Goal: Find specific page/section: Find specific page/section

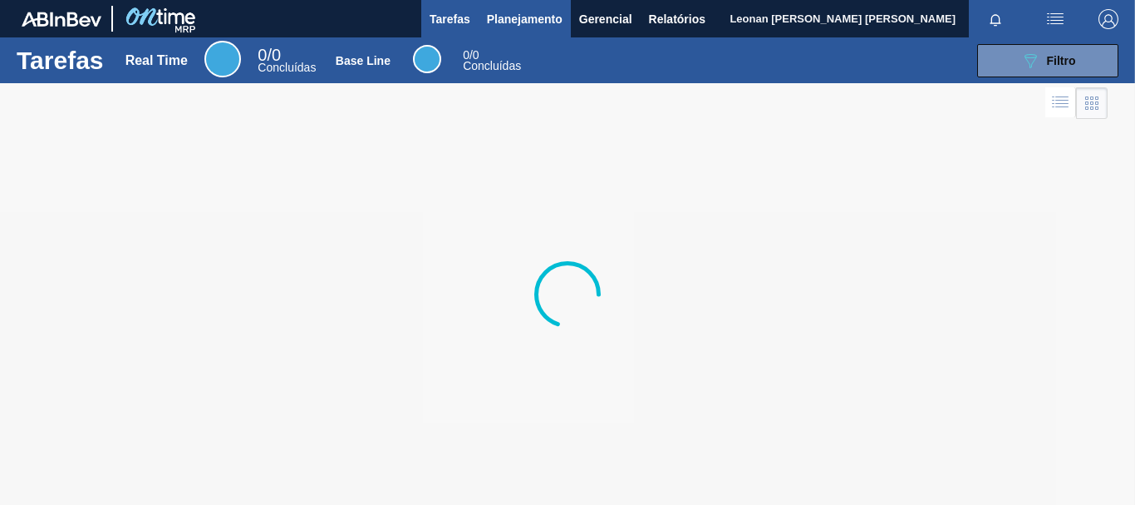
click at [529, 15] on span "Planejamento" at bounding box center [525, 19] width 76 height 20
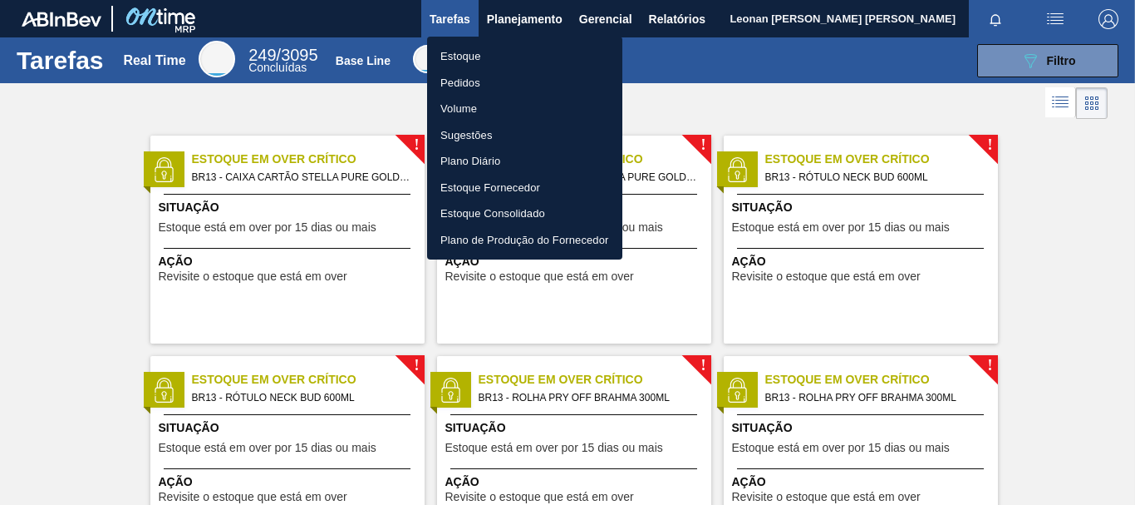
click at [463, 0] on body "Tarefas Planejamento Gerencial Relatórios Leonan [PERSON_NAME] [PERSON_NAME] to…" at bounding box center [567, 0] width 1135 height 0
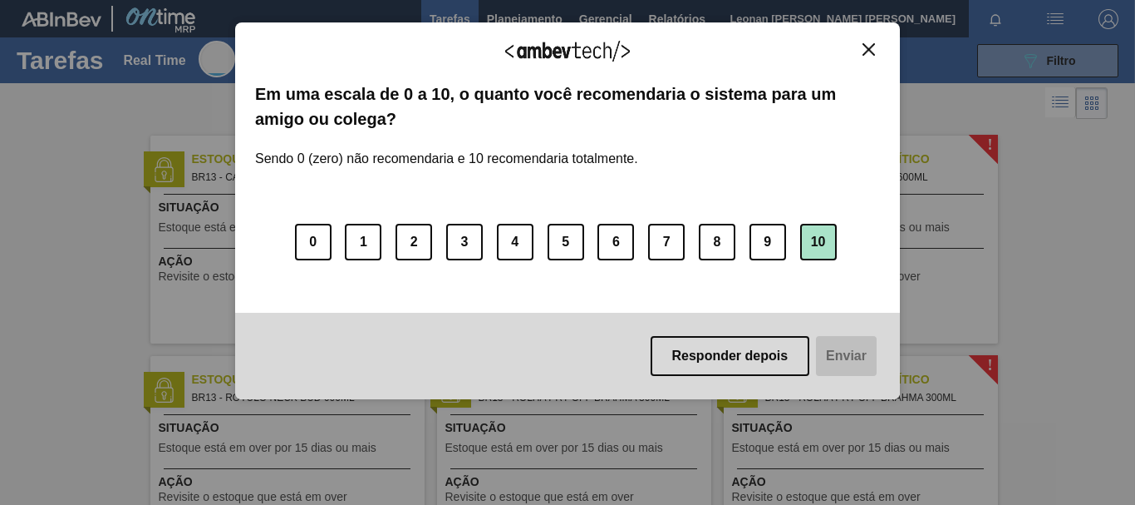
click at [808, 232] on button "10" at bounding box center [818, 242] width 37 height 37
click at [849, 362] on button "Enviar" at bounding box center [845, 356] width 64 height 40
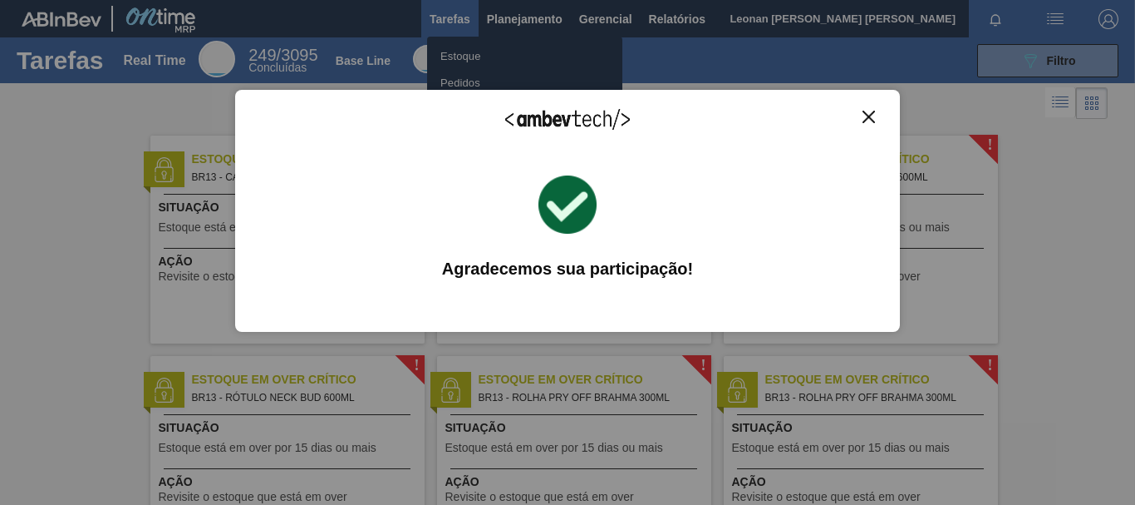
click at [867, 116] on img "Close" at bounding box center [869, 117] width 12 height 12
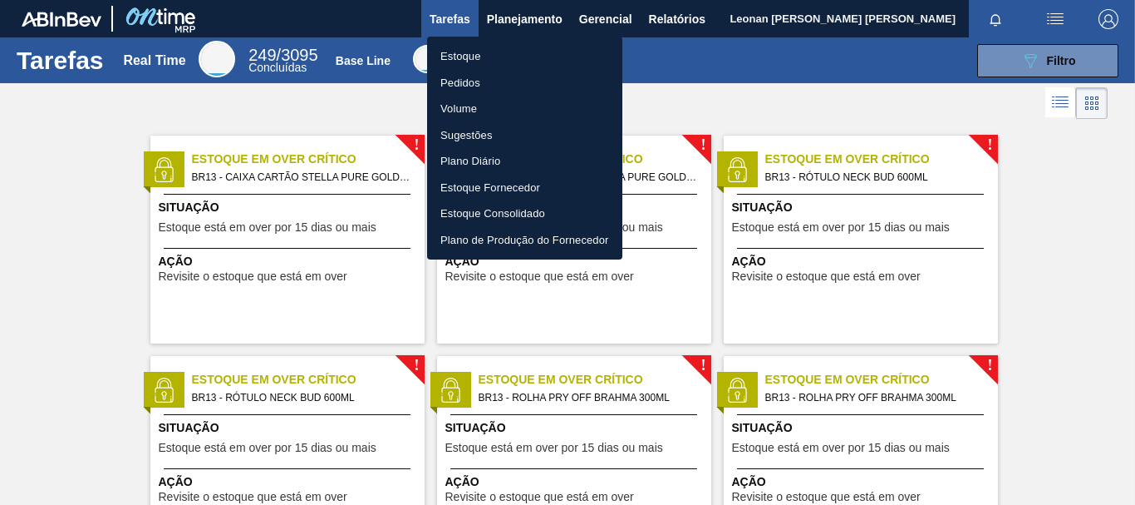
click at [467, 81] on li "Pedidos" at bounding box center [524, 83] width 195 height 27
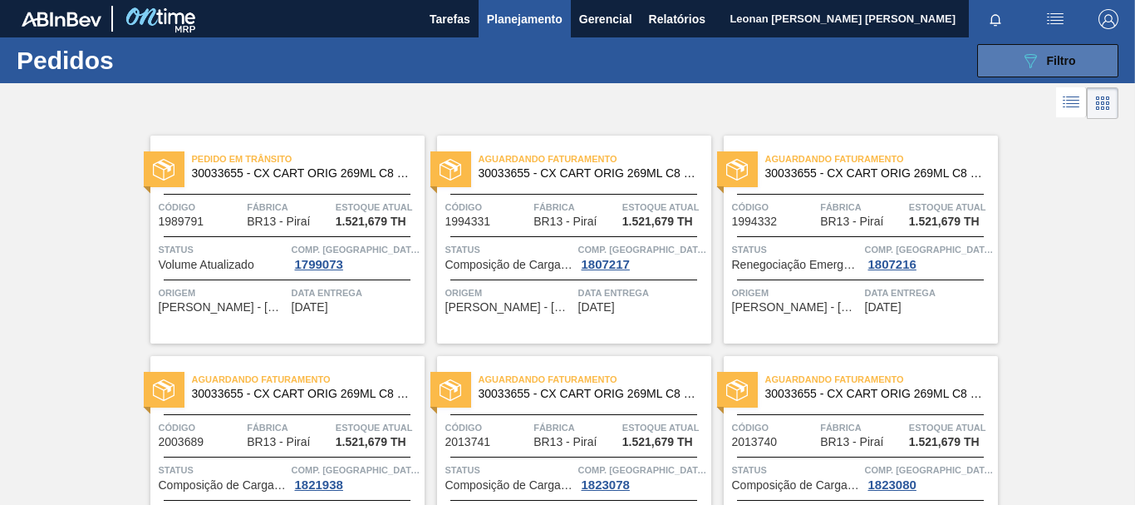
click at [998, 71] on button "089F7B8B-B2A5-4AFE-B5C0-19BA573D28AC Filtro" at bounding box center [1048, 60] width 141 height 33
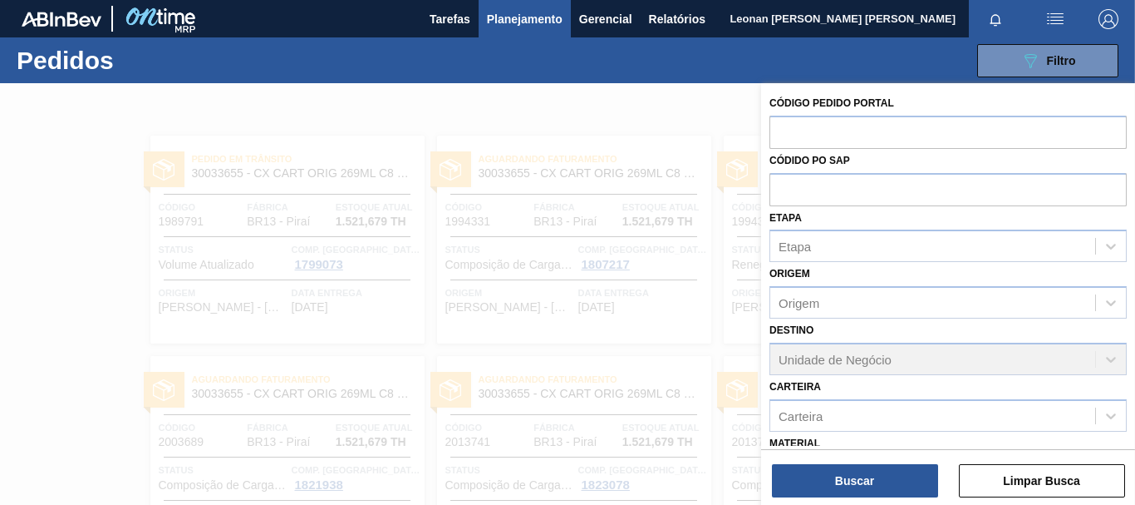
scroll to position [218, 0]
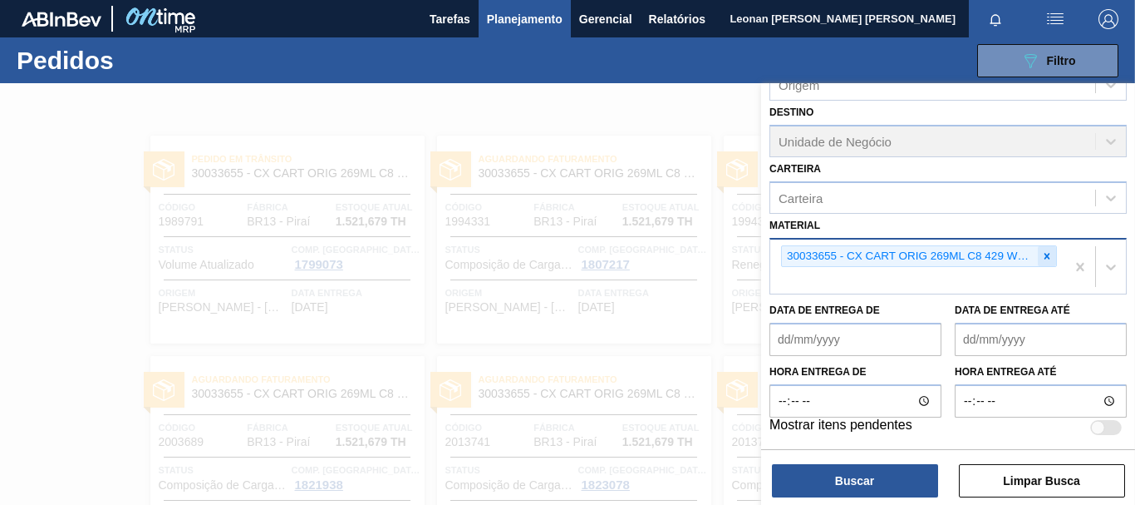
click at [1047, 258] on icon at bounding box center [1048, 256] width 6 height 6
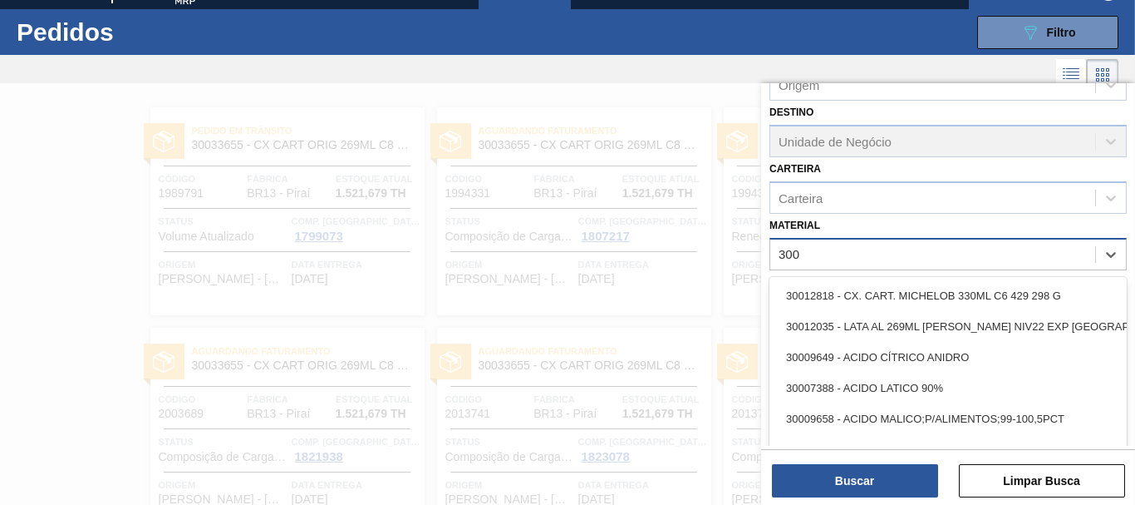
scroll to position [28, 0]
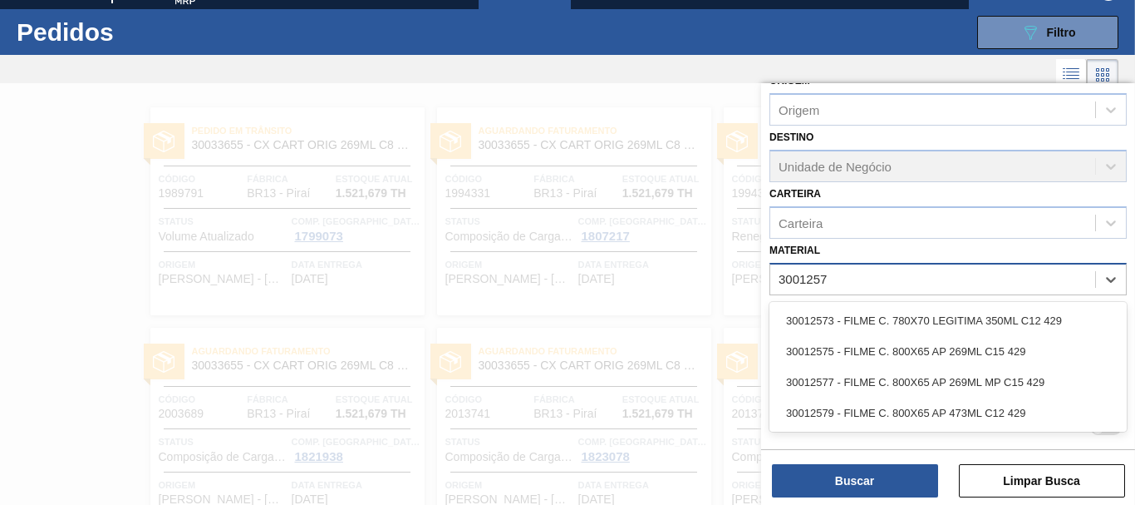
type input "30012577"
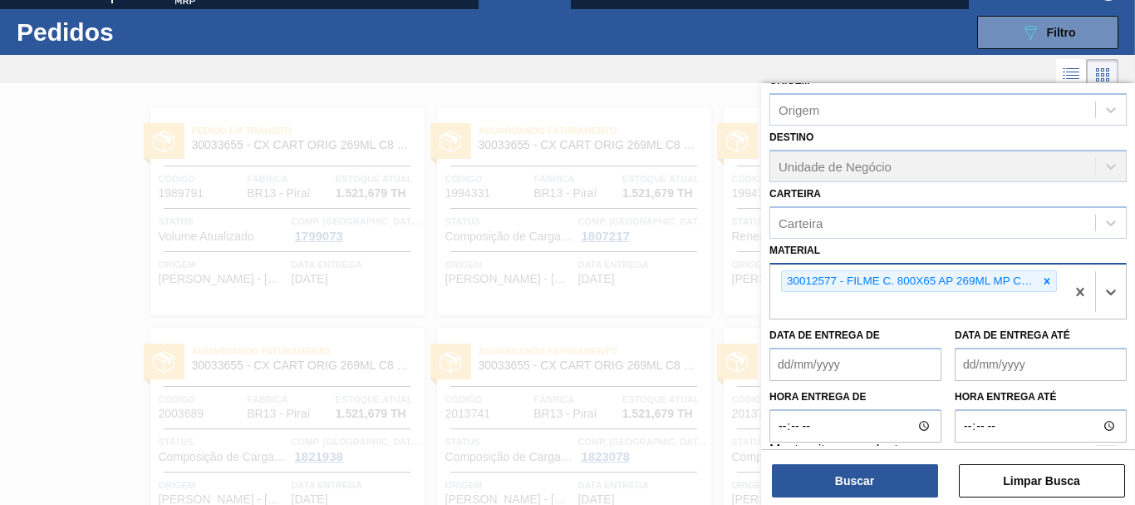
scroll to position [218, 0]
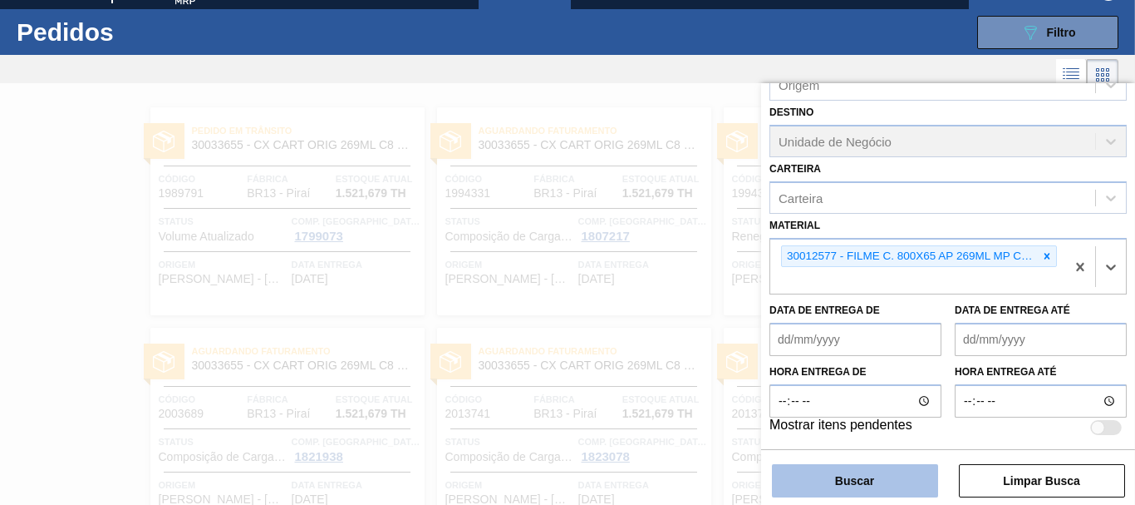
click at [855, 480] on button "Buscar" at bounding box center [855, 480] width 166 height 33
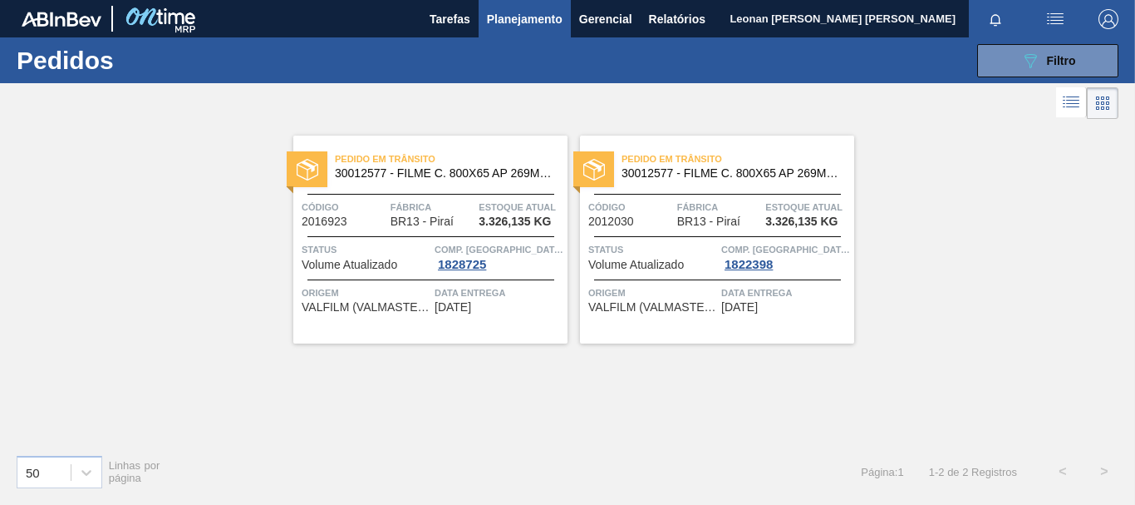
scroll to position [0, 0]
click at [1047, 63] on span "Filtro" at bounding box center [1061, 60] width 29 height 13
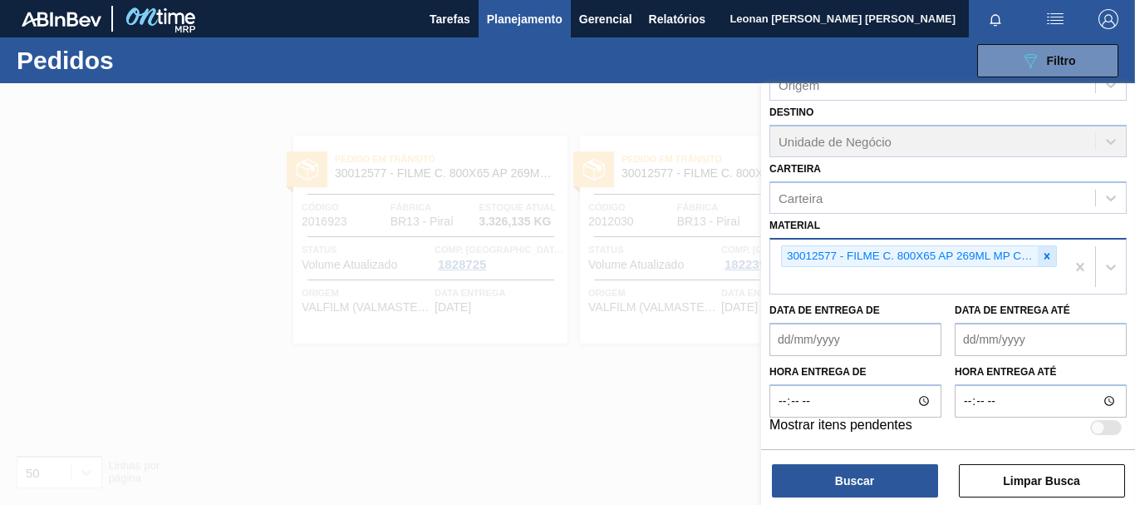
click at [1053, 254] on div at bounding box center [1047, 256] width 18 height 21
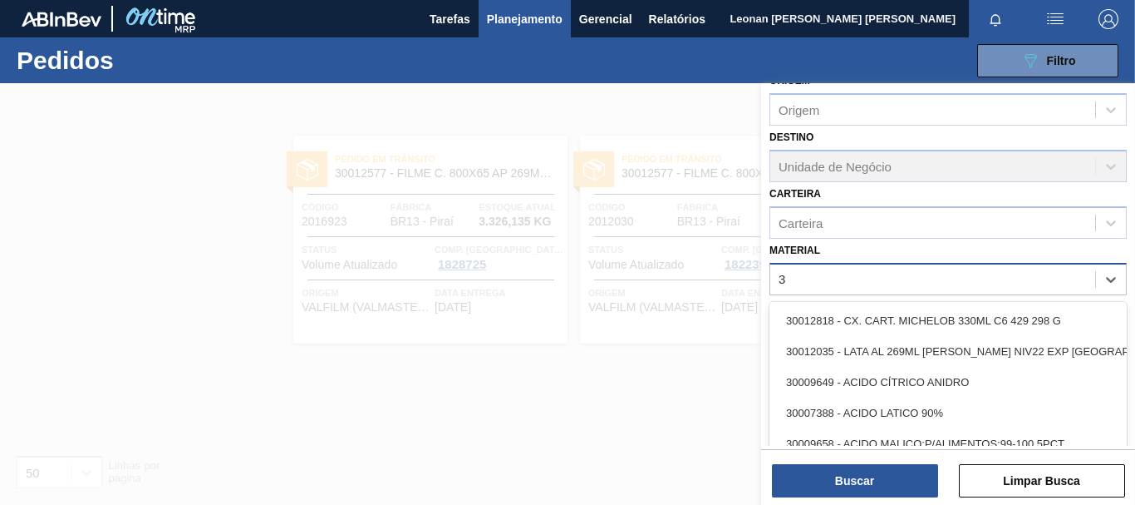
scroll to position [218, 0]
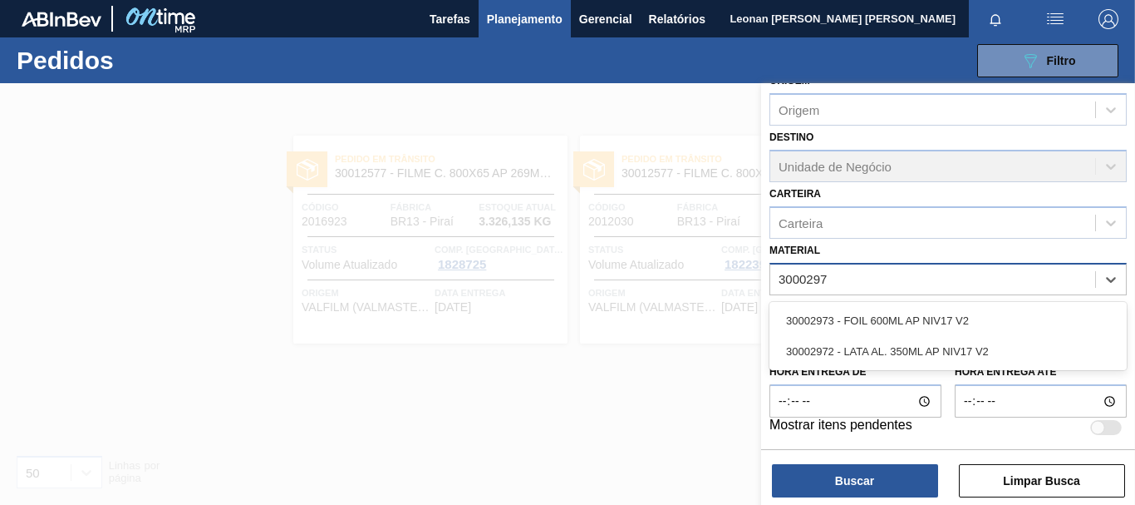
type input "30002973"
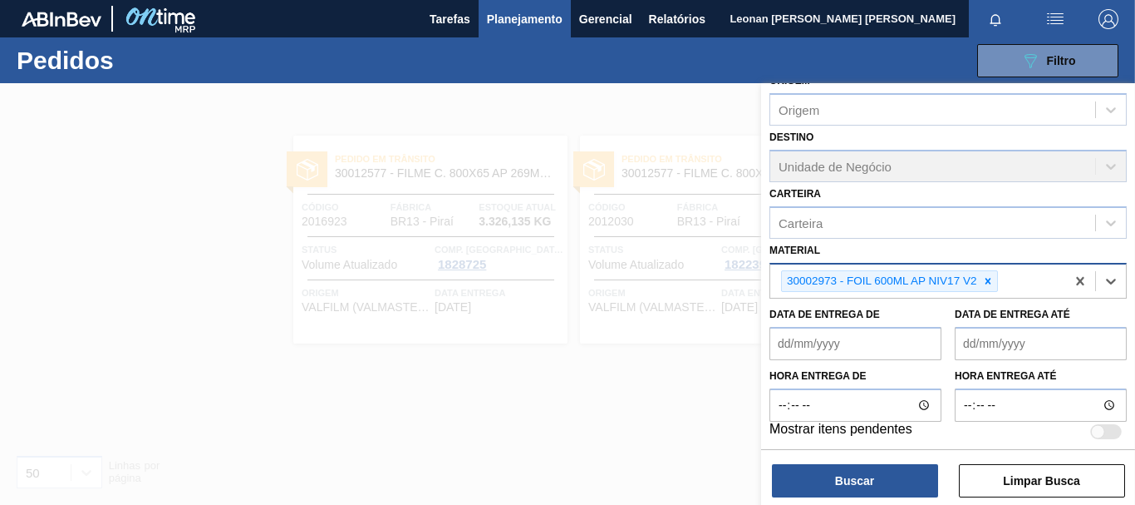
scroll to position [197, 0]
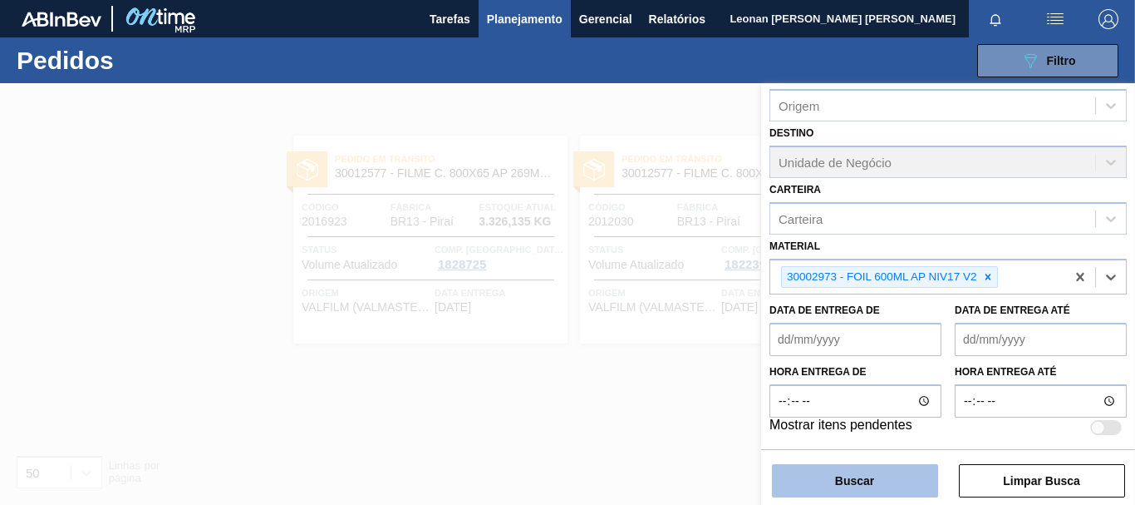
click at [882, 480] on button "Buscar" at bounding box center [855, 480] width 166 height 33
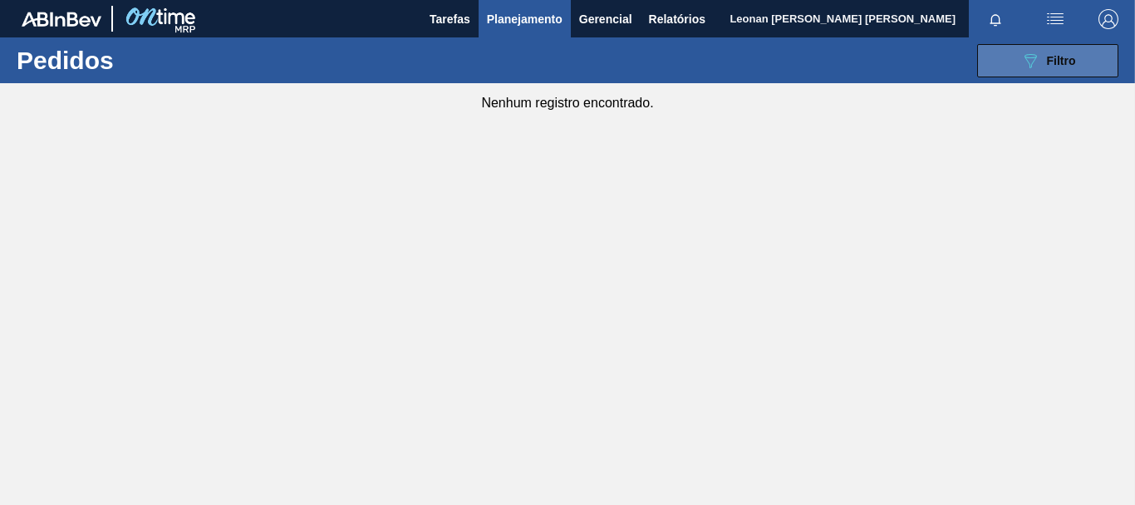
click at [1081, 47] on button "089F7B8B-B2A5-4AFE-B5C0-19BA573D28AC Filtro" at bounding box center [1048, 60] width 141 height 33
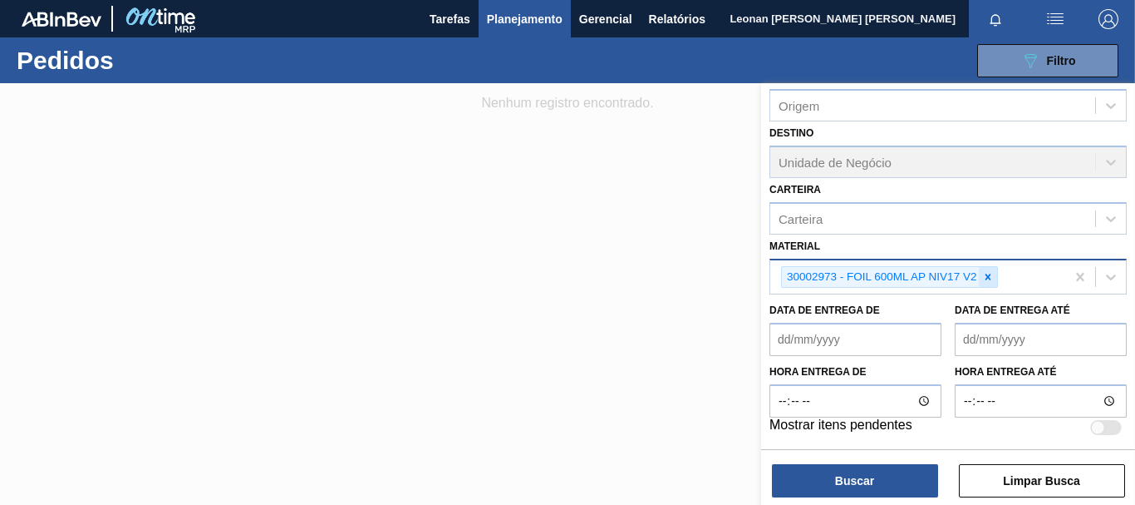
click at [991, 278] on icon at bounding box center [989, 276] width 6 height 6
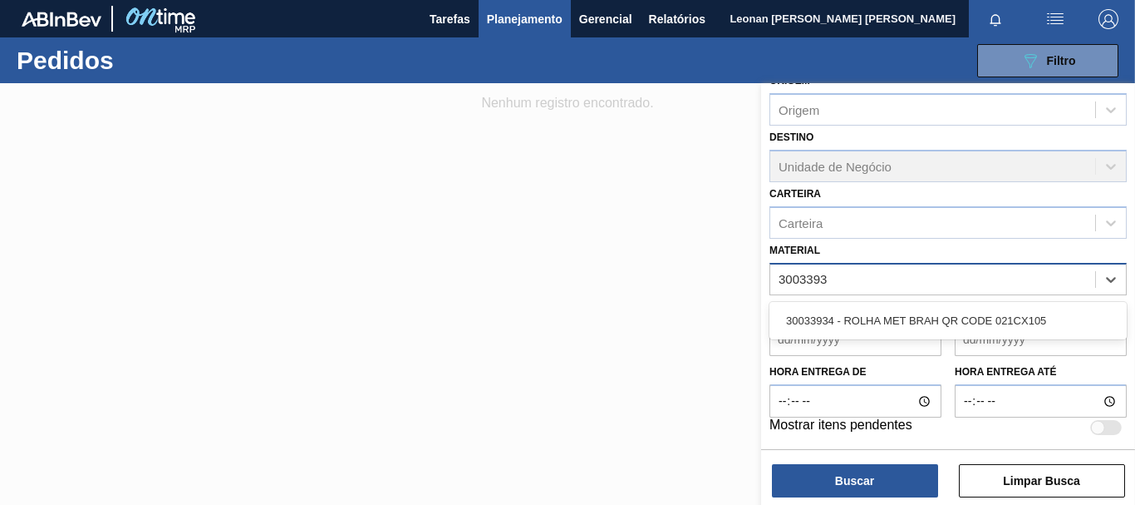
type input "30033934"
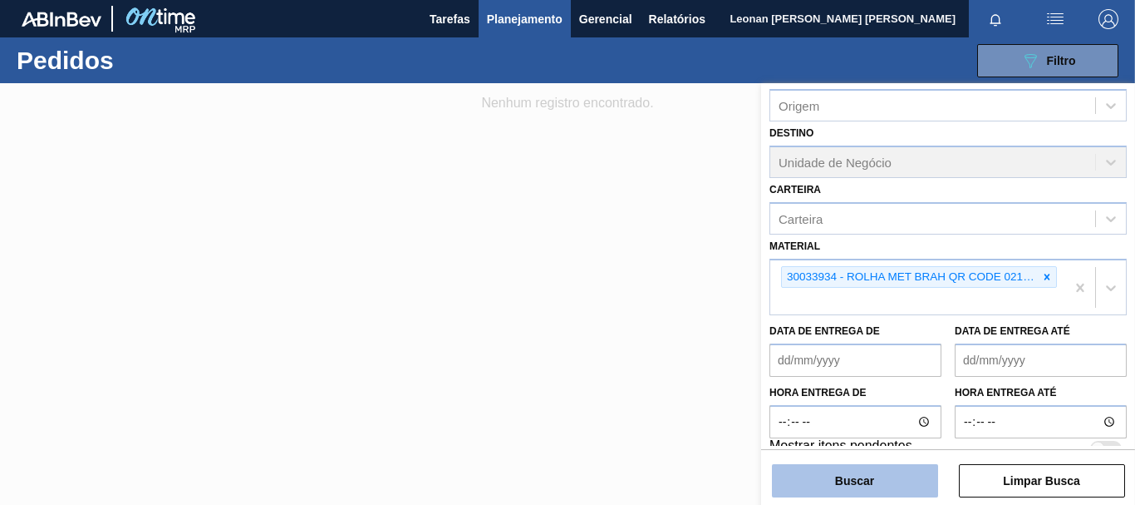
click at [863, 486] on button "Buscar" at bounding box center [855, 480] width 166 height 33
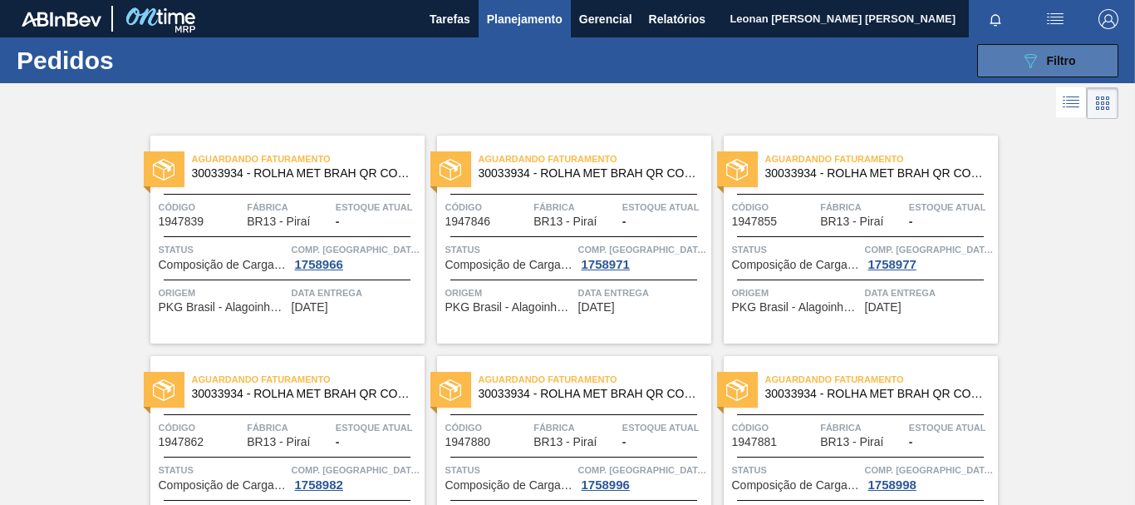
click at [1065, 47] on button "089F7B8B-B2A5-4AFE-B5C0-19BA573D28AC Filtro" at bounding box center [1048, 60] width 141 height 33
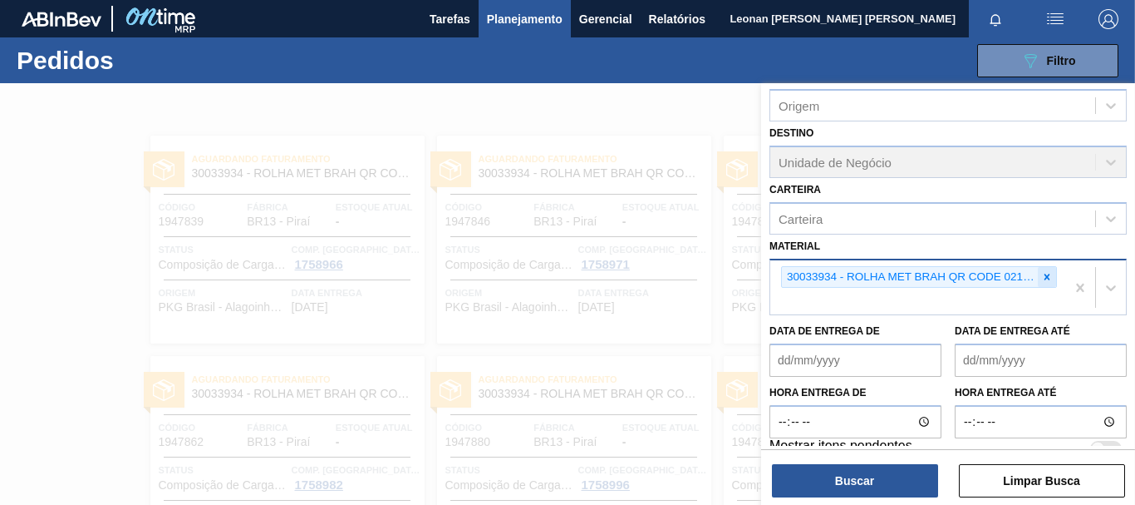
click at [1049, 278] on icon at bounding box center [1048, 277] width 12 height 12
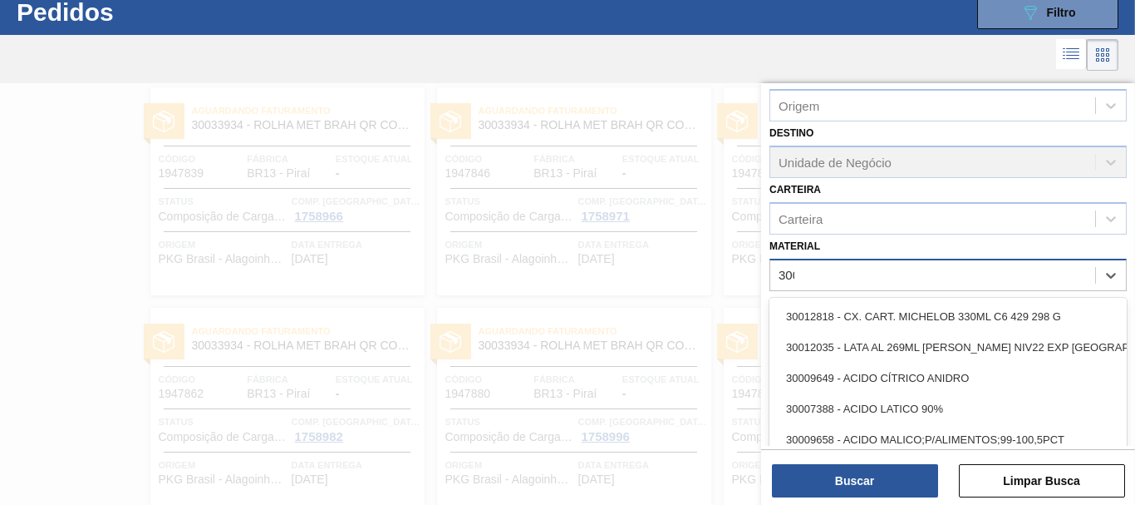
scroll to position [49, 0]
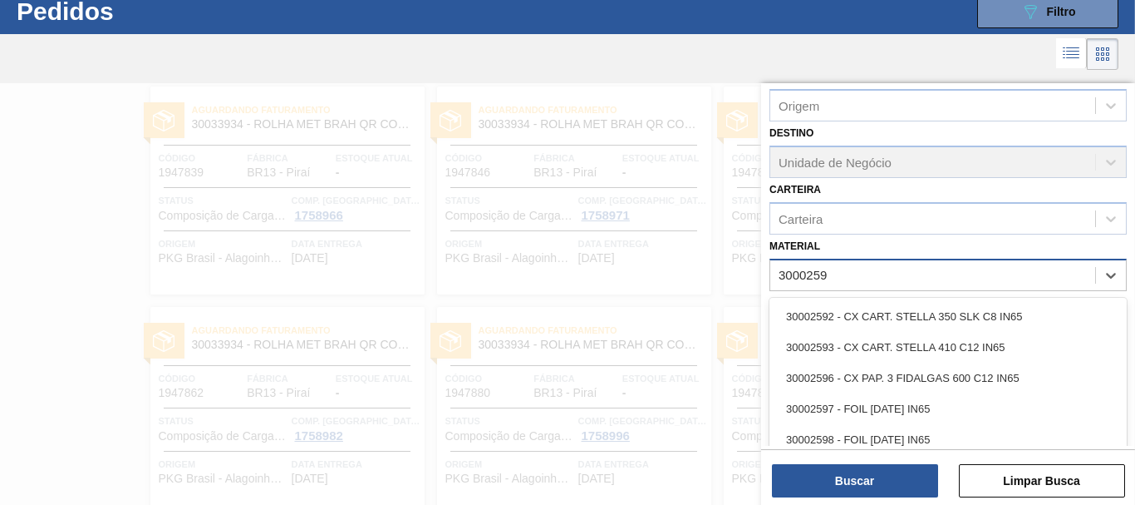
type input "30002598"
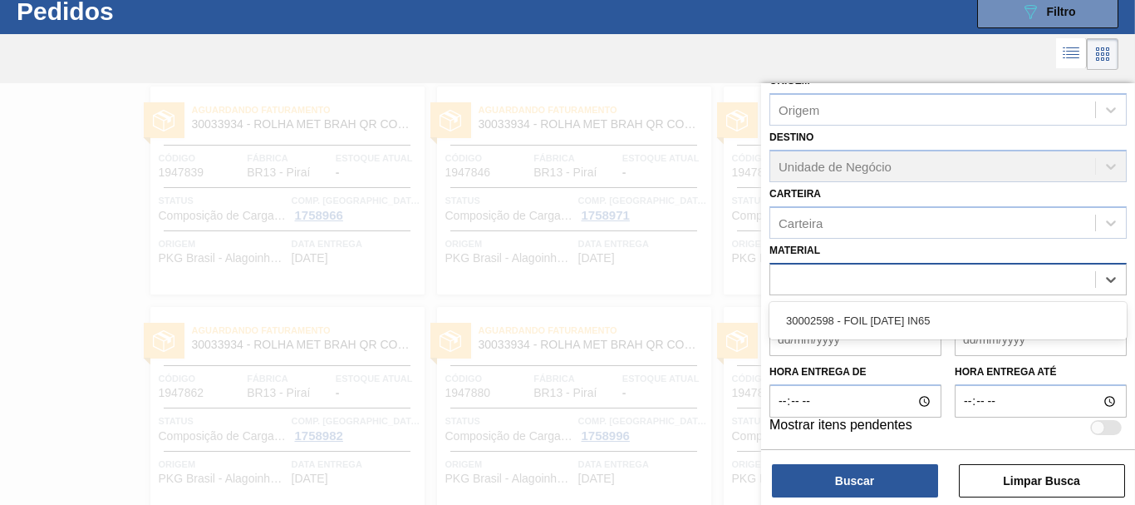
scroll to position [197, 0]
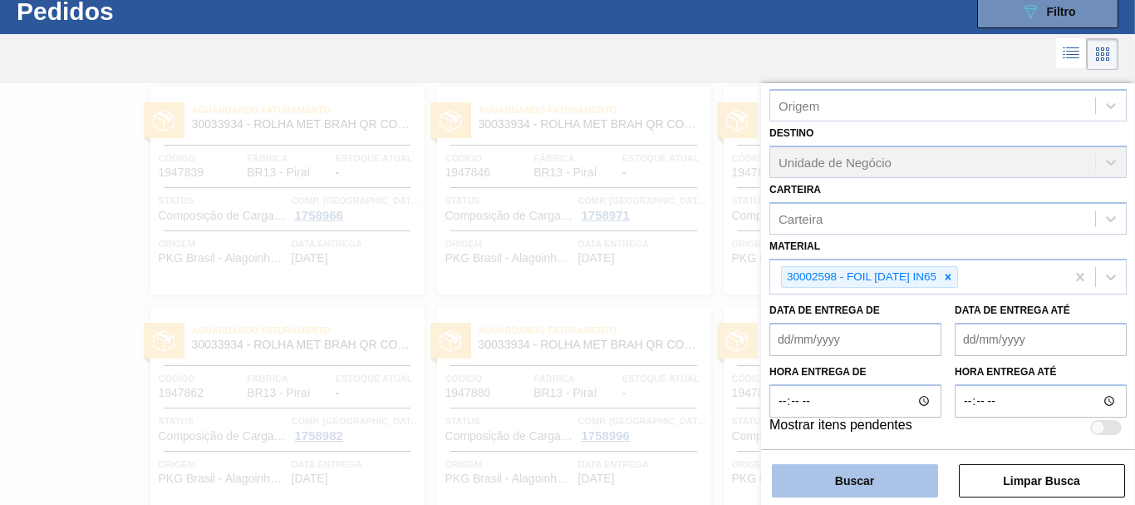
click at [809, 480] on button "Buscar" at bounding box center [855, 480] width 166 height 33
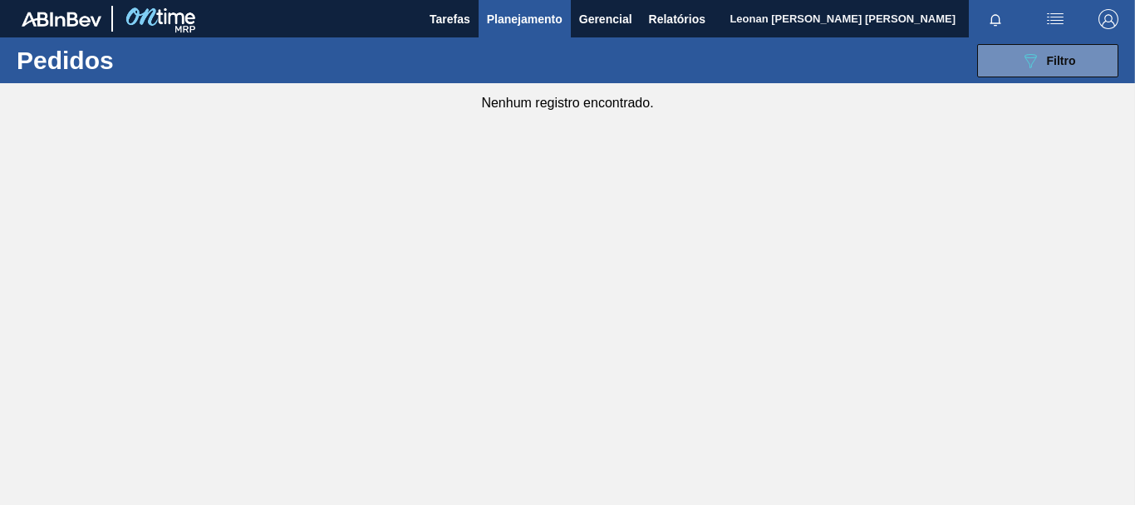
scroll to position [0, 0]
click at [1027, 58] on icon "089F7B8B-B2A5-4AFE-B5C0-19BA573D28AC" at bounding box center [1031, 61] width 20 height 20
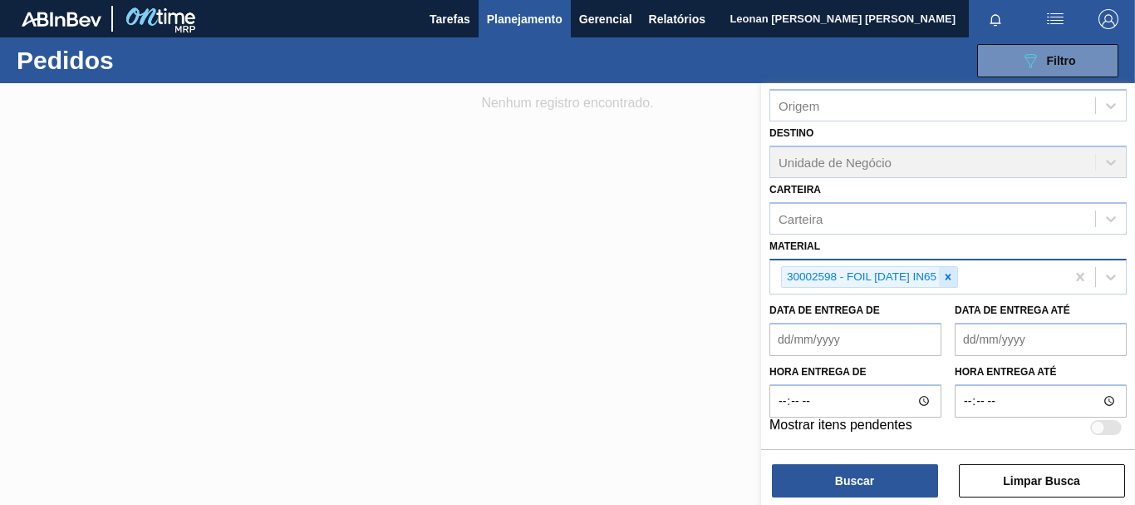
click at [948, 280] on icon at bounding box center [949, 277] width 12 height 12
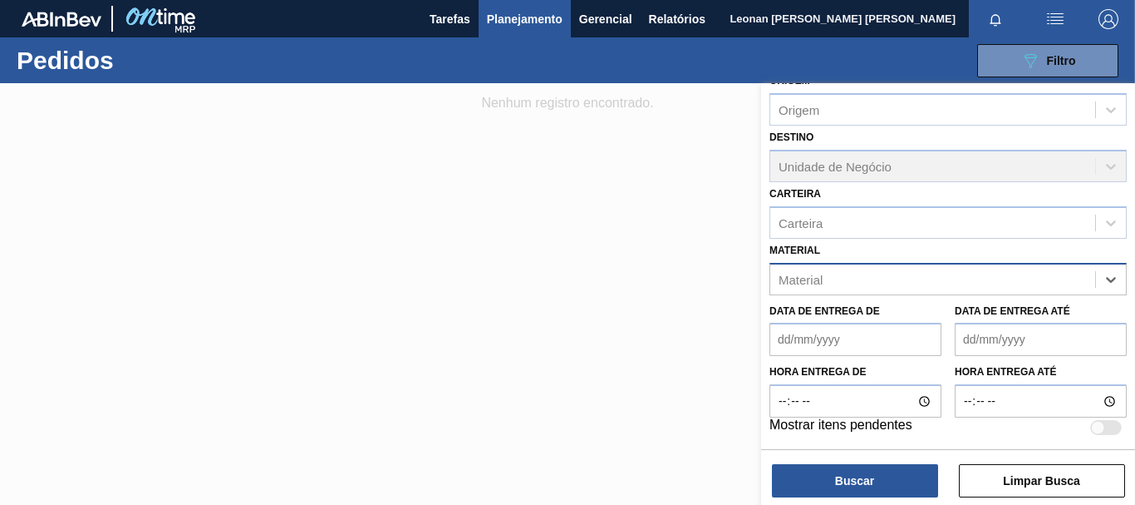
scroll to position [193, 0]
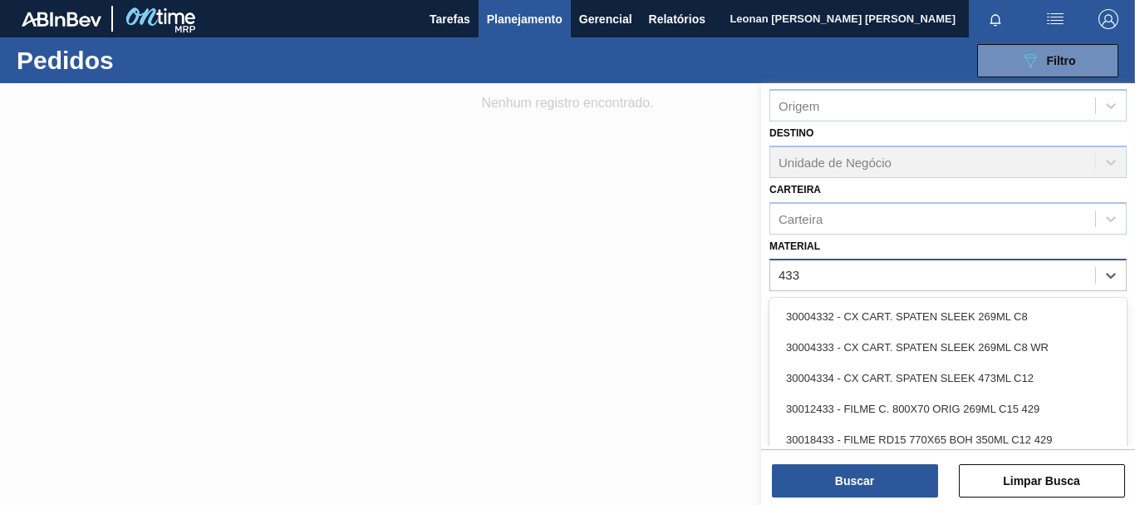
type input "4339"
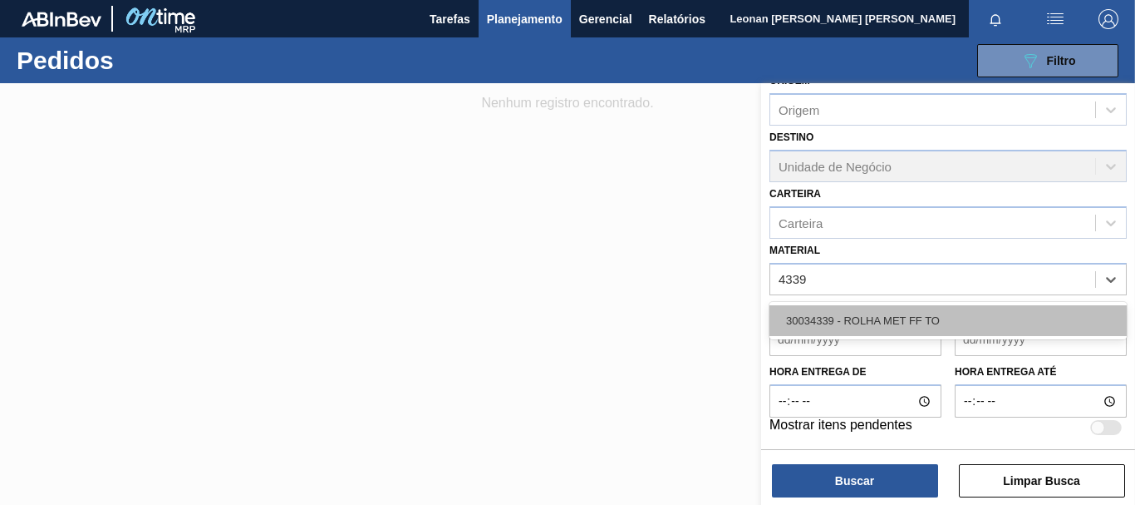
click at [953, 318] on div "30034339 - ROLHA MET FF TO" at bounding box center [948, 320] width 357 height 31
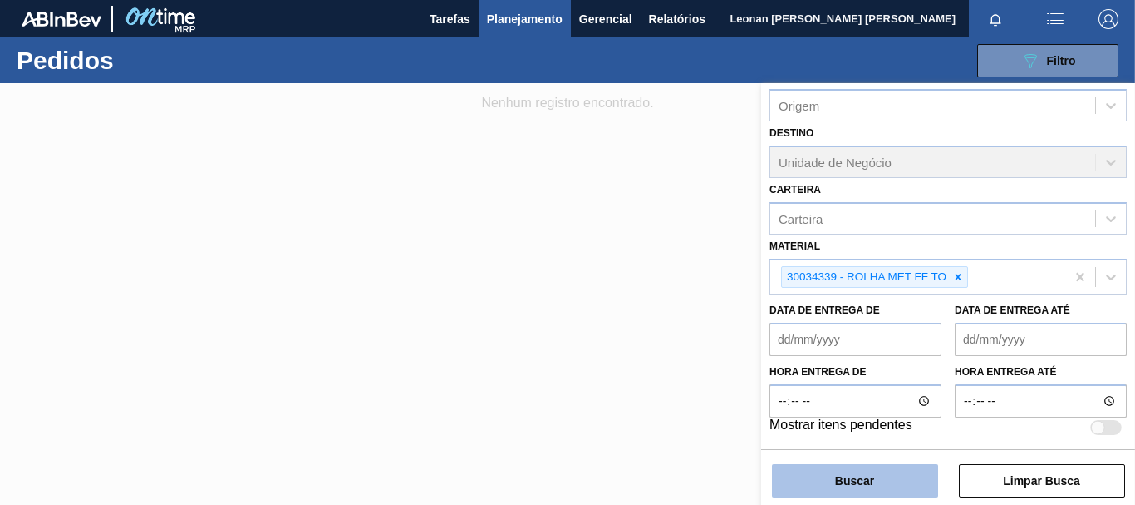
click at [901, 483] on button "Buscar" at bounding box center [855, 480] width 166 height 33
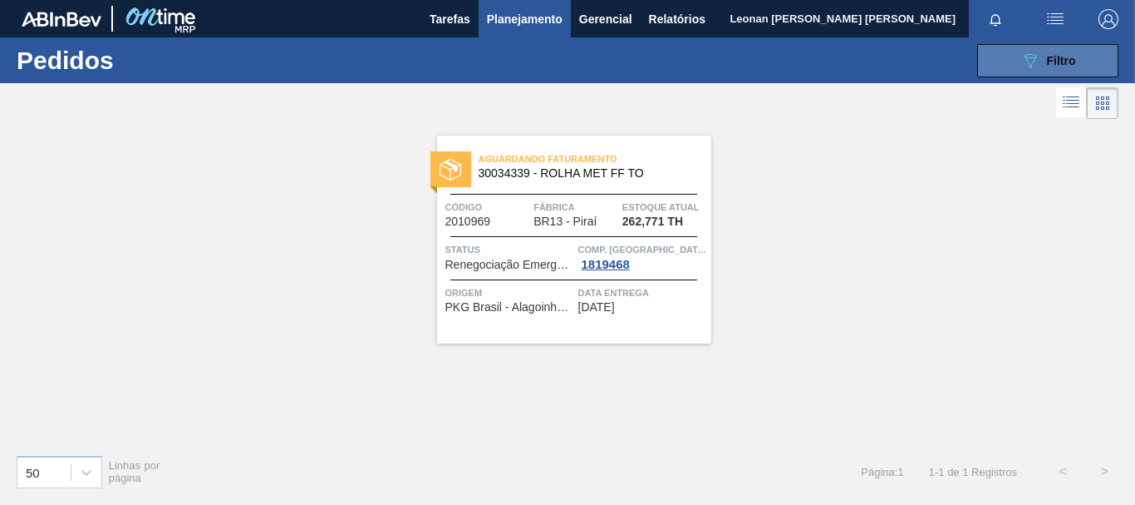
click at [1061, 63] on span "Filtro" at bounding box center [1061, 60] width 29 height 13
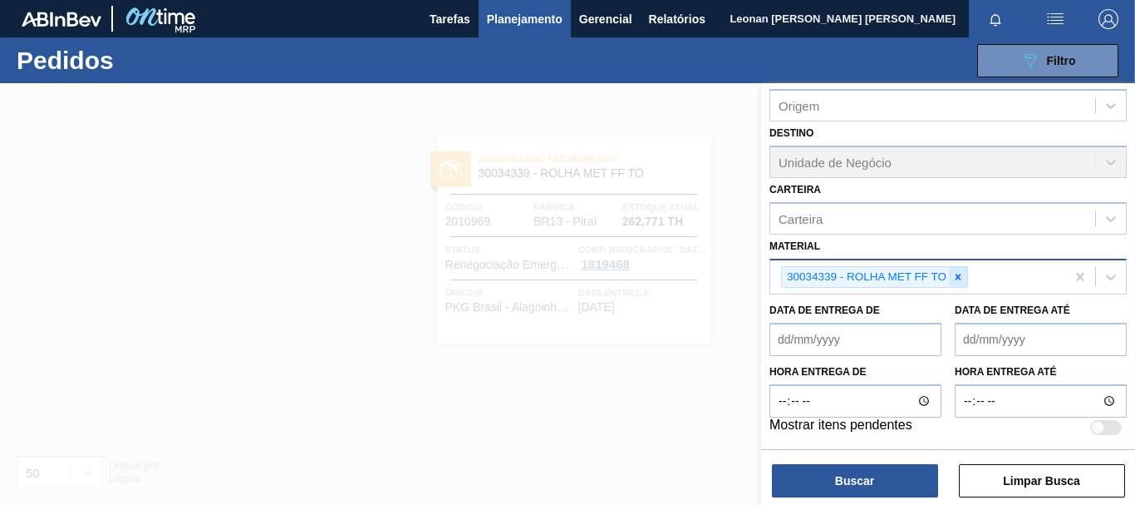
click at [962, 277] on icon at bounding box center [959, 277] width 12 height 12
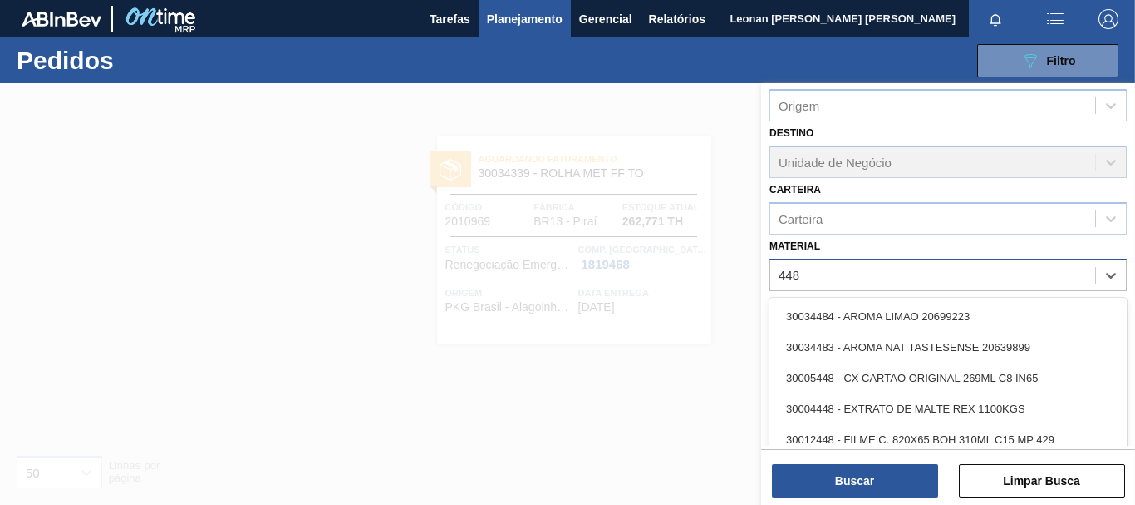
type input "4486"
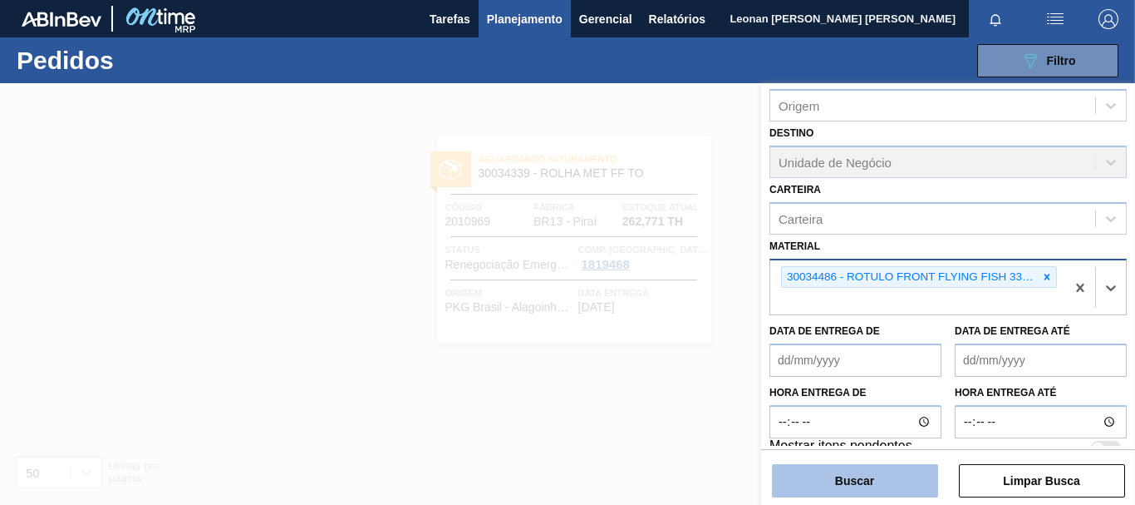
click at [888, 485] on button "Buscar" at bounding box center [855, 480] width 166 height 33
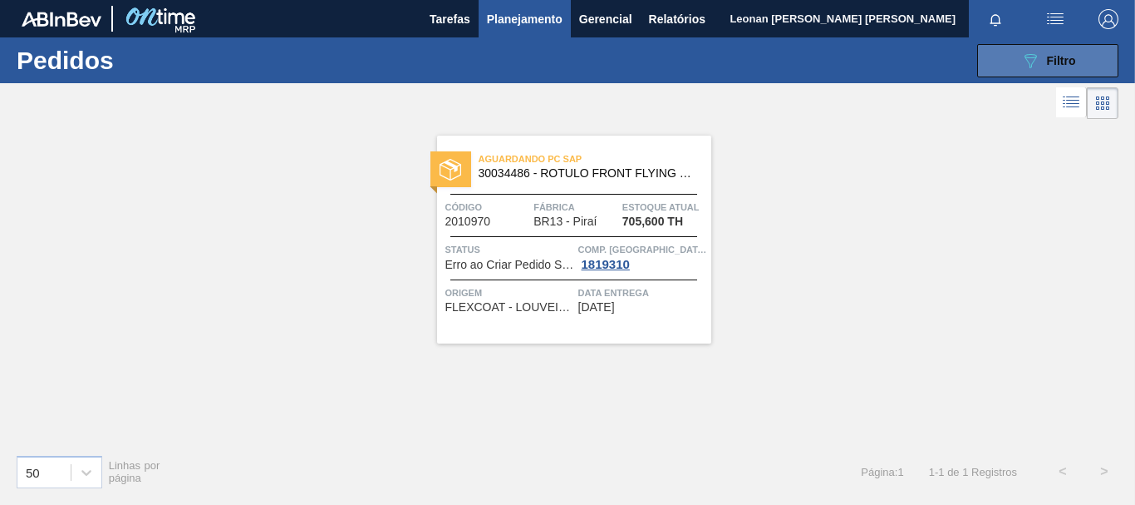
click at [1078, 76] on button "089F7B8B-B2A5-4AFE-B5C0-19BA573D28AC Filtro" at bounding box center [1048, 60] width 141 height 33
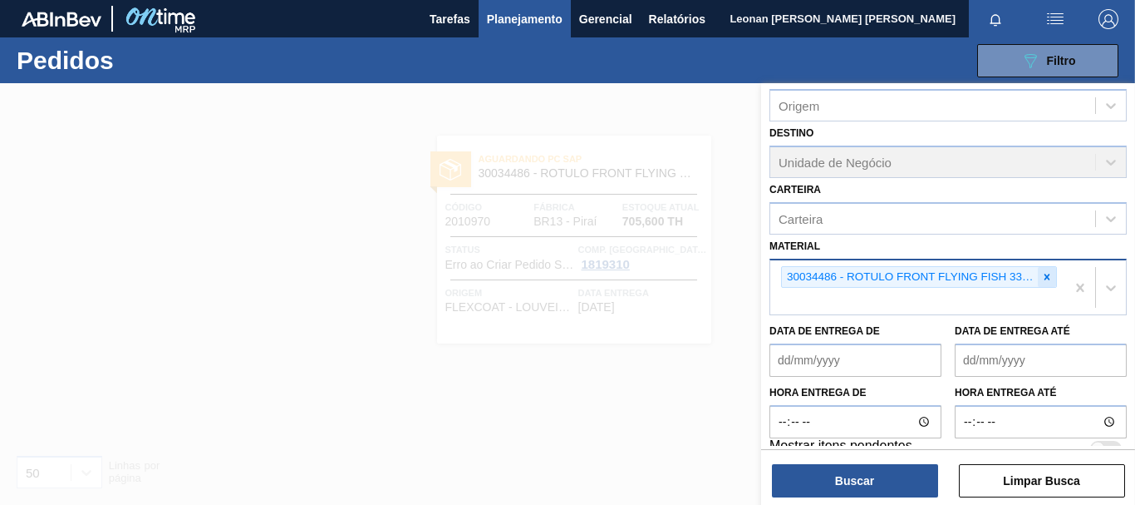
click at [1042, 275] on icon at bounding box center [1048, 277] width 12 height 12
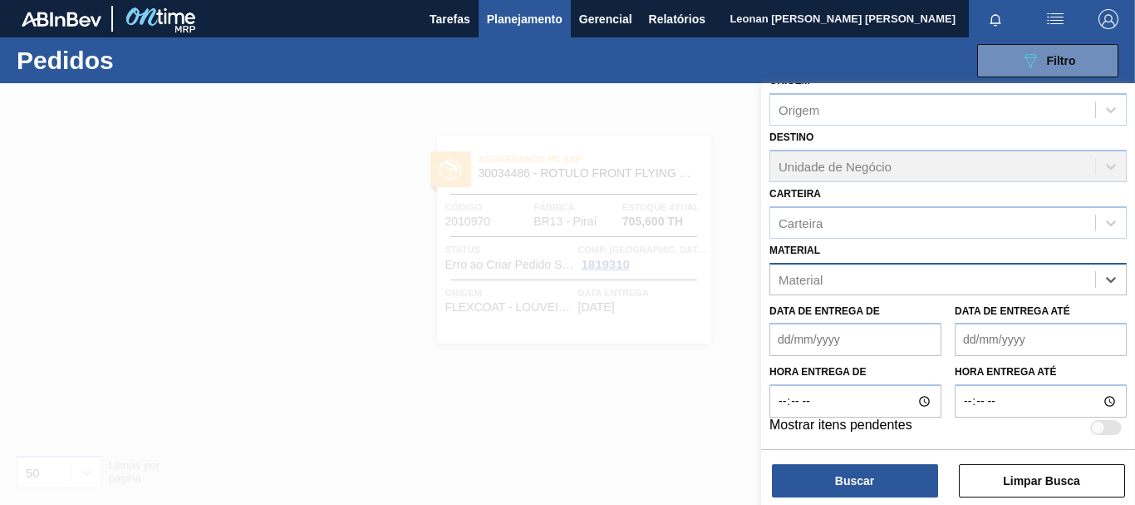
scroll to position [193, 0]
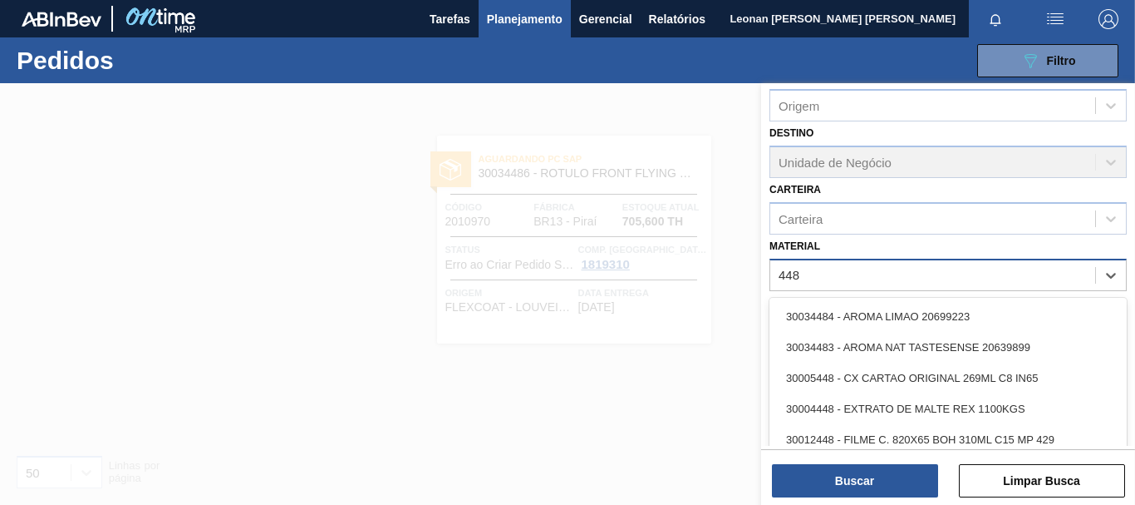
type input "4488"
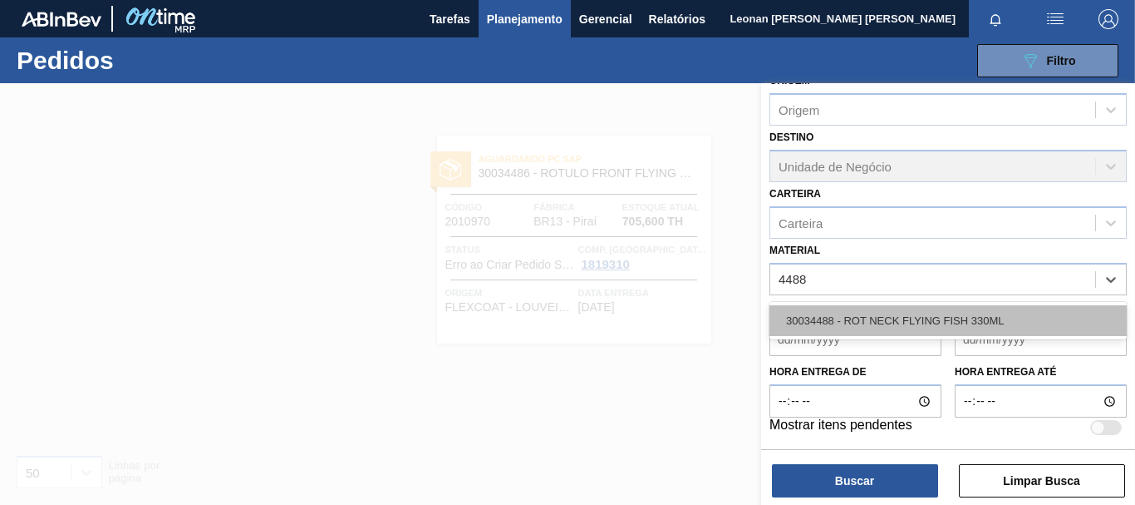
click at [1029, 330] on div "30034488 - ROT NECK FLYING FISH 330ML" at bounding box center [948, 320] width 357 height 31
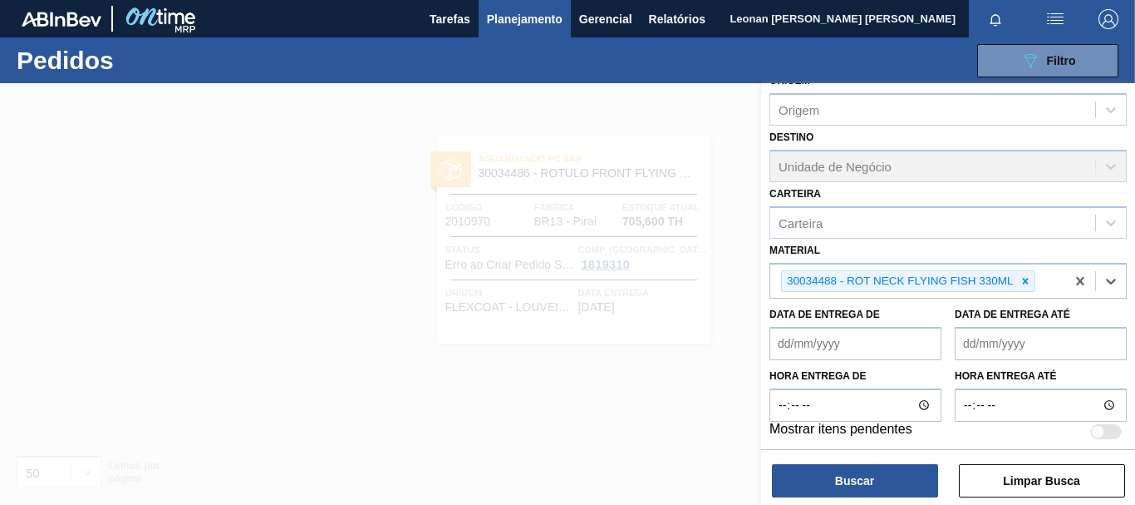
scroll to position [197, 0]
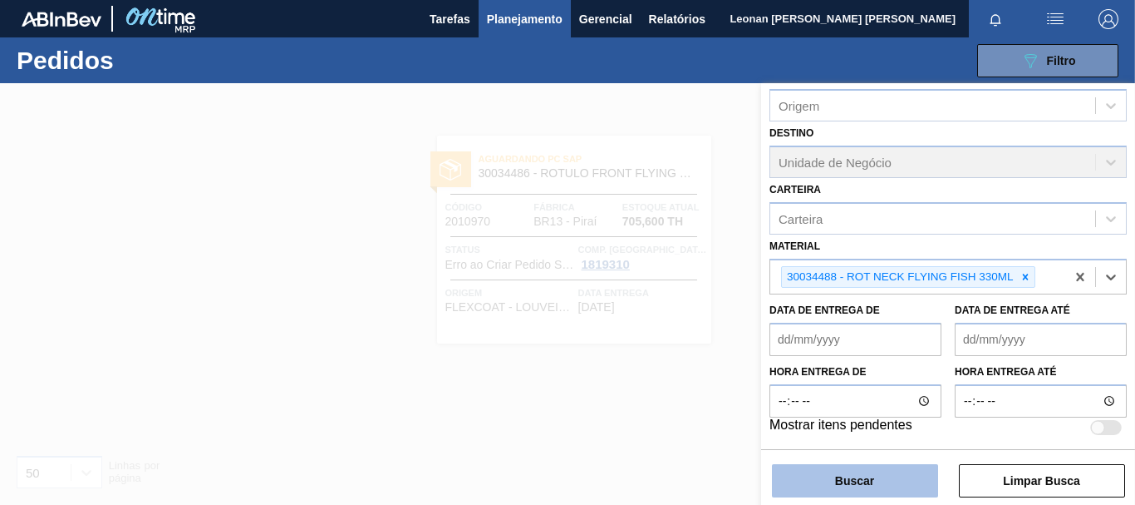
click at [919, 469] on button "Buscar" at bounding box center [855, 480] width 166 height 33
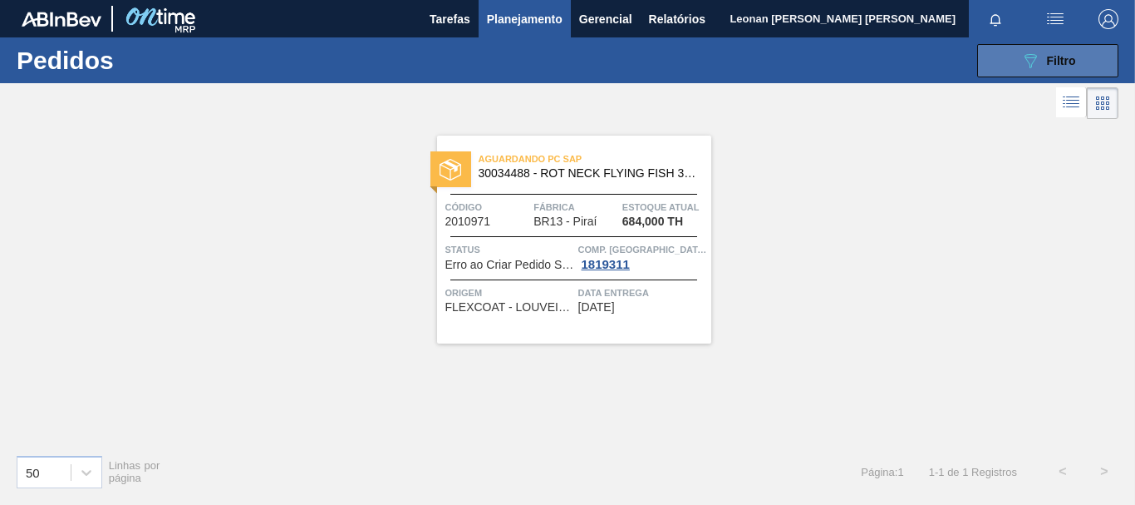
click at [1065, 65] on span "Filtro" at bounding box center [1061, 60] width 29 height 13
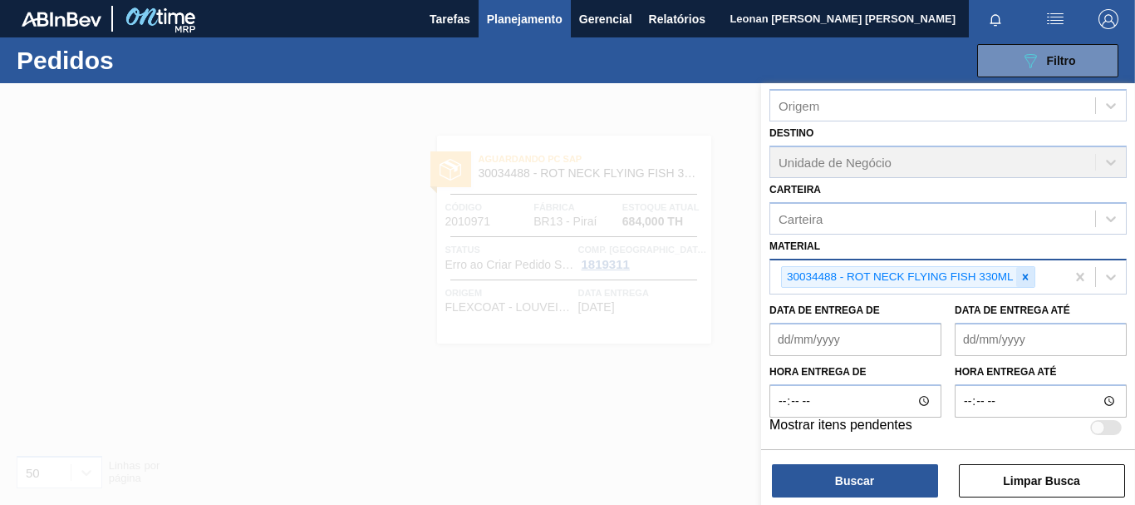
click at [1027, 276] on icon at bounding box center [1025, 276] width 6 height 6
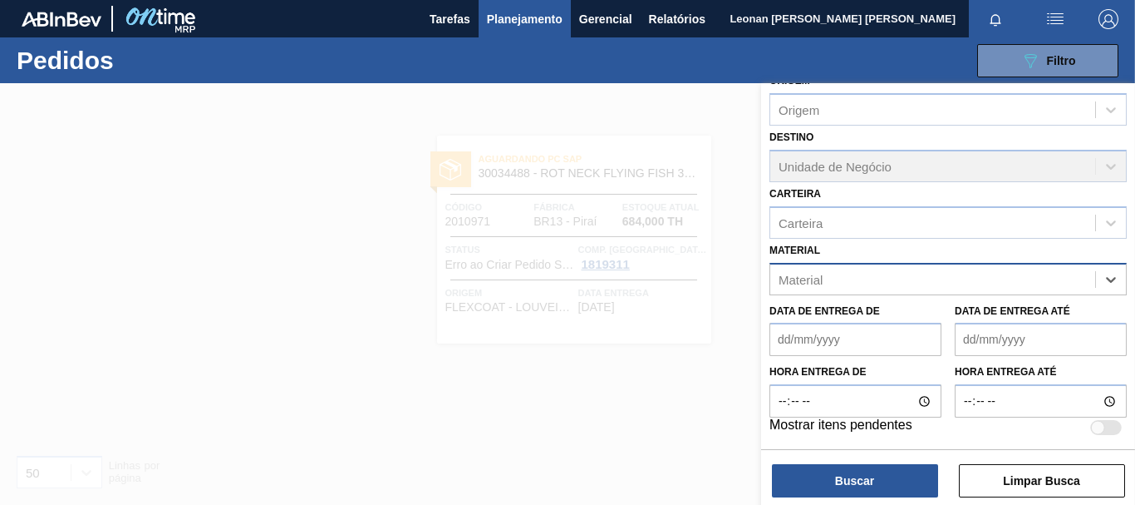
scroll to position [193, 0]
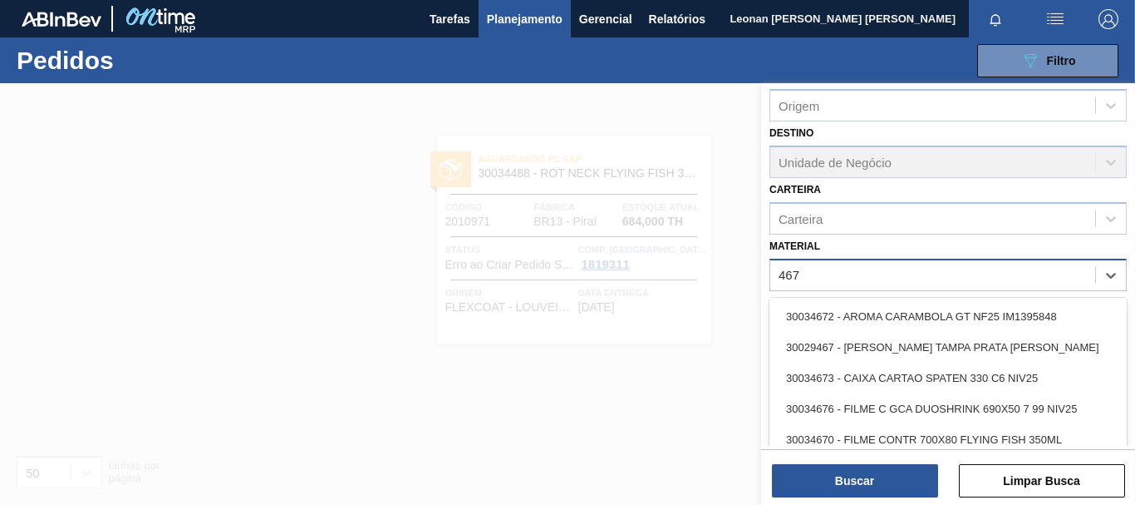
type input "4670"
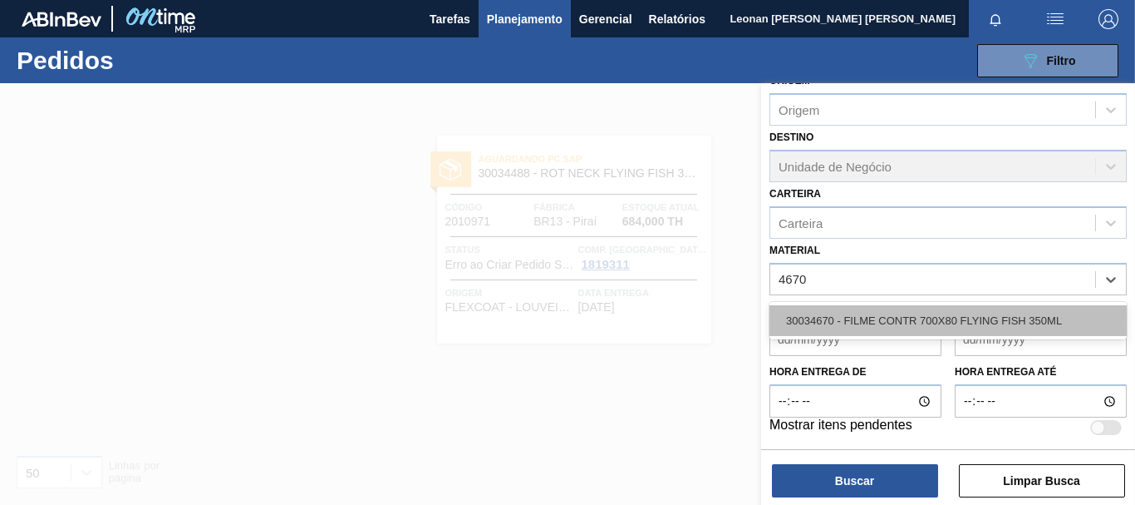
click at [1009, 319] on div "30034670 - FILME CONTR 700X80 FLYING FISH 350ML" at bounding box center [948, 320] width 357 height 31
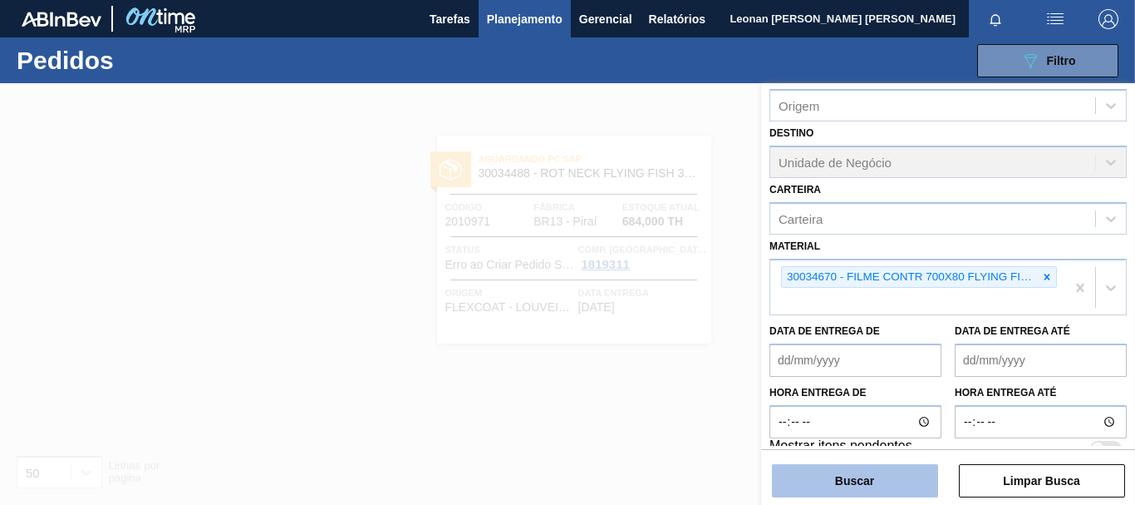
click at [865, 468] on button "Buscar" at bounding box center [855, 480] width 166 height 33
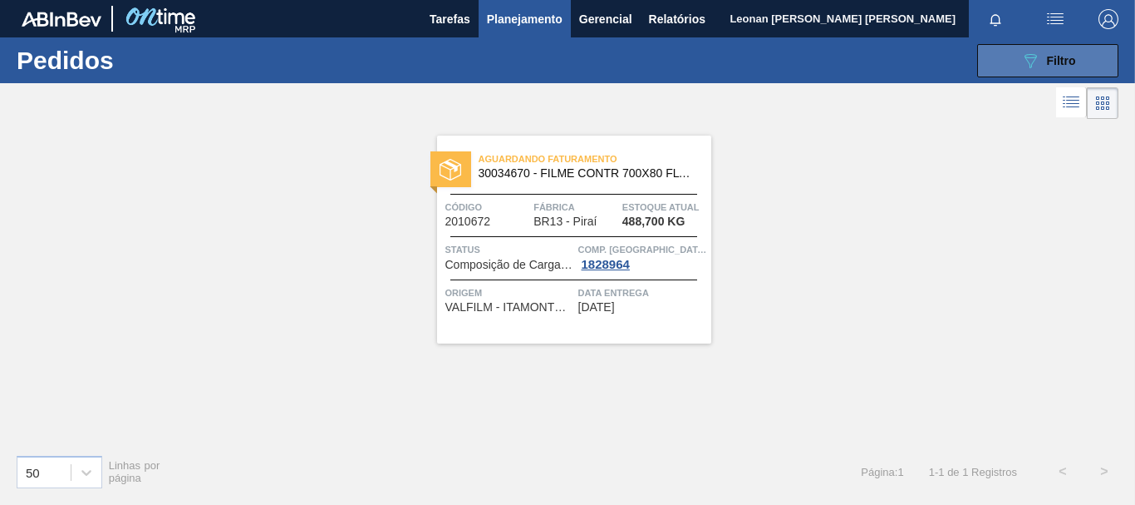
click at [1046, 54] on div "089F7B8B-B2A5-4AFE-B5C0-19BA573D28AC Filtro" at bounding box center [1049, 61] width 56 height 20
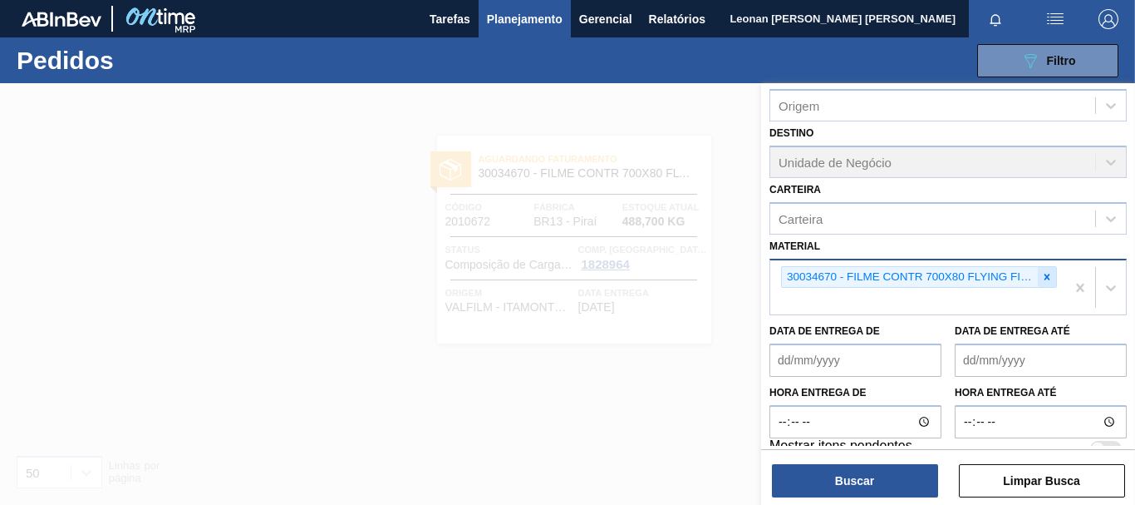
click at [1047, 273] on icon at bounding box center [1048, 277] width 12 height 12
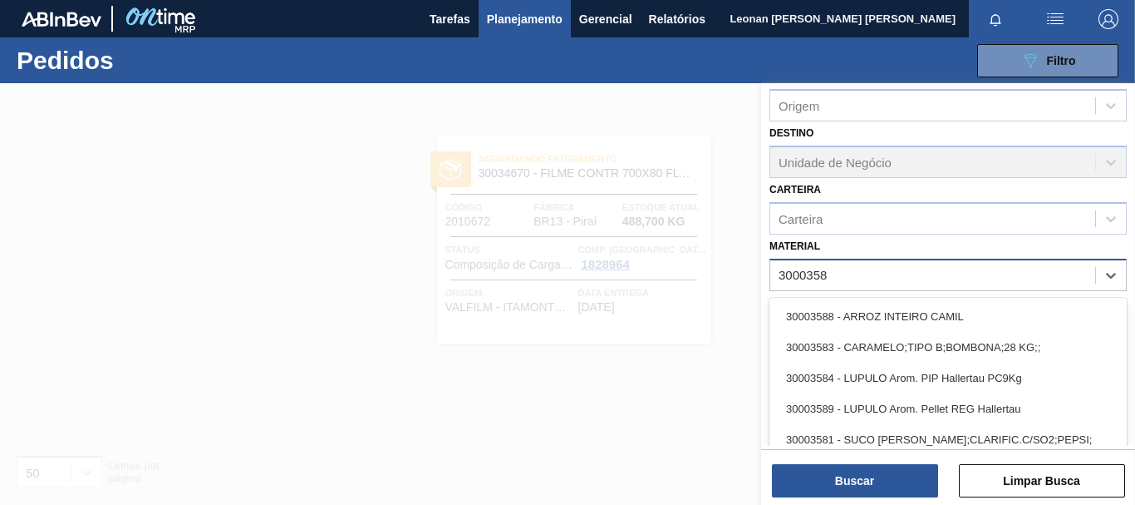
type input "30003581"
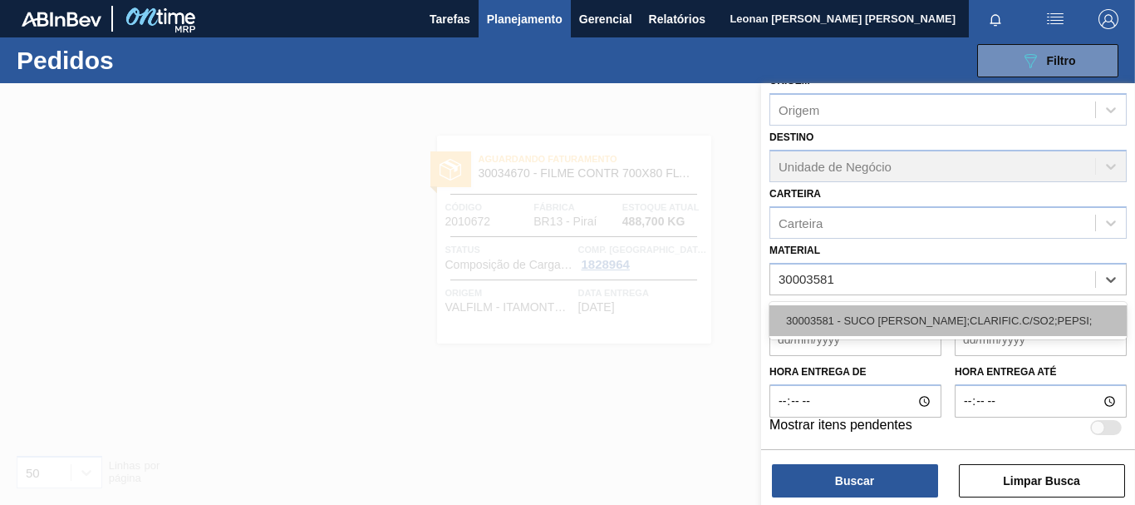
click at [1024, 326] on div "30003581 - SUCO [PERSON_NAME];CLARIFIC.C/SO2;PEPSI;" at bounding box center [948, 320] width 357 height 31
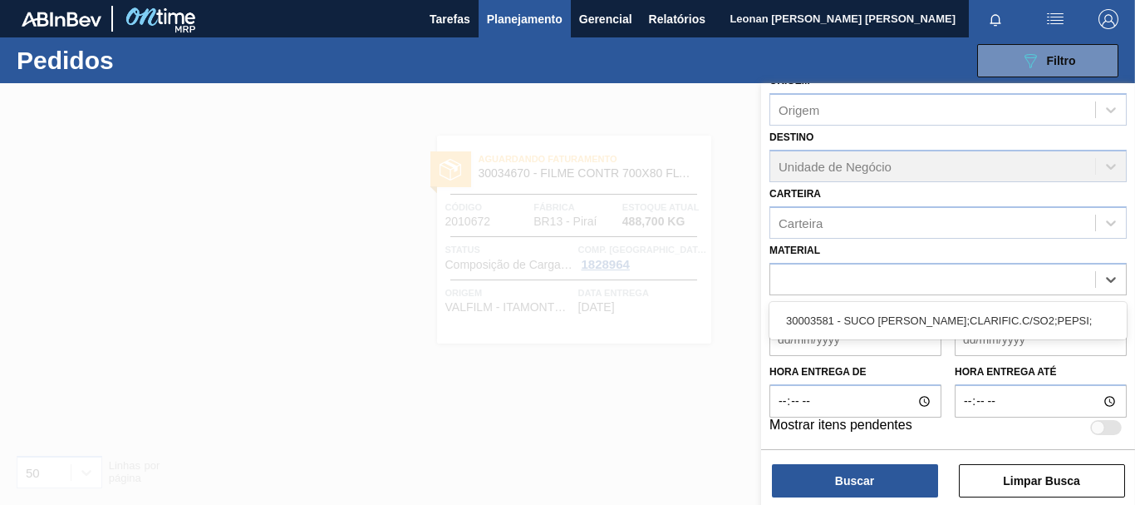
scroll to position [197, 0]
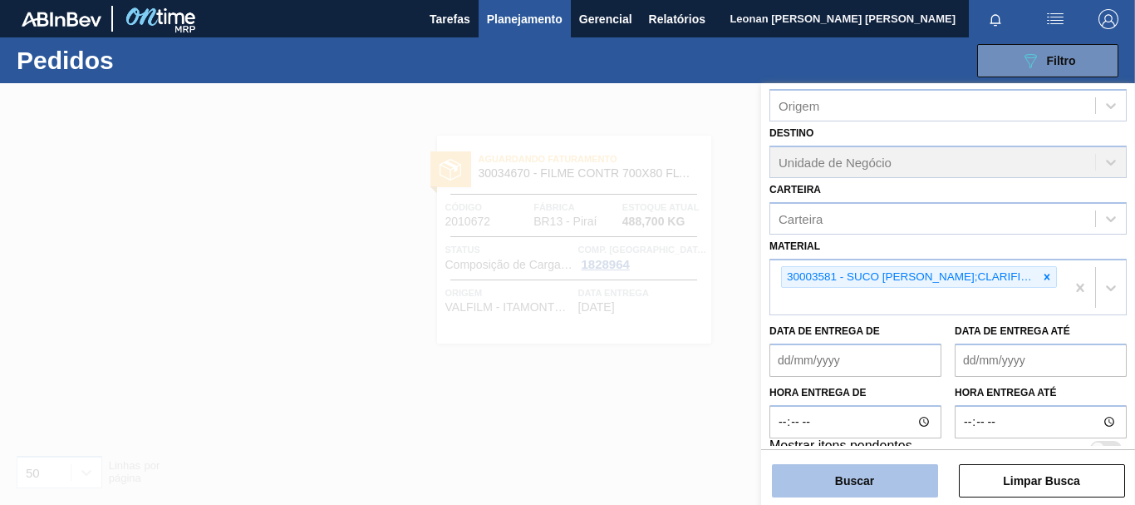
click at [860, 484] on button "Buscar" at bounding box center [855, 480] width 166 height 33
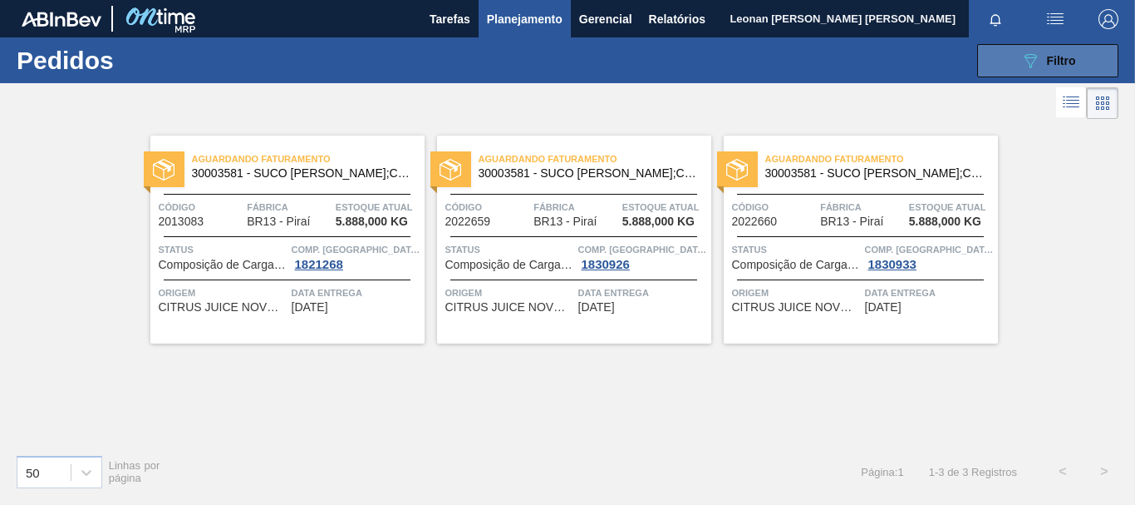
click at [1013, 62] on button "089F7B8B-B2A5-4AFE-B5C0-19BA573D28AC Filtro" at bounding box center [1048, 60] width 141 height 33
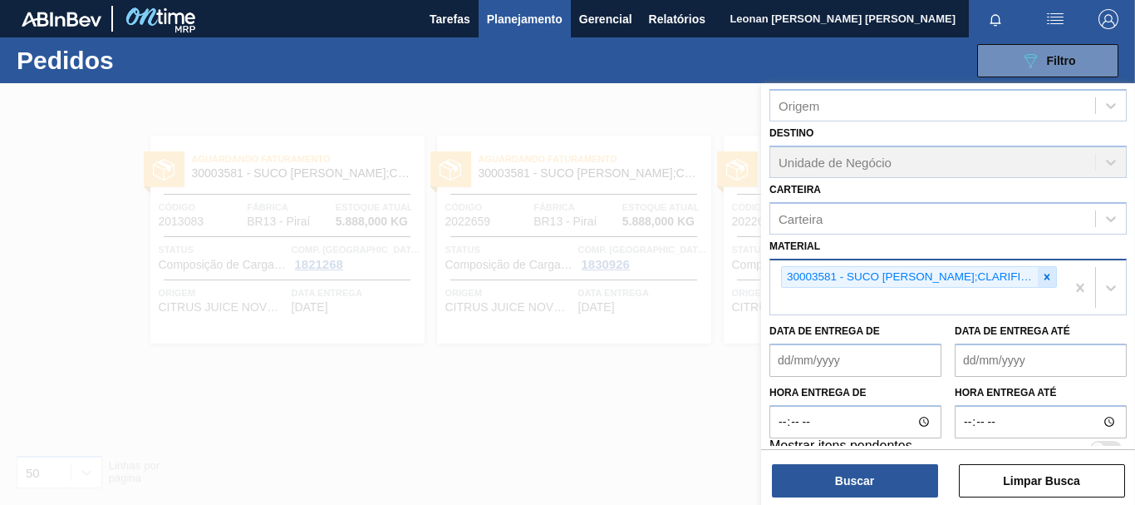
click at [1047, 276] on icon at bounding box center [1048, 276] width 6 height 6
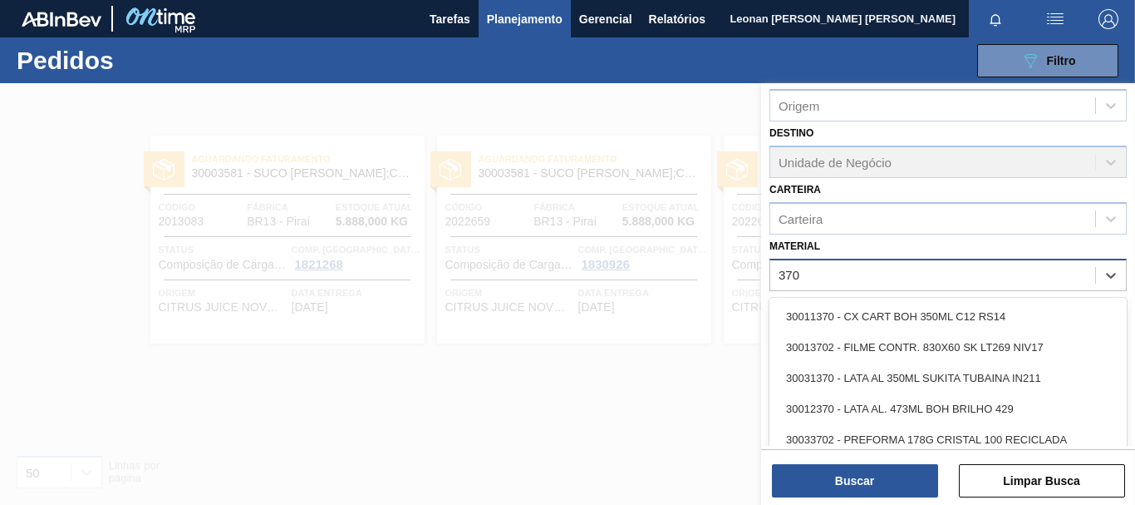
type input "3702"
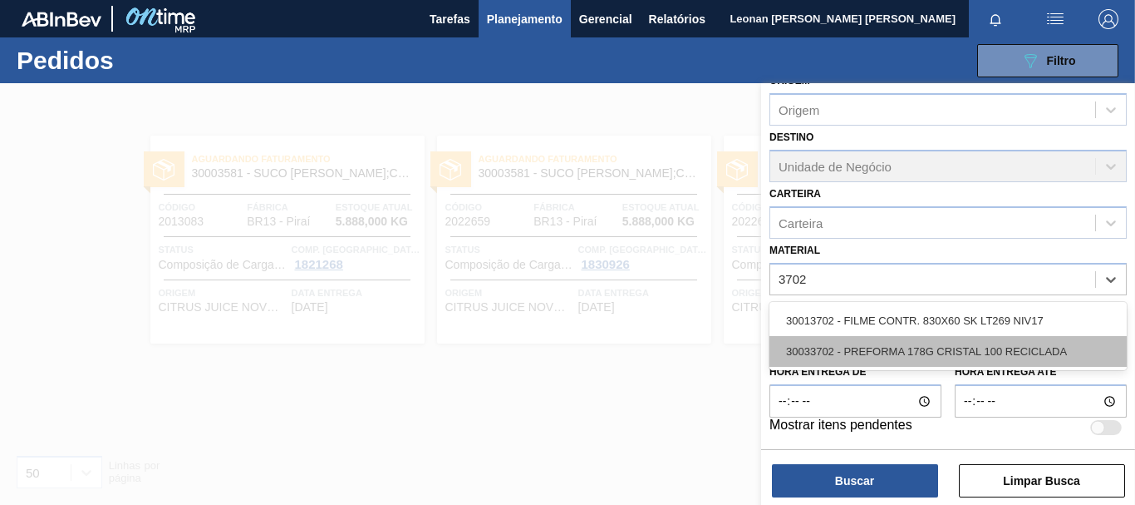
click at [980, 351] on div "30033702 - PREFORMA 178G CRISTAL 100 RECICLADA" at bounding box center [948, 351] width 357 height 31
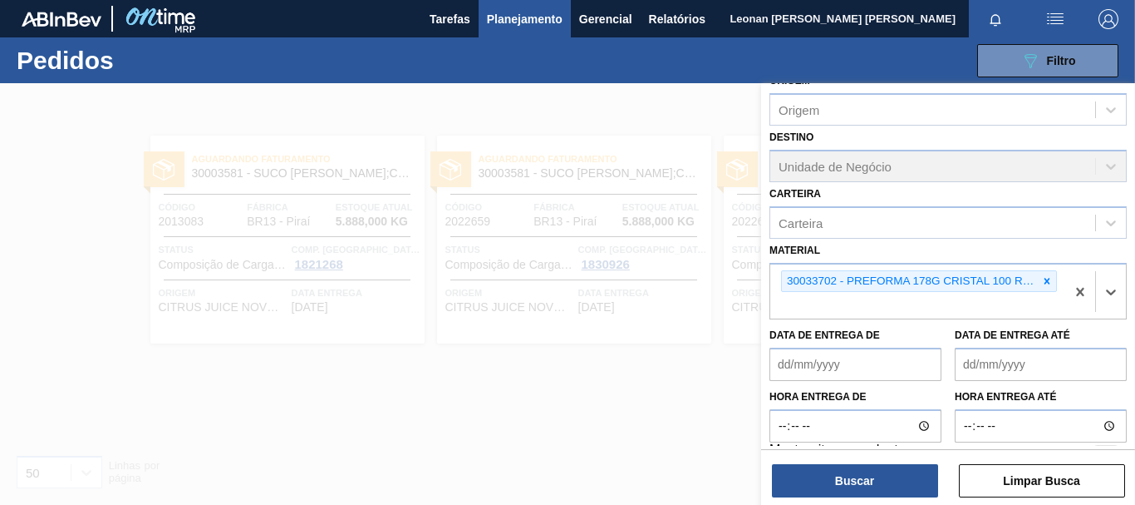
scroll to position [197, 0]
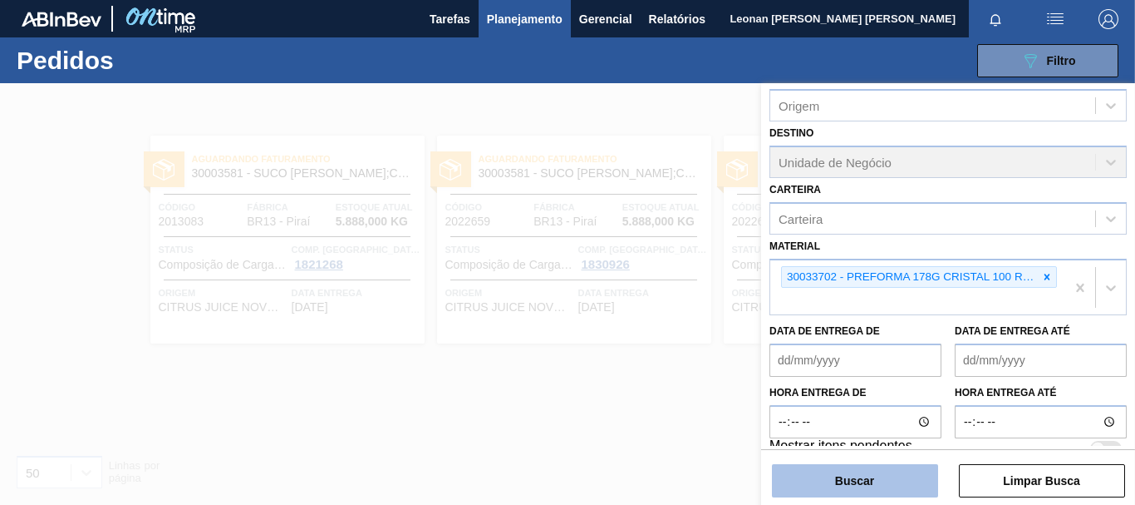
click at [898, 469] on button "Buscar" at bounding box center [855, 480] width 166 height 33
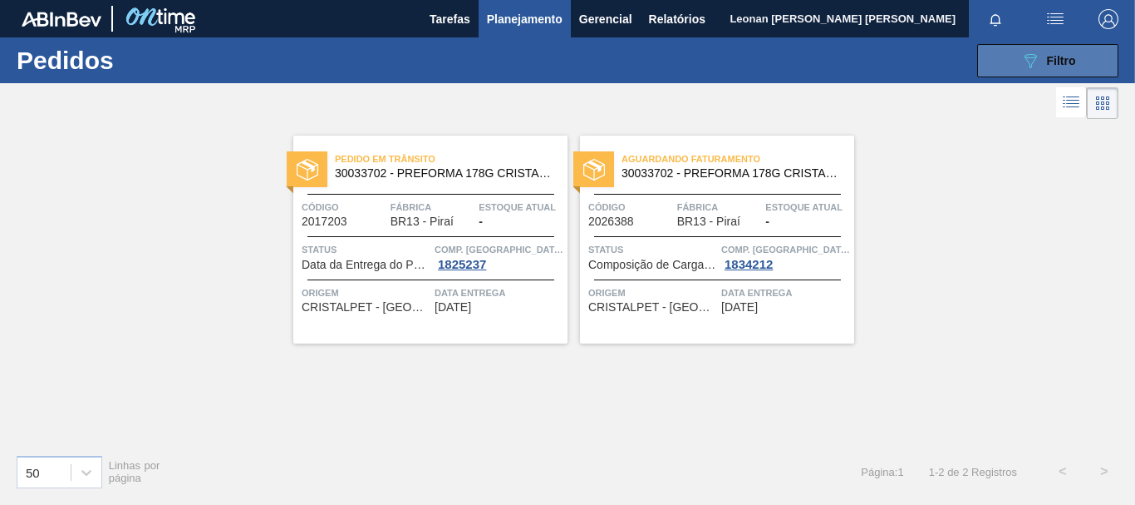
click at [1040, 57] on icon "089F7B8B-B2A5-4AFE-B5C0-19BA573D28AC" at bounding box center [1031, 61] width 20 height 20
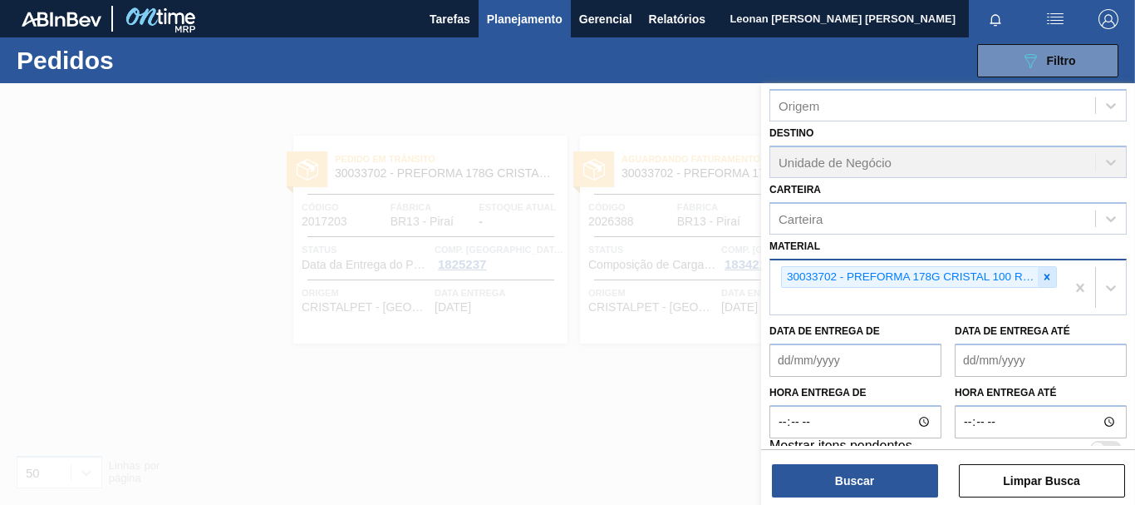
click at [1045, 276] on icon at bounding box center [1048, 276] width 6 height 6
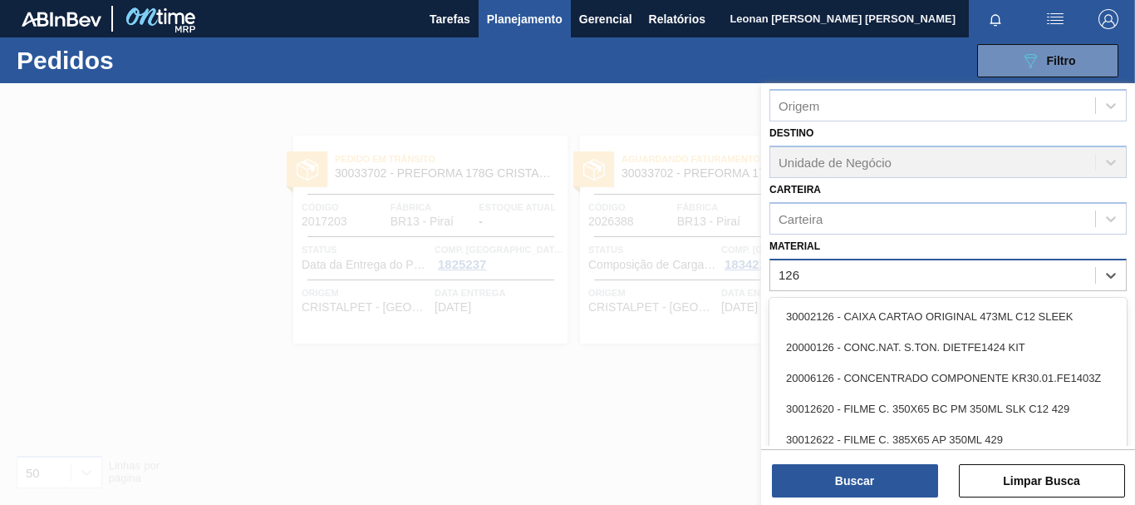
type input "1269"
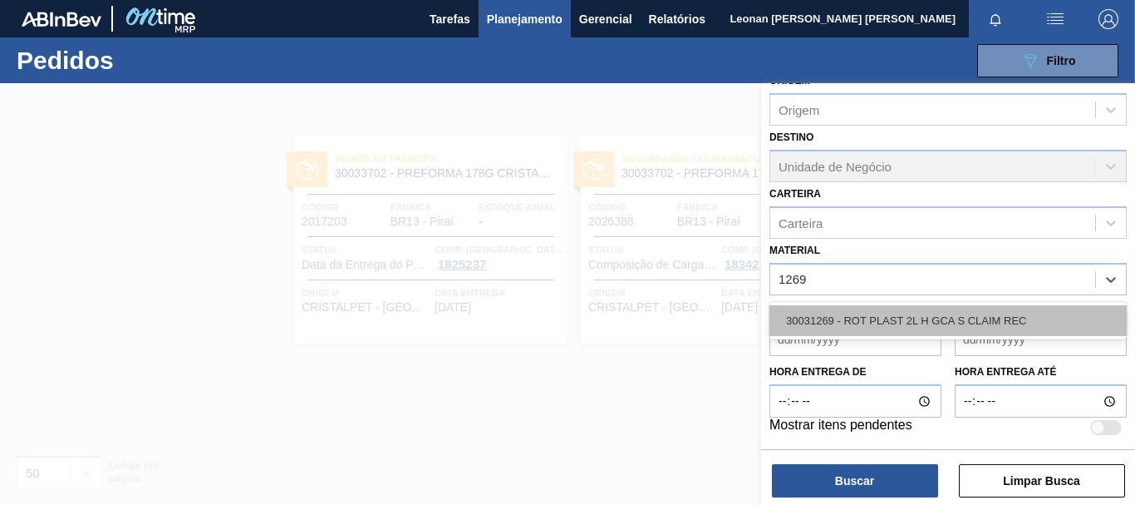
click at [1057, 330] on div "30031269 - ROT PLAST 2L H GCA S CLAIM REC" at bounding box center [948, 320] width 357 height 31
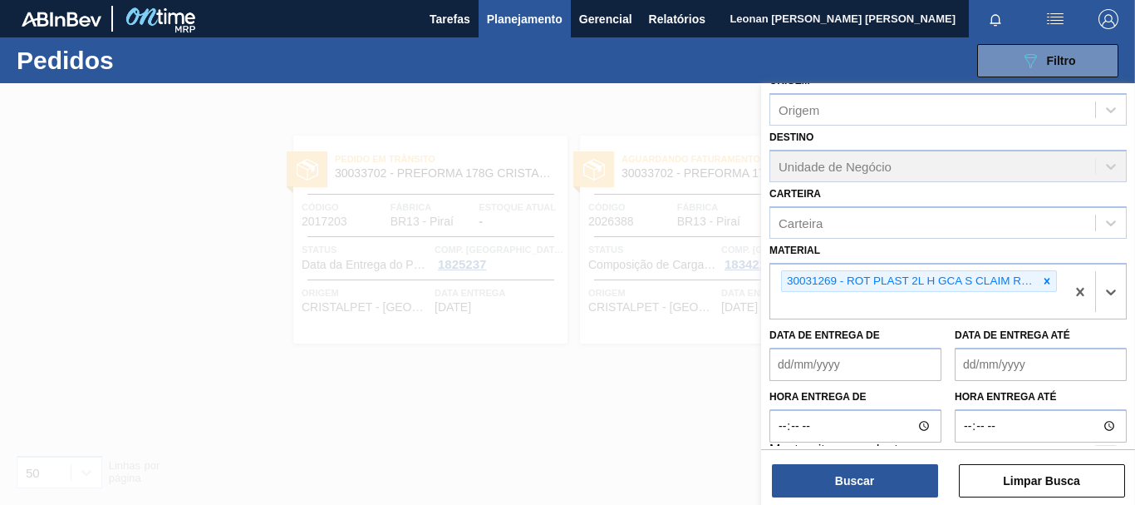
scroll to position [197, 0]
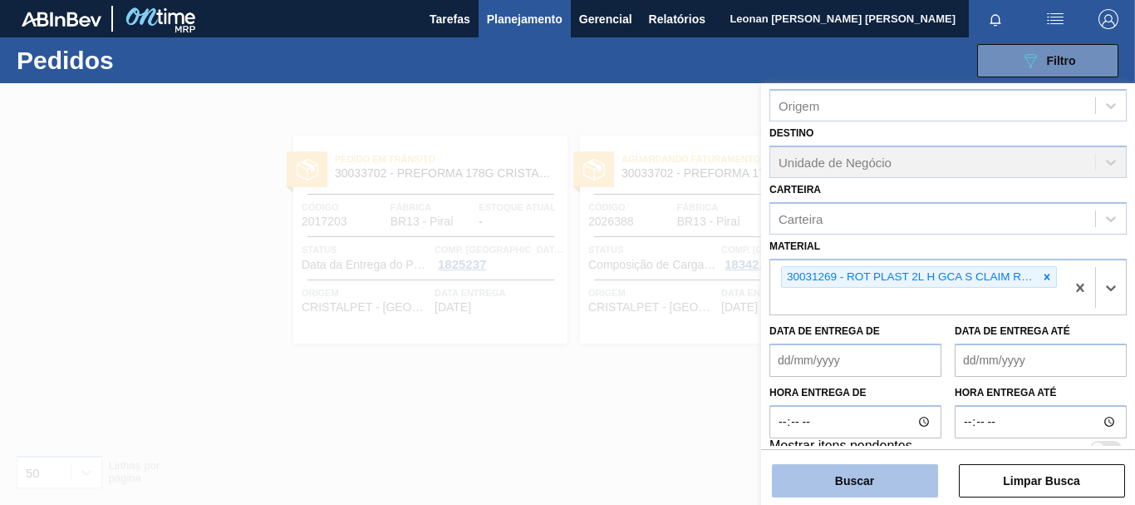
click at [919, 476] on button "Buscar" at bounding box center [855, 480] width 166 height 33
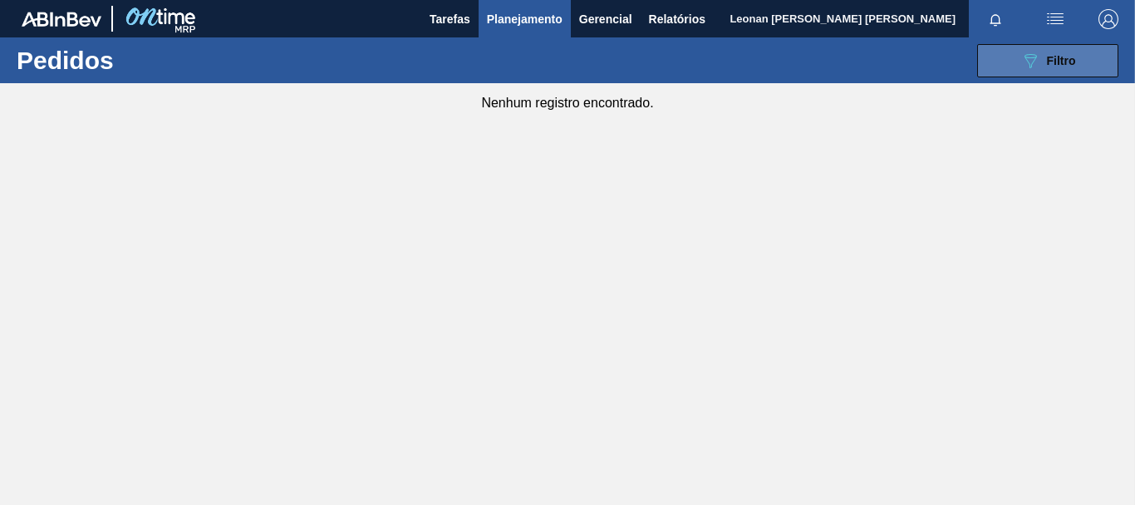
click at [1020, 45] on button "089F7B8B-B2A5-4AFE-B5C0-19BA573D28AC Filtro" at bounding box center [1048, 60] width 141 height 33
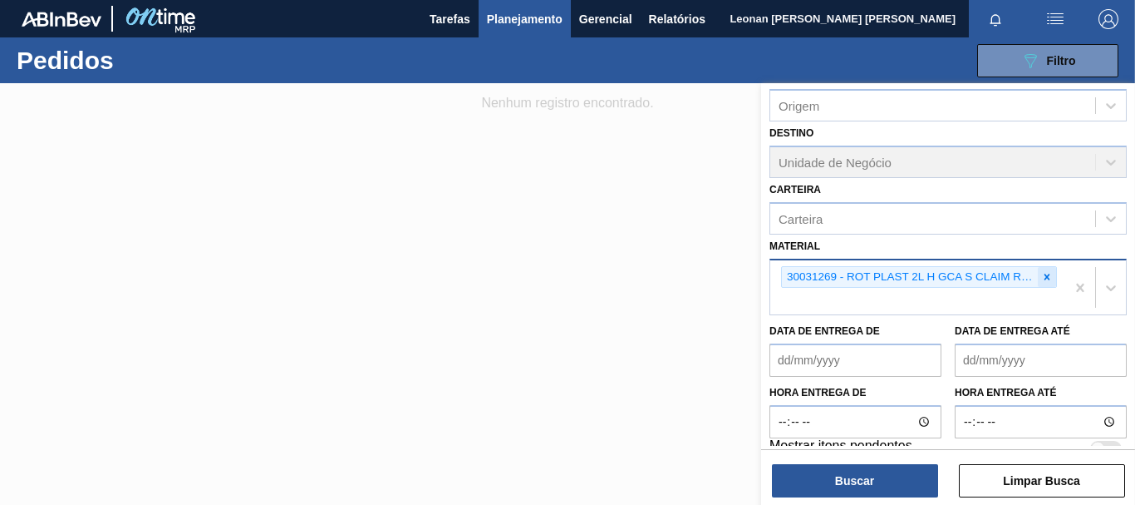
click at [1045, 276] on icon at bounding box center [1048, 276] width 6 height 6
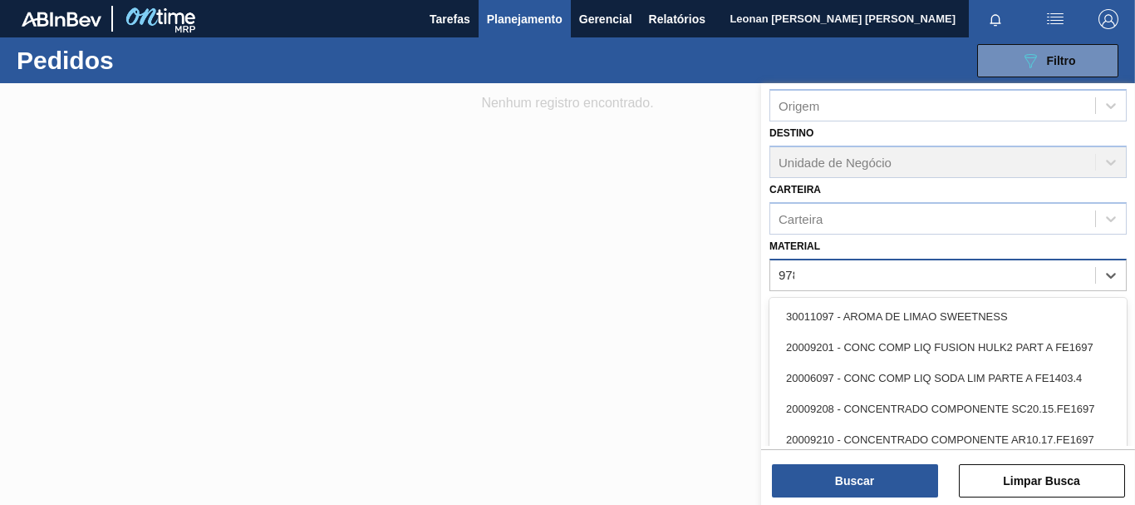
scroll to position [193, 0]
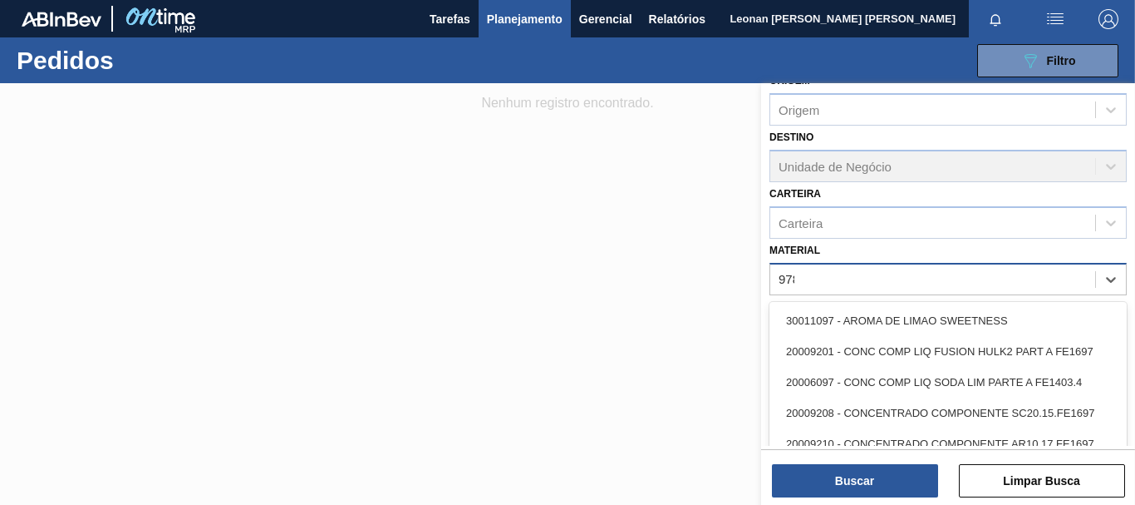
type input "9782"
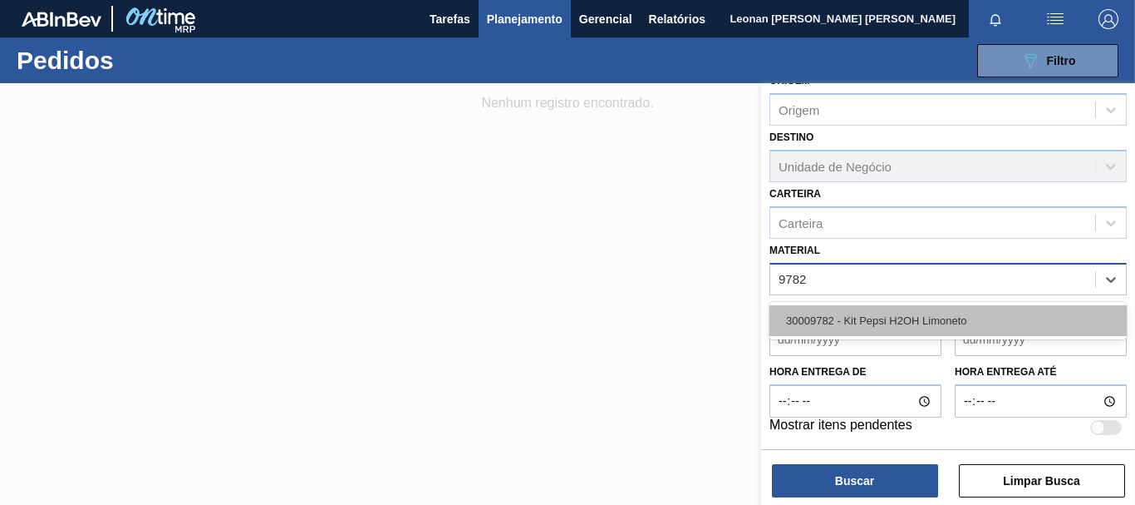
click at [969, 317] on div "30009782 - Kit Pepsi H2OH Limoneto" at bounding box center [948, 320] width 357 height 31
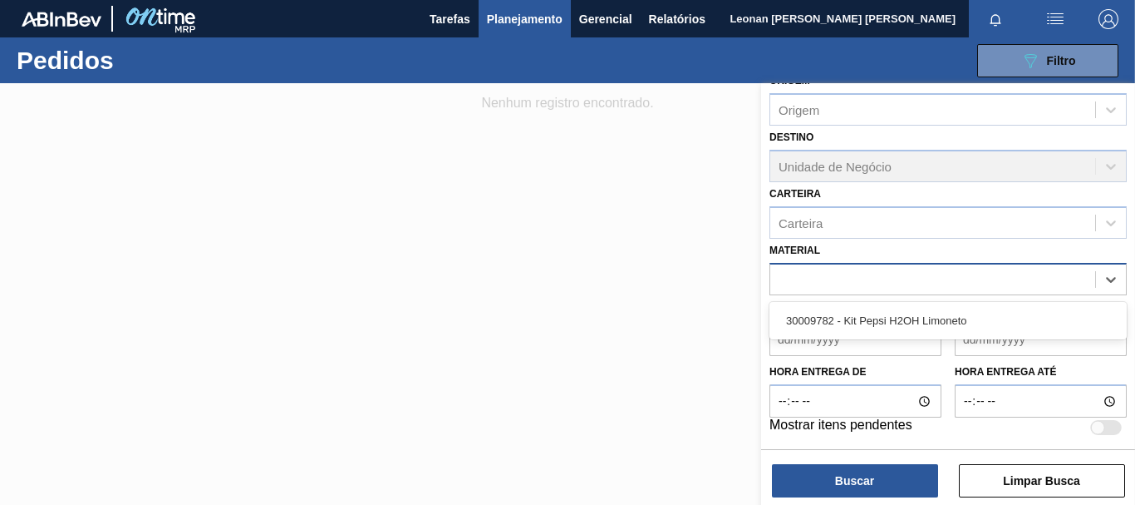
scroll to position [197, 0]
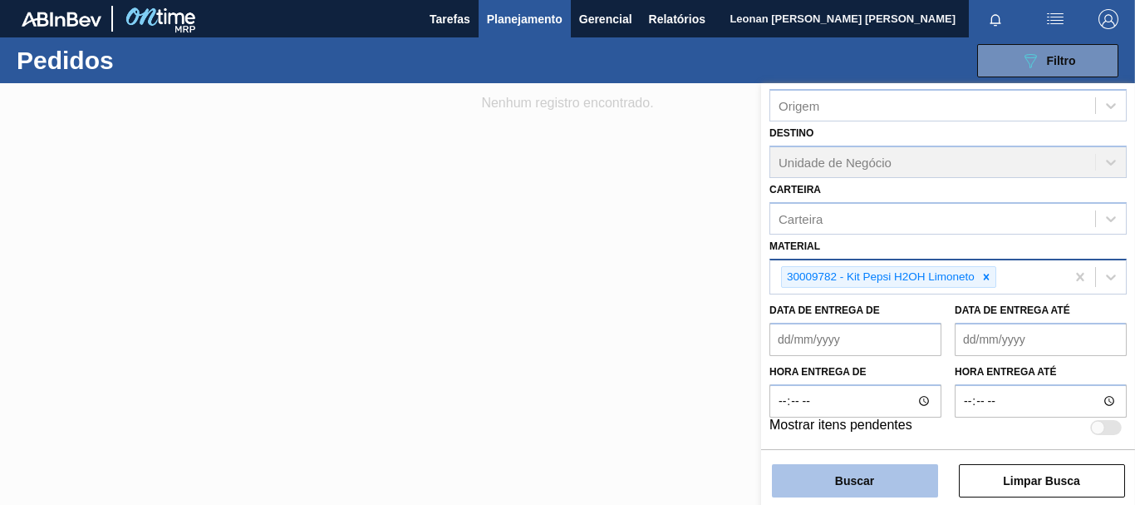
click at [884, 490] on button "Buscar" at bounding box center [855, 480] width 166 height 33
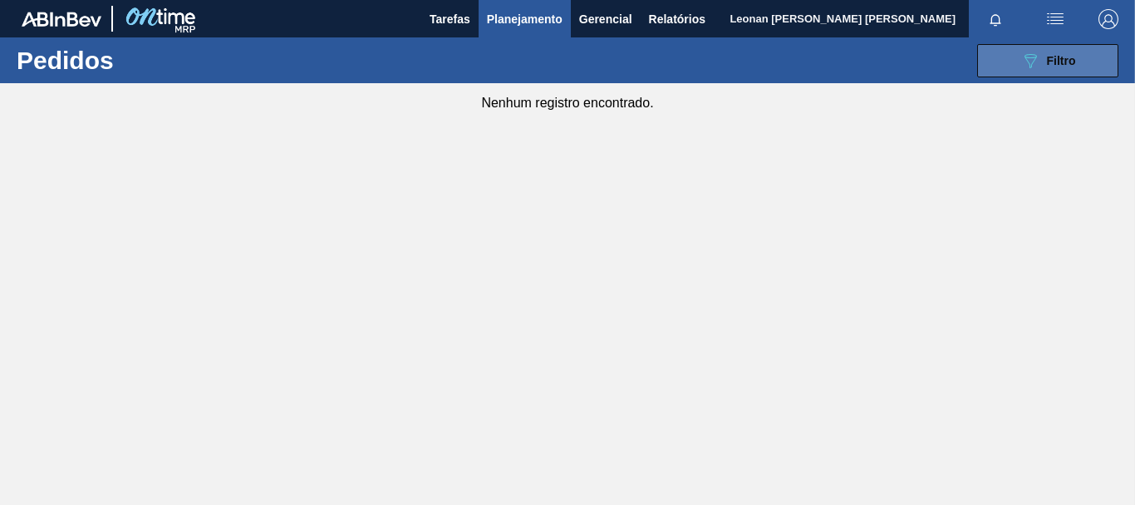
click at [1056, 58] on span "Filtro" at bounding box center [1061, 60] width 29 height 13
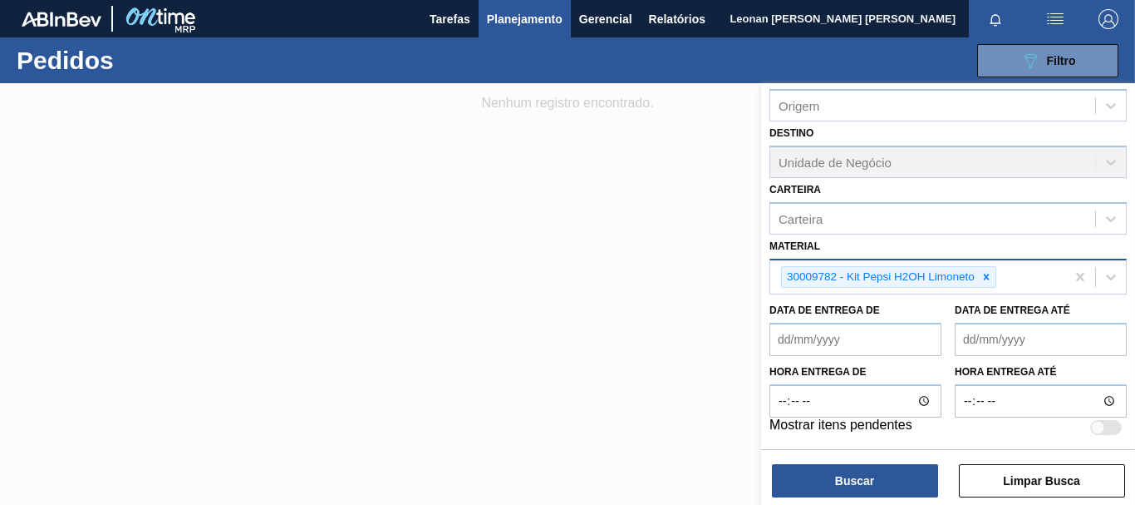
click at [992, 275] on icon at bounding box center [987, 277] width 12 height 12
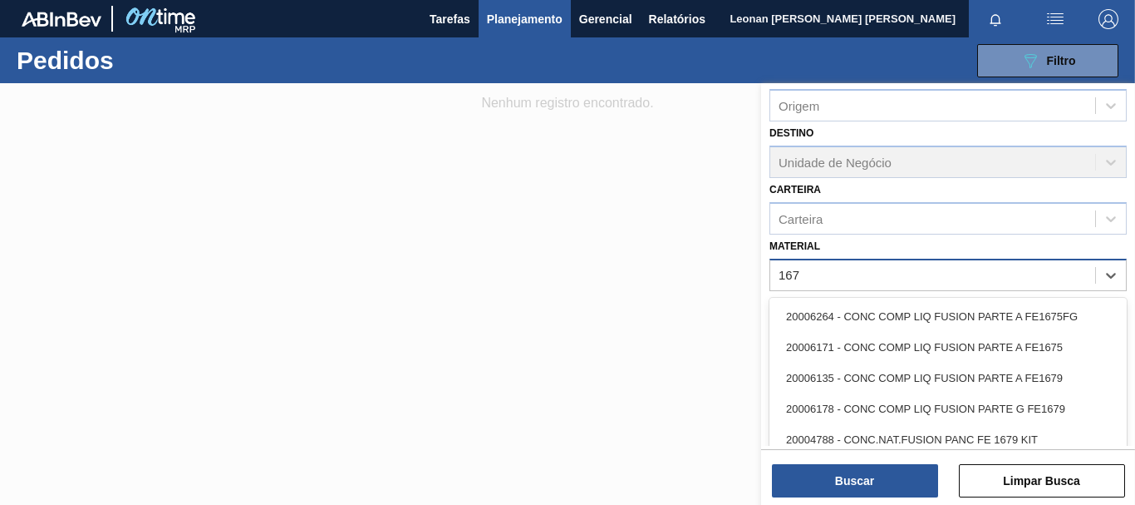
type input "1671"
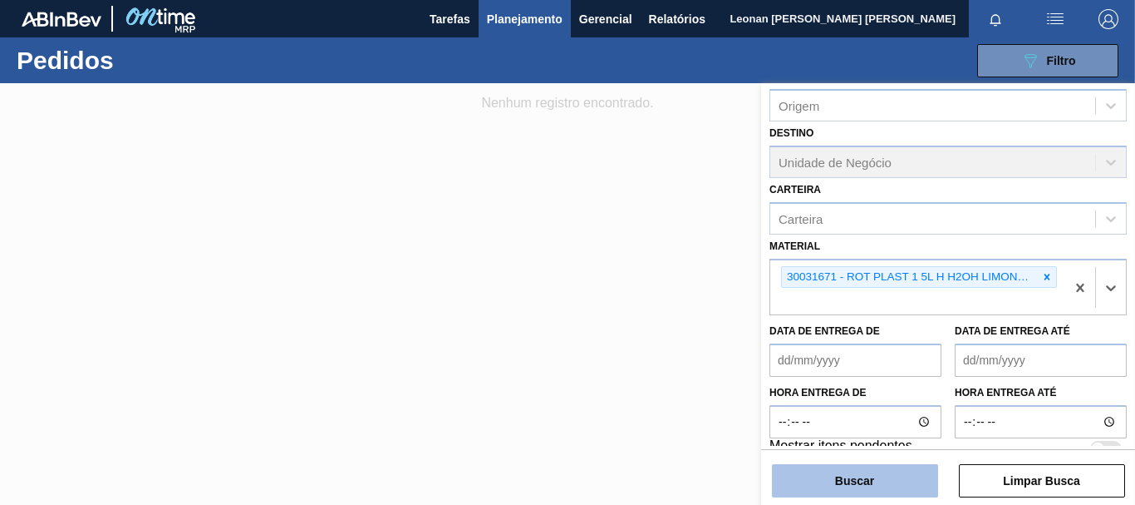
click at [867, 493] on button "Buscar" at bounding box center [855, 480] width 166 height 33
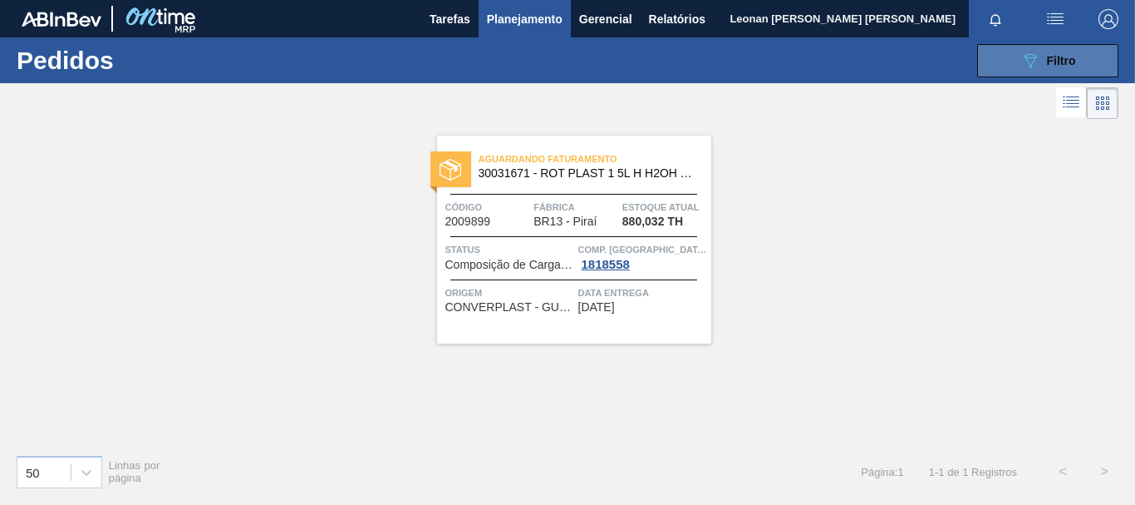
click at [1035, 59] on icon at bounding box center [1031, 61] width 12 height 14
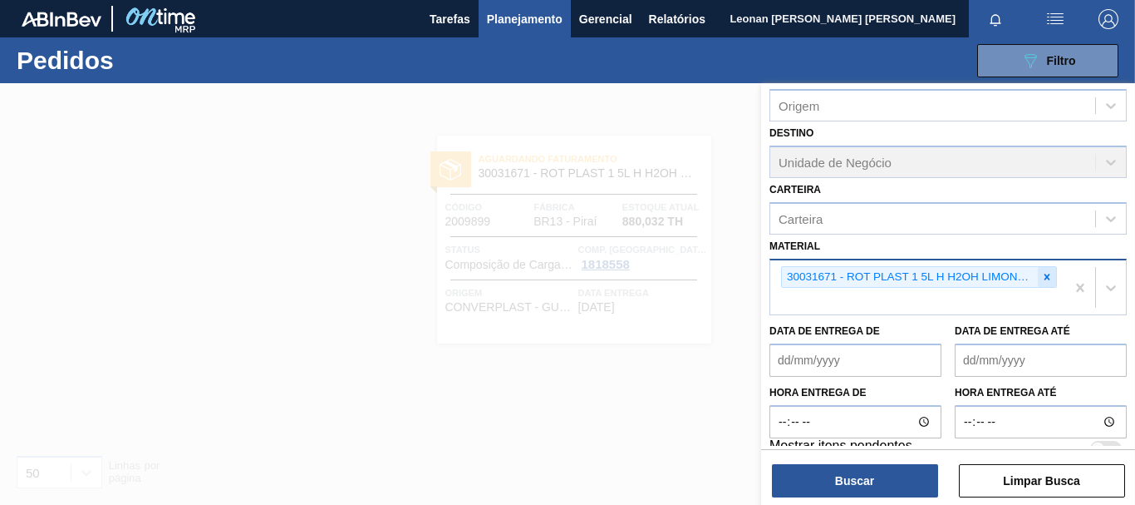
click at [1045, 276] on icon at bounding box center [1048, 276] width 6 height 6
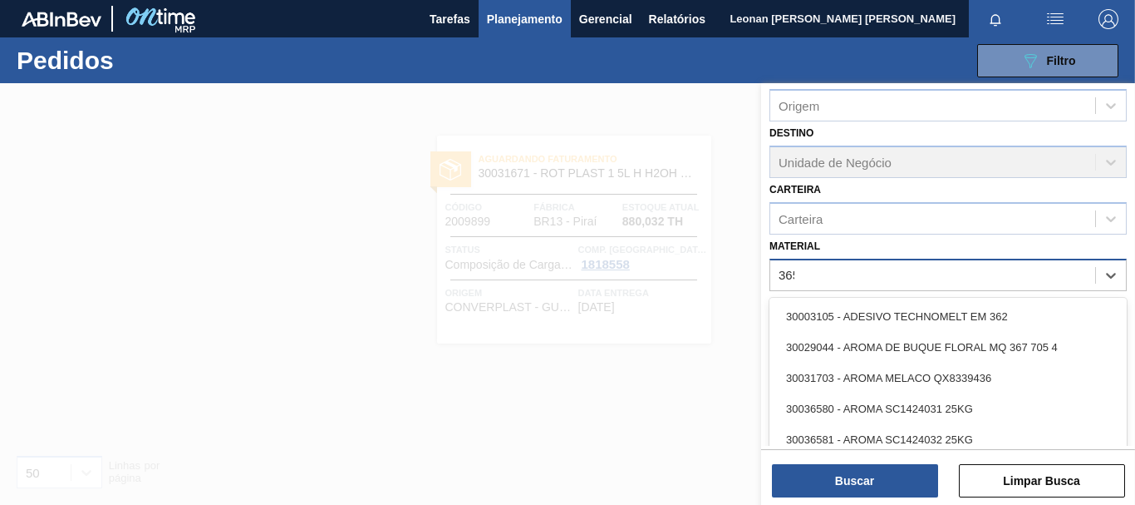
type input "3655"
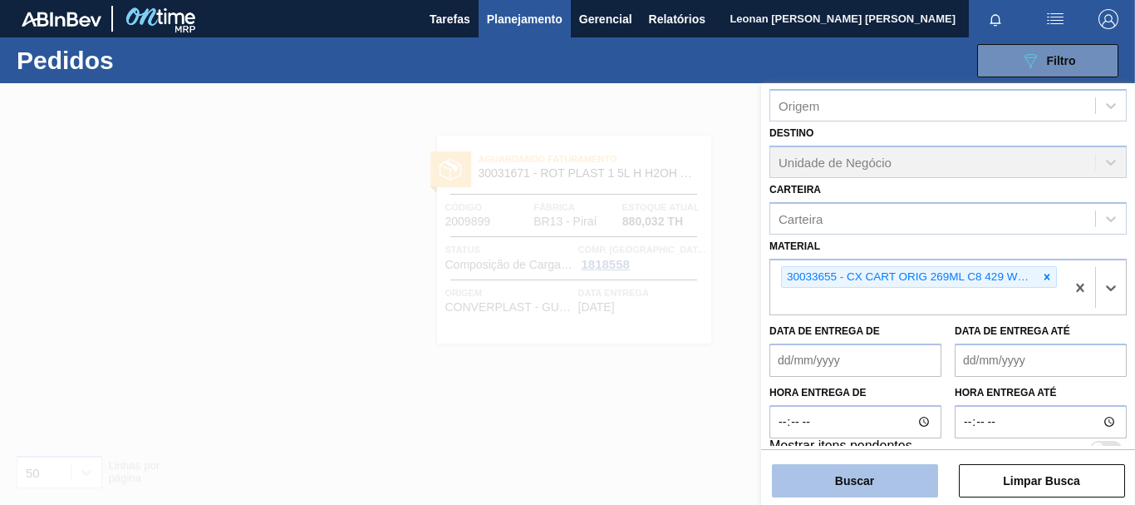
click at [909, 479] on button "Buscar" at bounding box center [855, 480] width 166 height 33
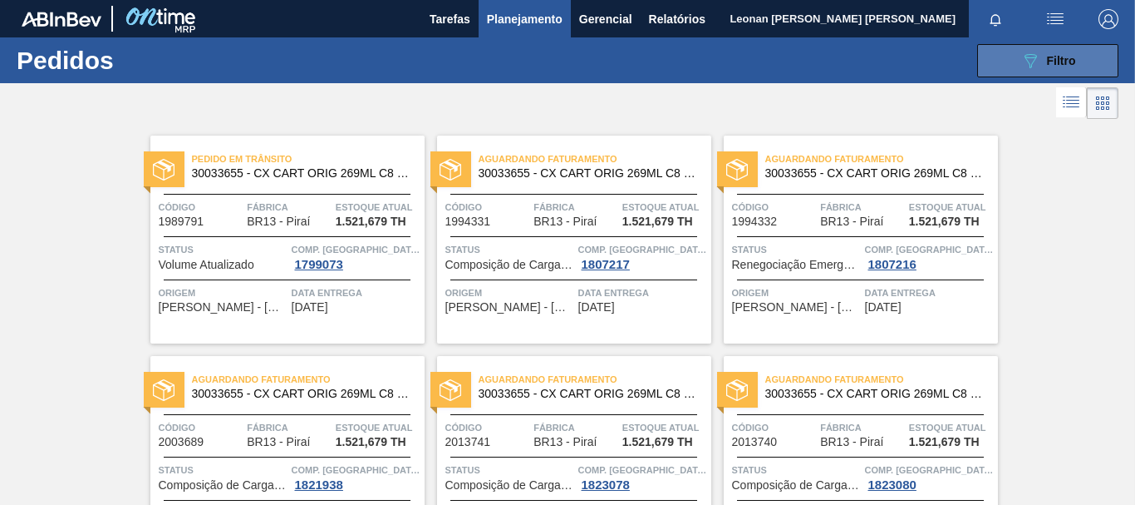
click at [1060, 62] on span "Filtro" at bounding box center [1061, 60] width 29 height 13
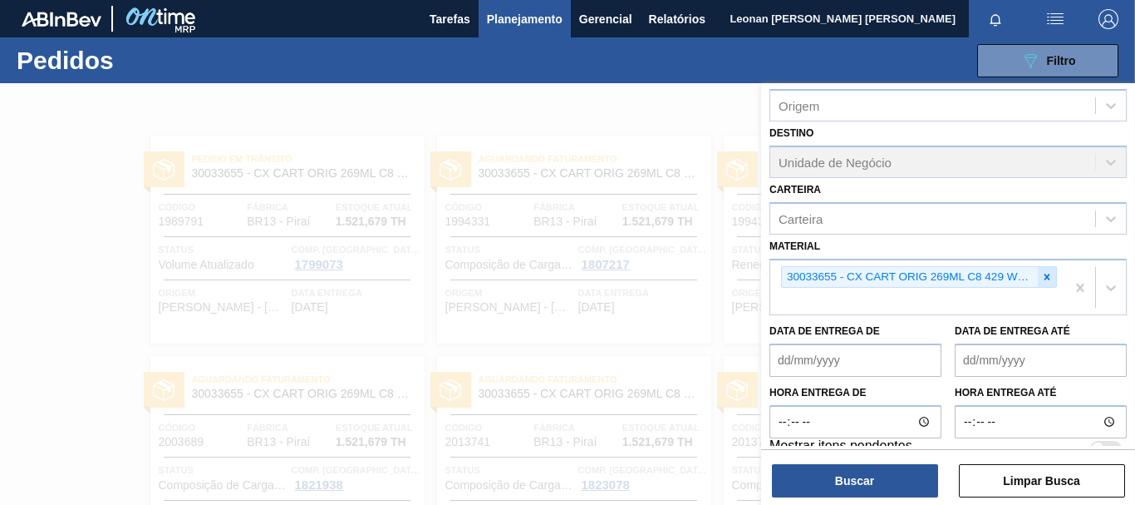
click at [1048, 276] on icon at bounding box center [1048, 277] width 12 height 12
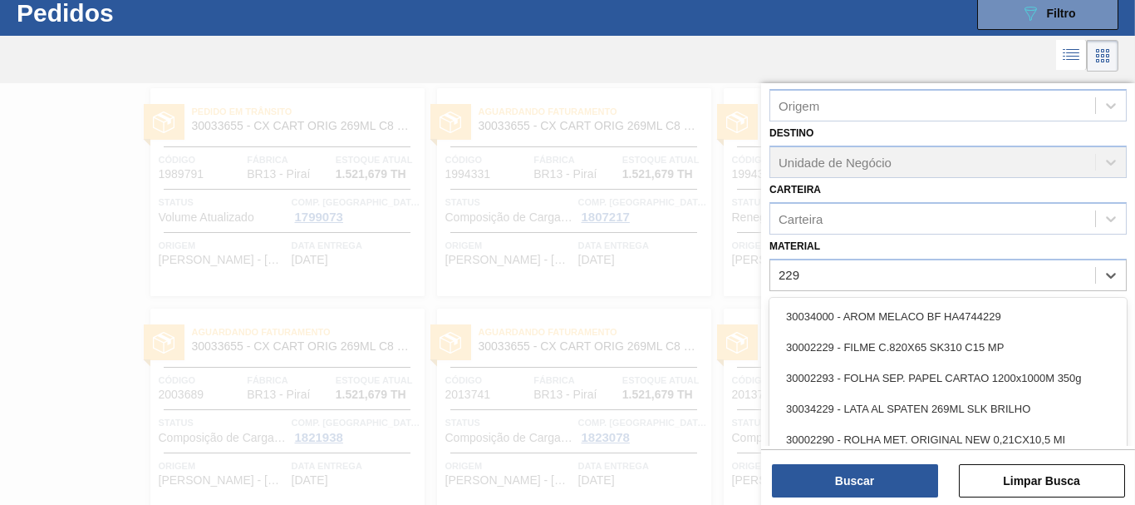
scroll to position [49, 0]
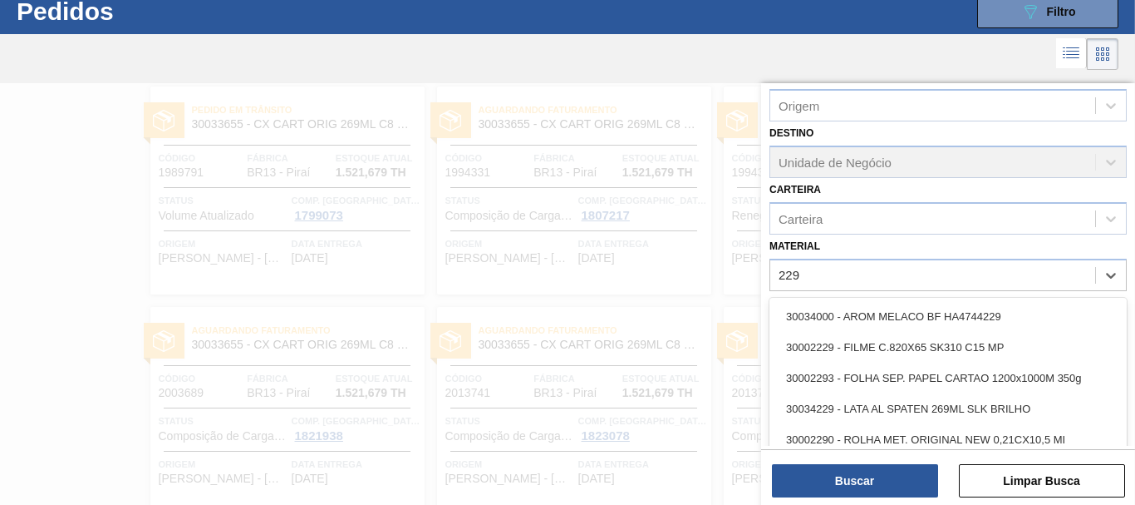
type input "2293"
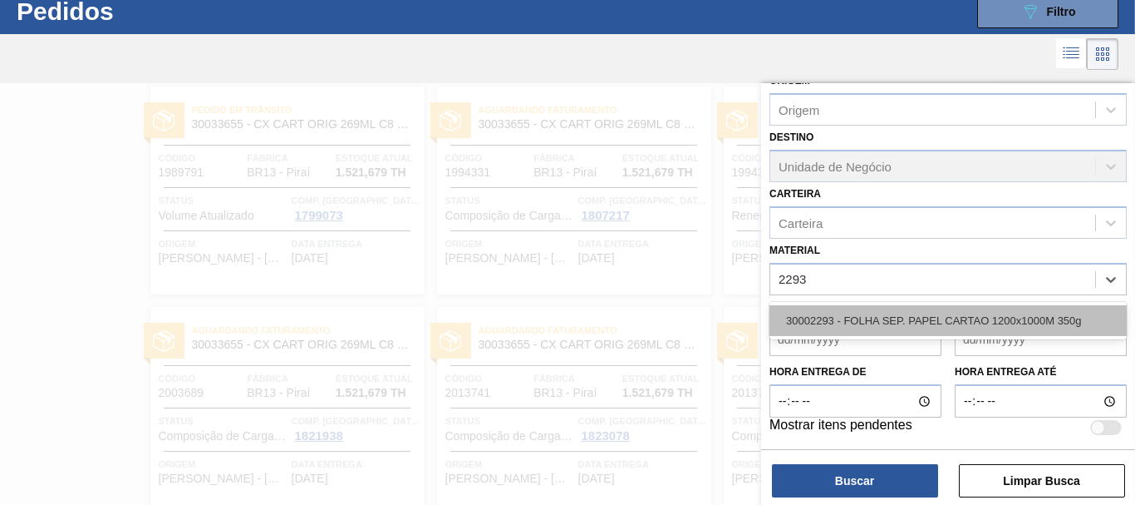
click at [1046, 327] on div "30002293 - FOLHA SEP. PAPEL CARTAO 1200x1000M 350g" at bounding box center [948, 320] width 357 height 31
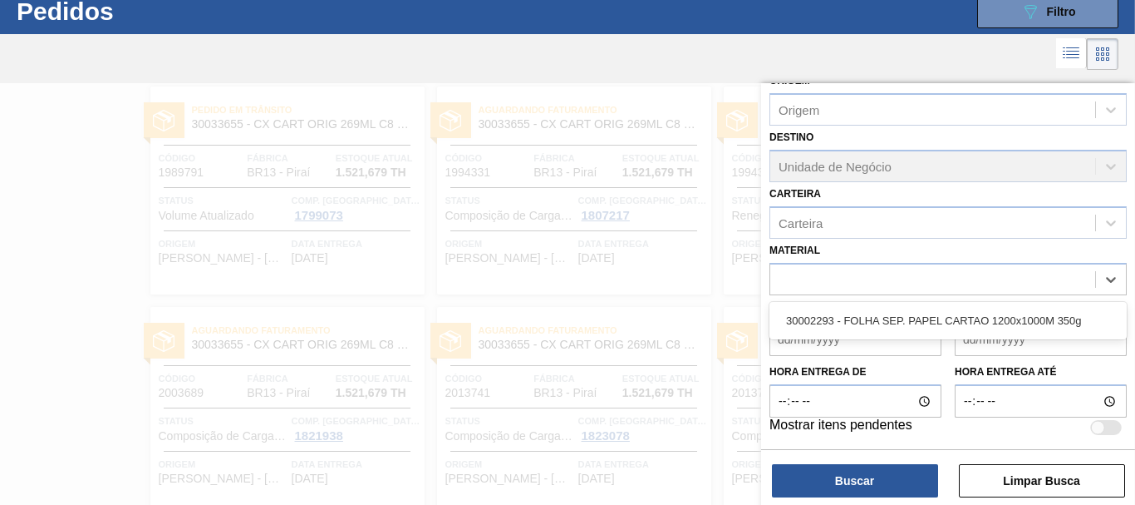
scroll to position [197, 0]
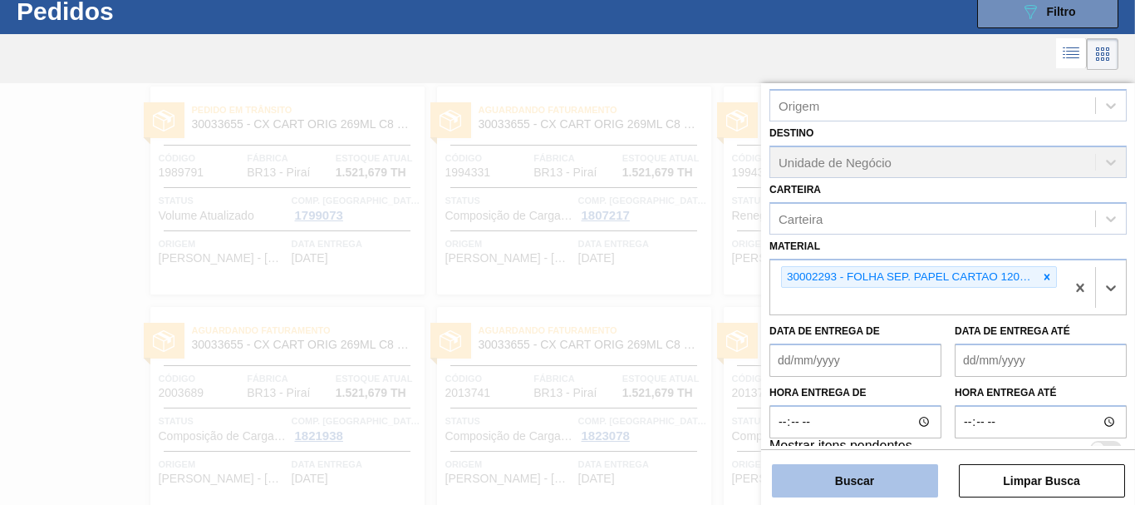
click at [854, 484] on button "Buscar" at bounding box center [855, 480] width 166 height 33
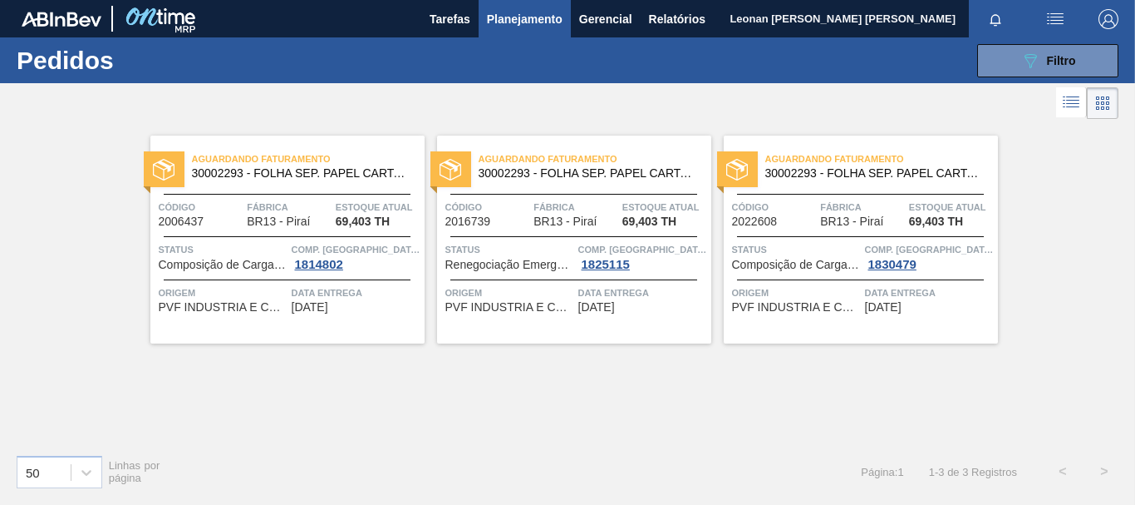
scroll to position [0, 0]
click at [1033, 54] on icon at bounding box center [1031, 61] width 12 height 14
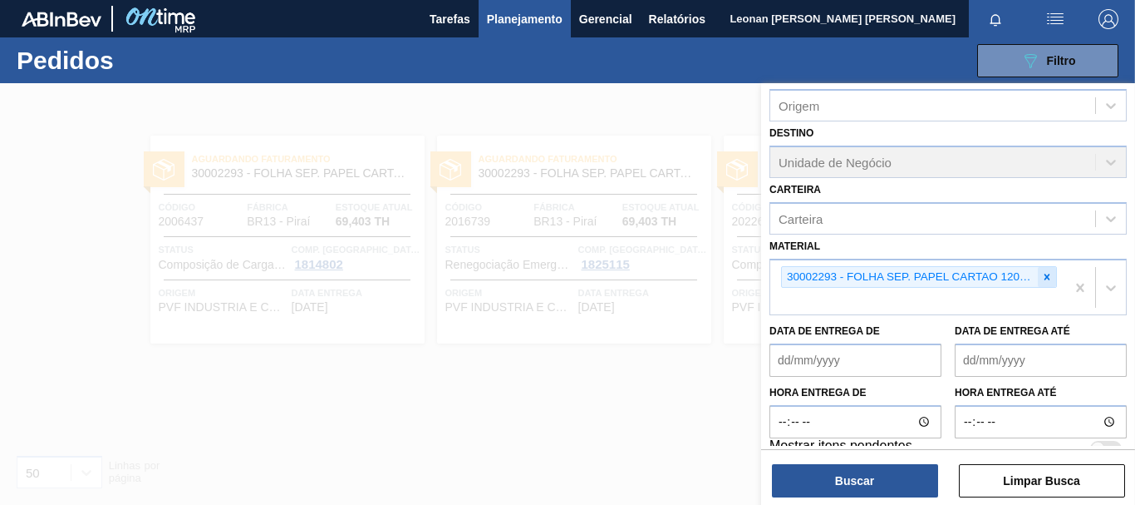
click at [1047, 276] on icon at bounding box center [1048, 276] width 6 height 6
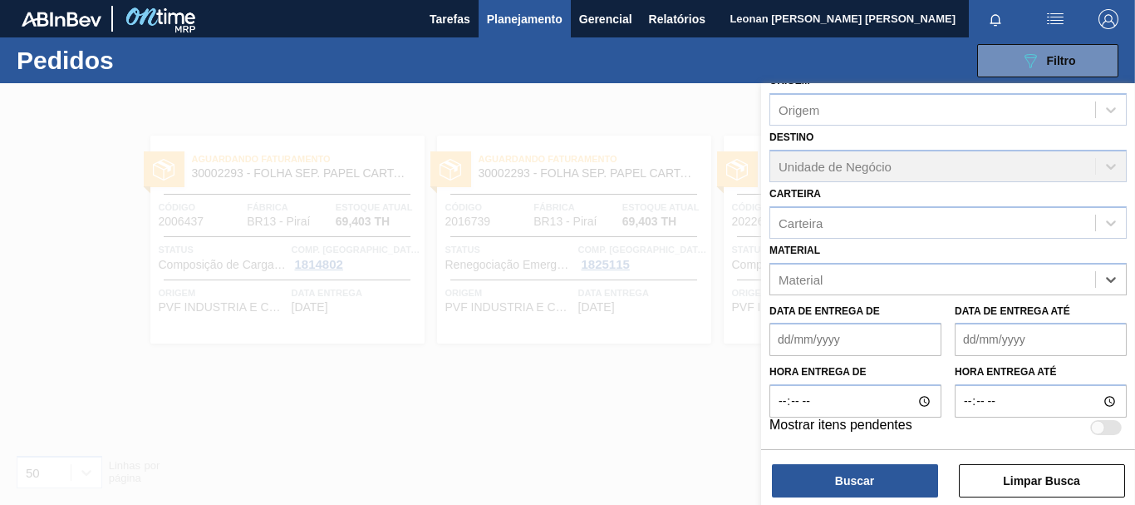
scroll to position [193, 0]
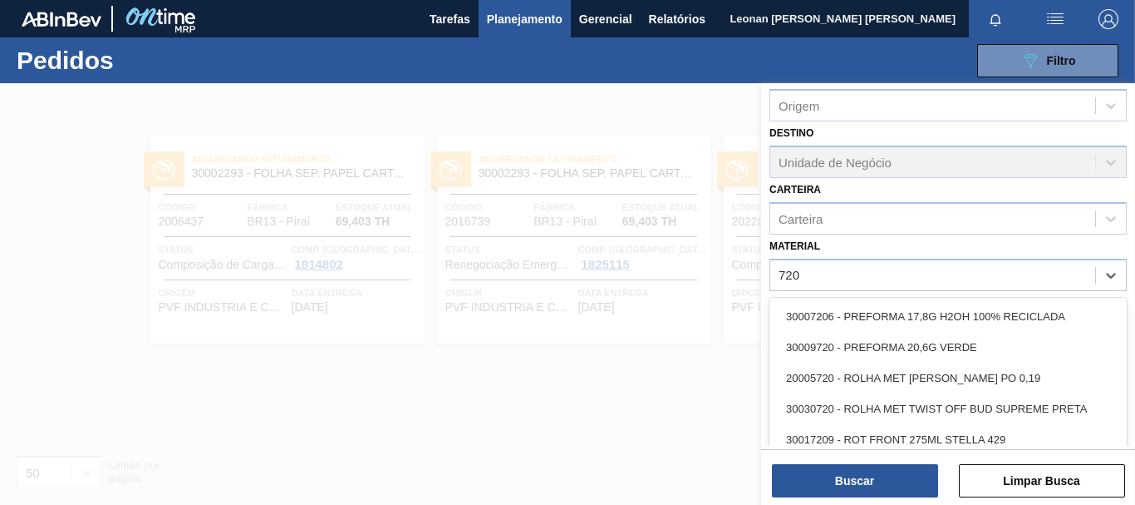
type input "7206"
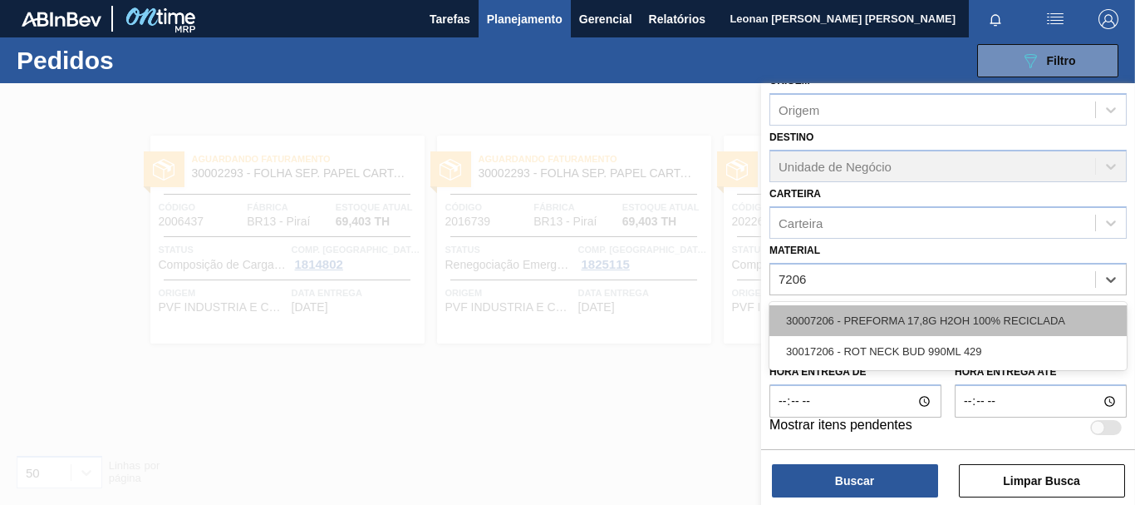
click at [1017, 313] on div "30007206 - PREFORMA 17,8G H2OH 100% RECICLADA" at bounding box center [948, 320] width 357 height 31
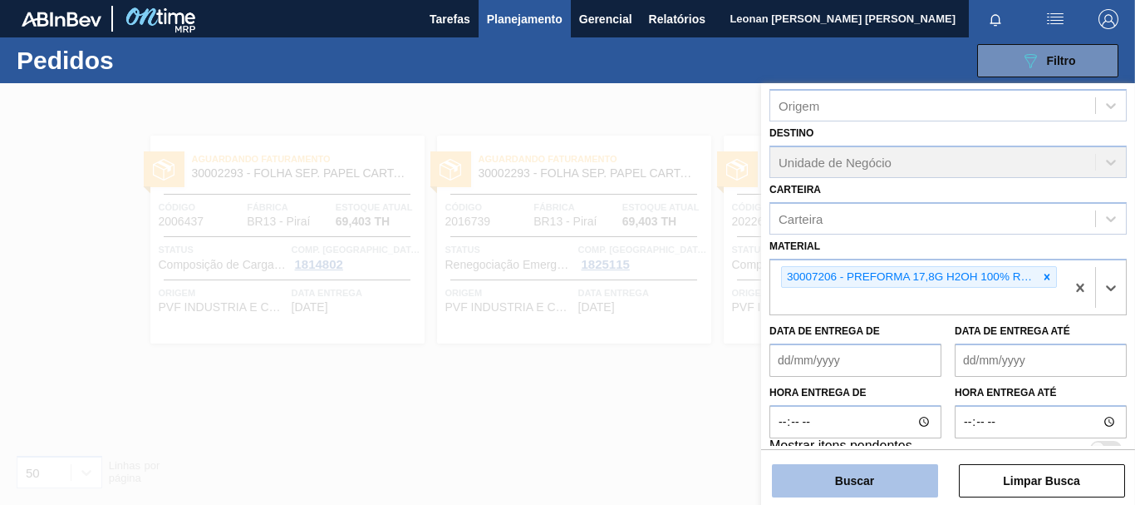
click at [913, 485] on button "Buscar" at bounding box center [855, 480] width 166 height 33
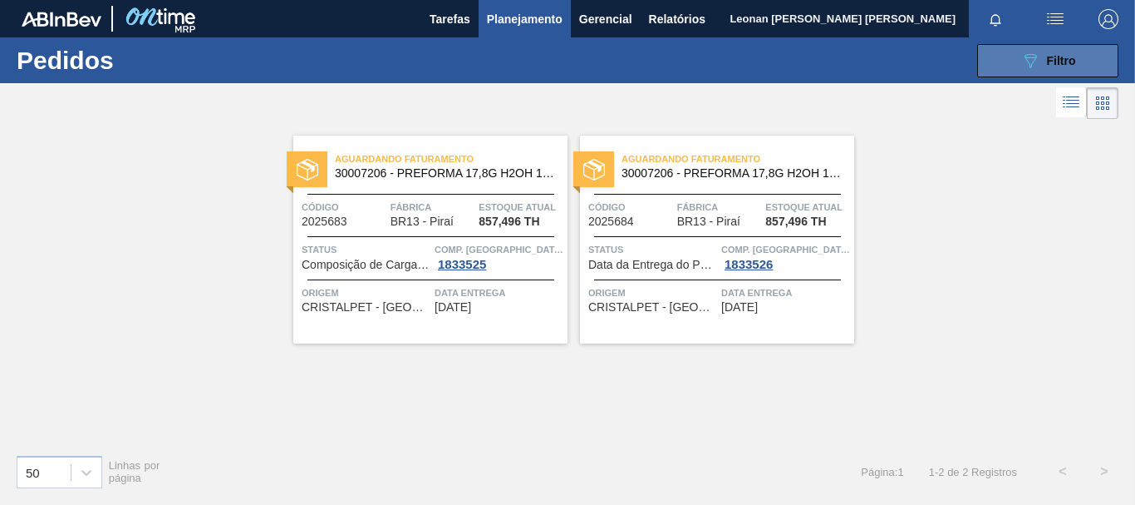
click at [1039, 52] on icon "089F7B8B-B2A5-4AFE-B5C0-19BA573D28AC" at bounding box center [1031, 61] width 20 height 20
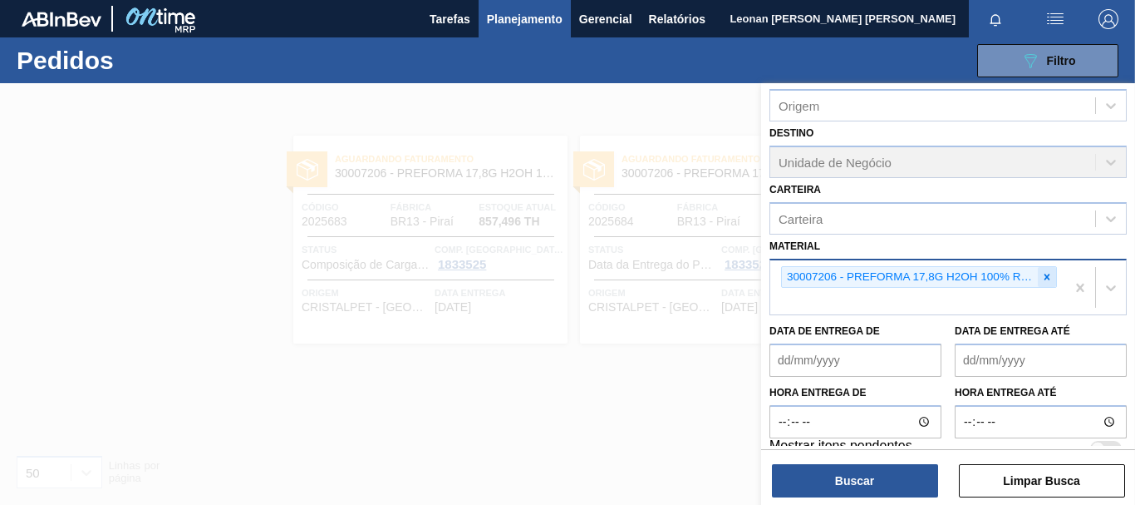
click at [1047, 277] on icon at bounding box center [1048, 277] width 12 height 12
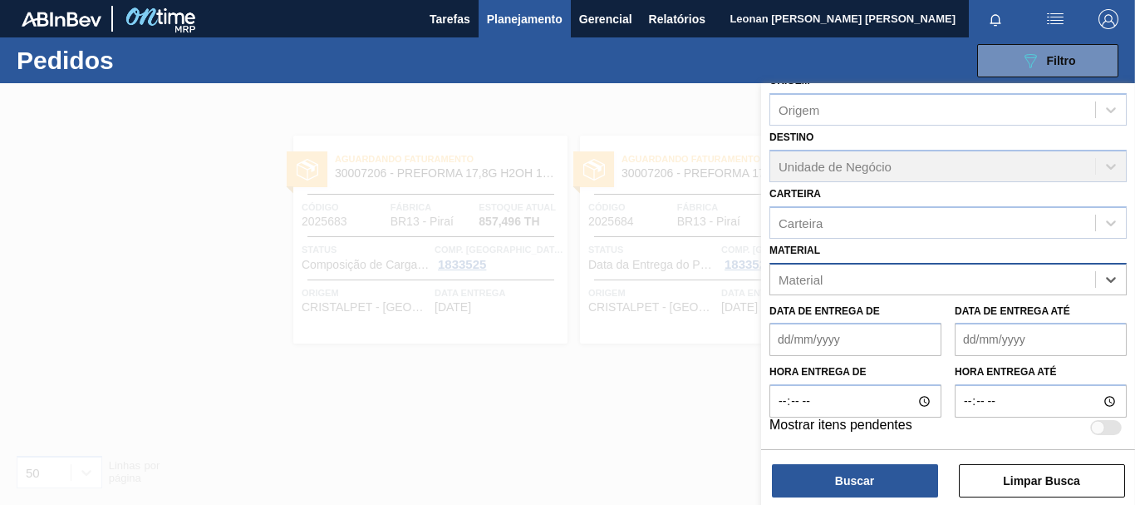
scroll to position [193, 0]
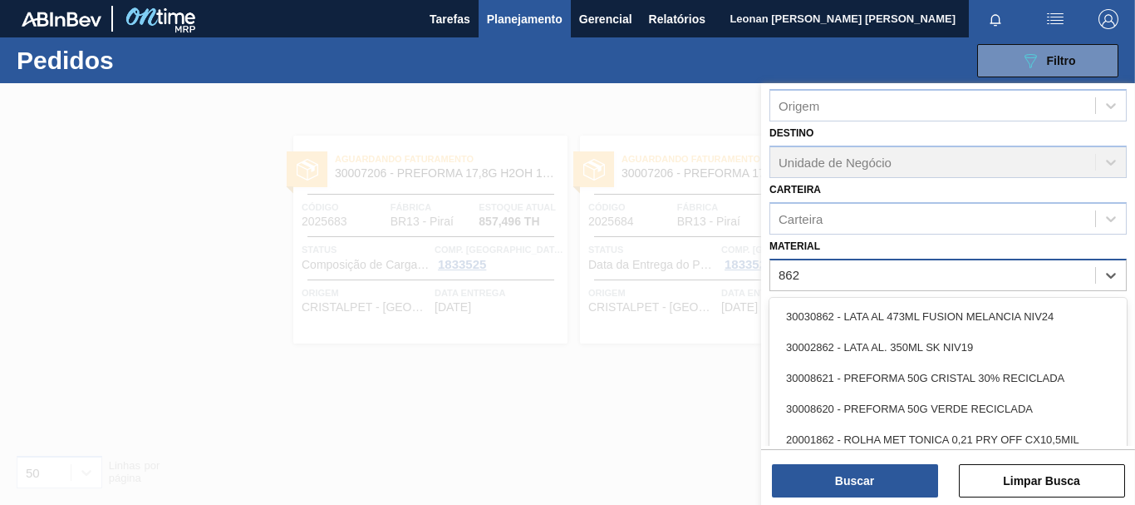
type input "8620"
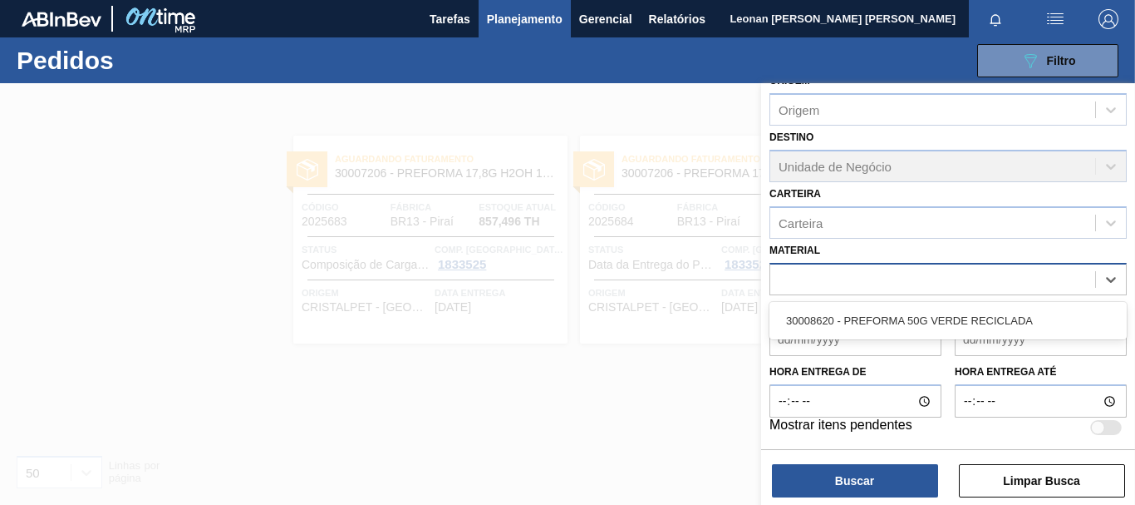
scroll to position [197, 0]
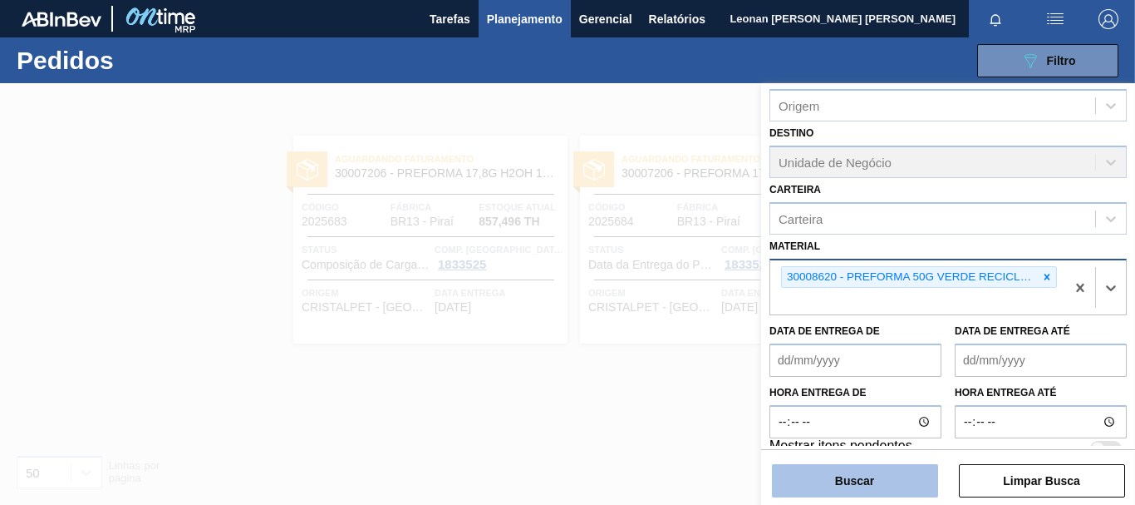
click at [860, 495] on button "Buscar" at bounding box center [855, 480] width 166 height 33
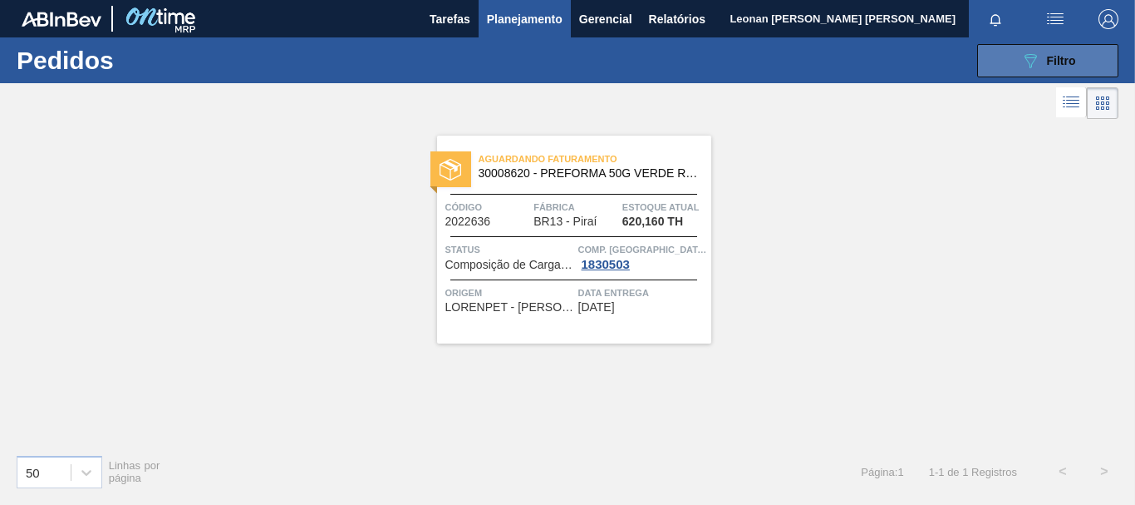
click at [1011, 57] on button "089F7B8B-B2A5-4AFE-B5C0-19BA573D28AC Filtro" at bounding box center [1048, 60] width 141 height 33
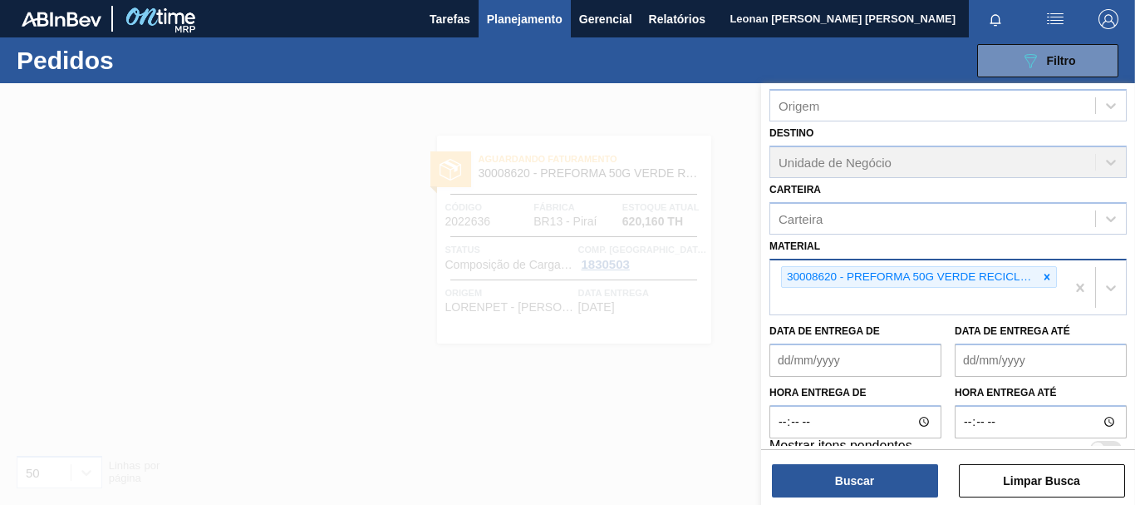
click at [1042, 277] on icon at bounding box center [1048, 277] width 12 height 12
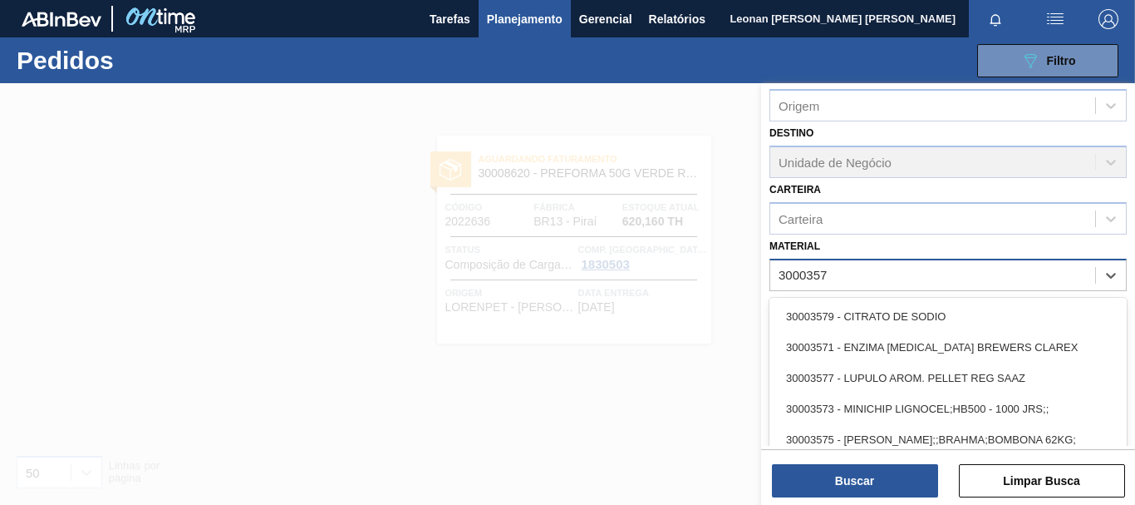
type input "30003577"
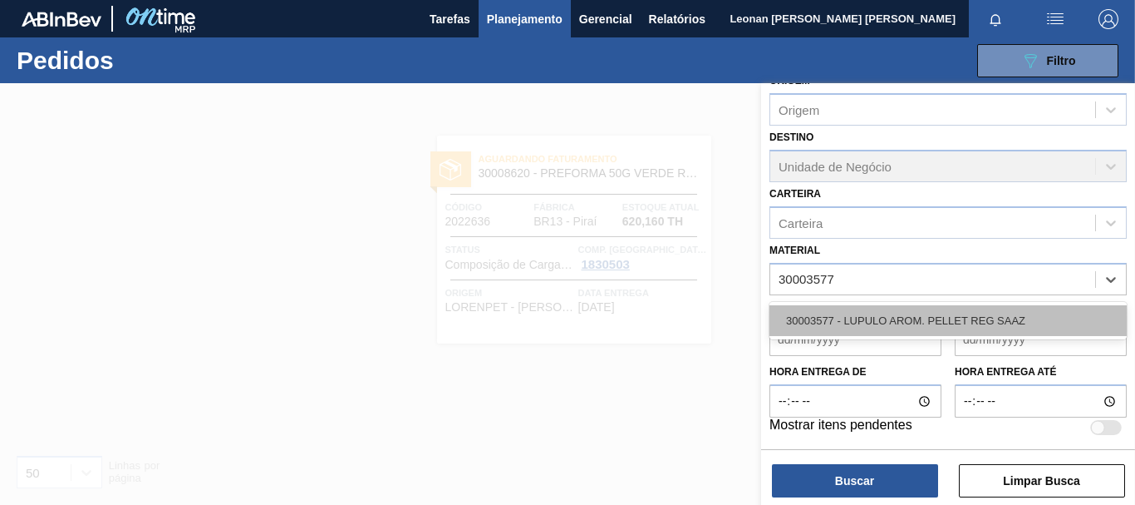
click at [988, 322] on div "30003577 - LUPULO AROM. PELLET REG SAAZ" at bounding box center [948, 320] width 357 height 31
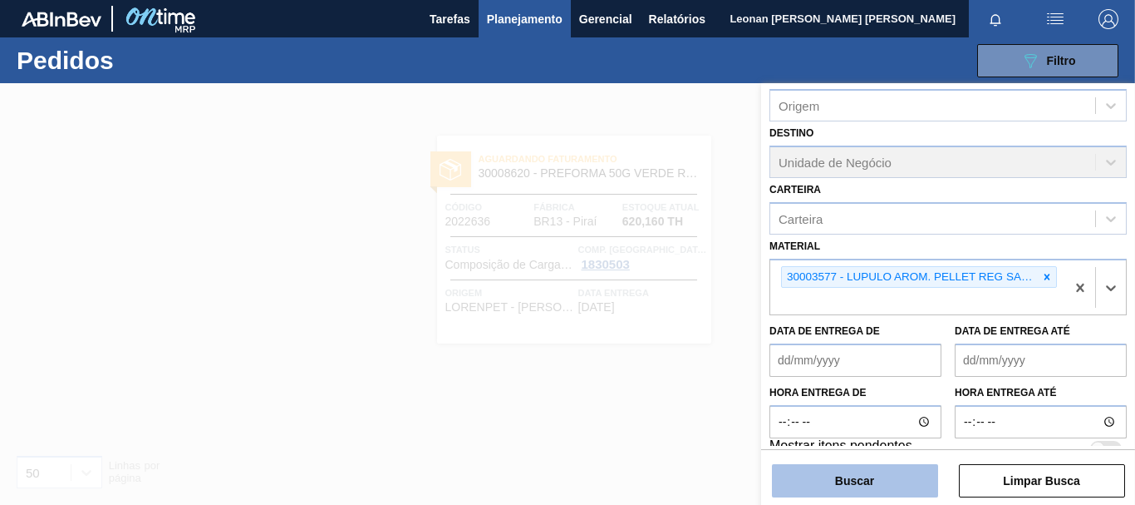
click at [879, 474] on button "Buscar" at bounding box center [855, 480] width 166 height 33
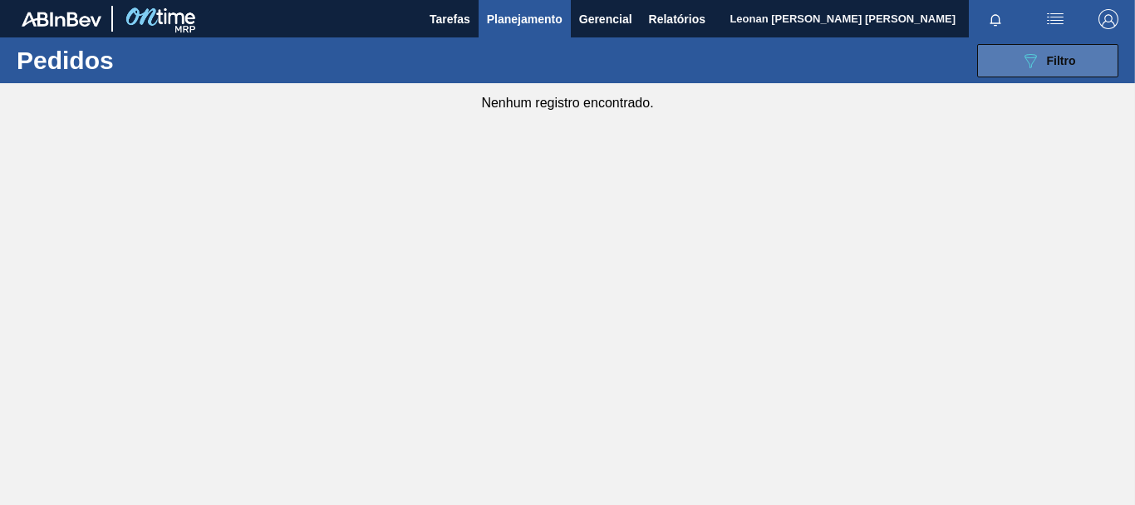
click at [1071, 63] on span "Filtro" at bounding box center [1061, 60] width 29 height 13
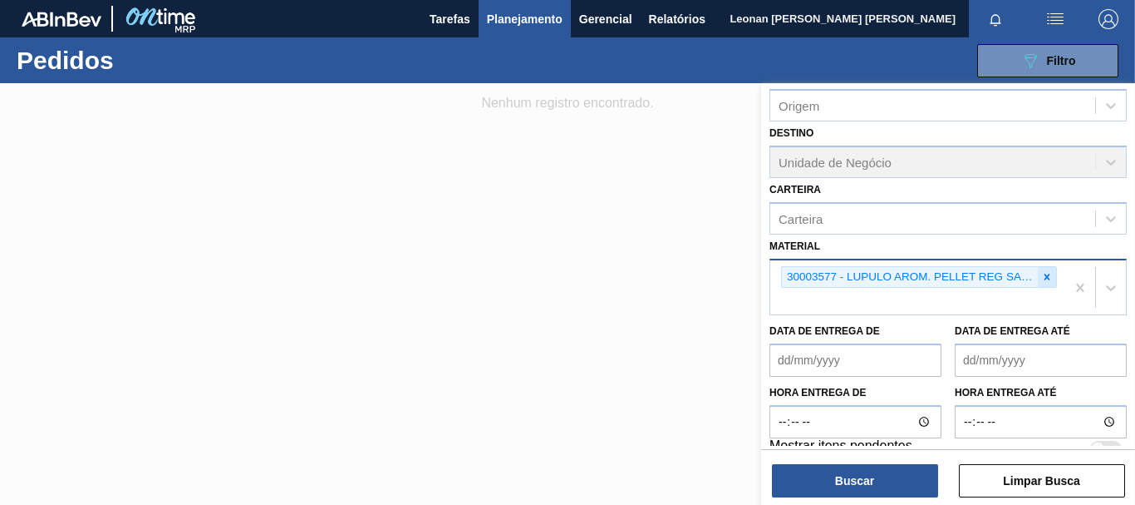
click at [1049, 279] on icon at bounding box center [1048, 277] width 12 height 12
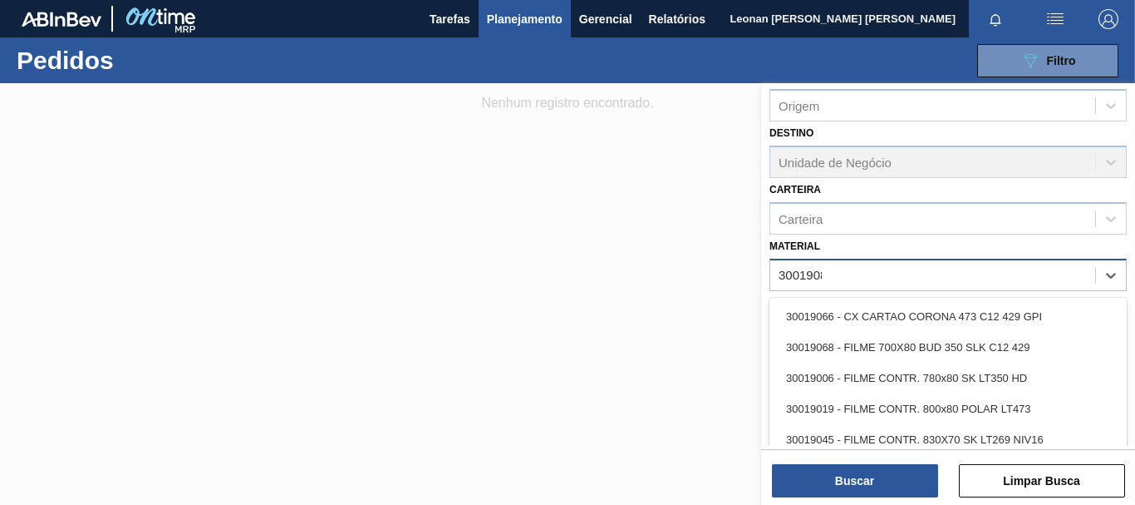
scroll to position [193, 0]
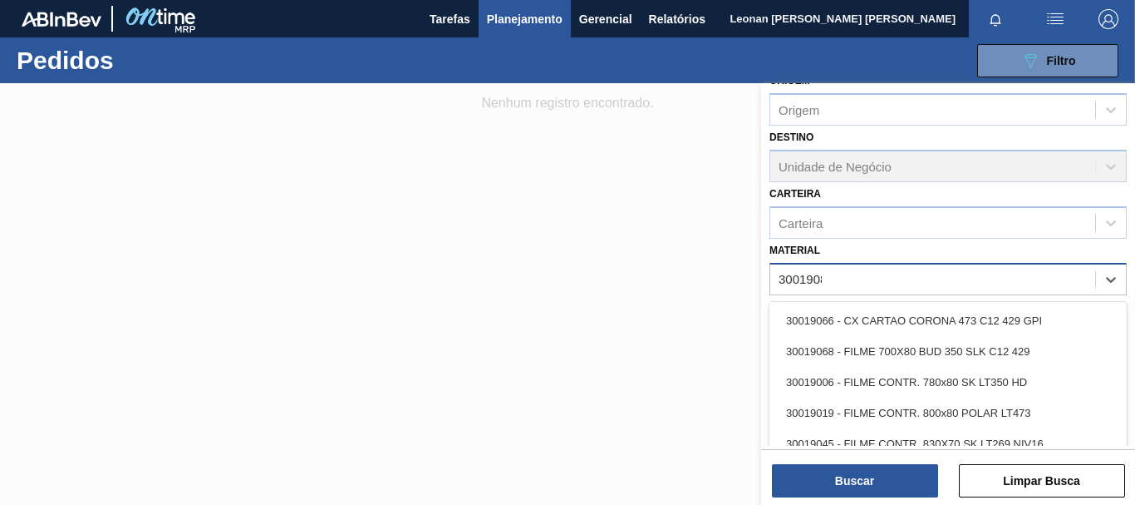
type input "30019087"
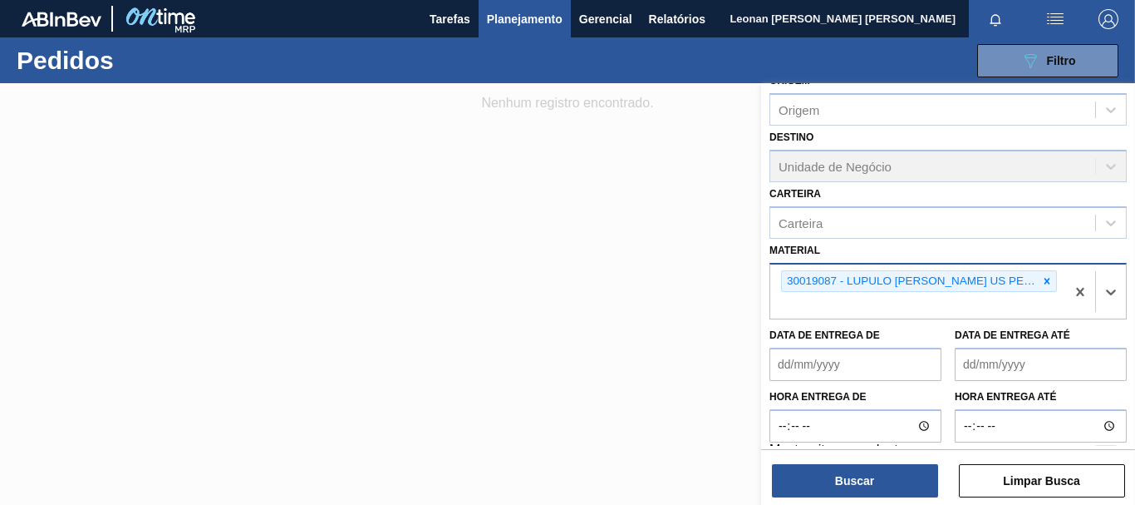
scroll to position [197, 0]
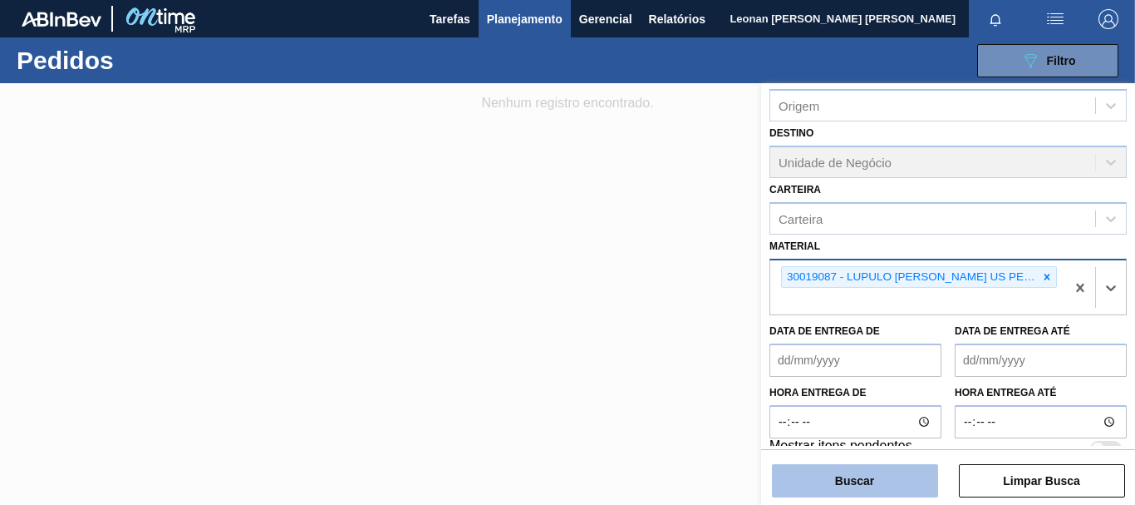
click at [905, 473] on button "Buscar" at bounding box center [855, 480] width 166 height 33
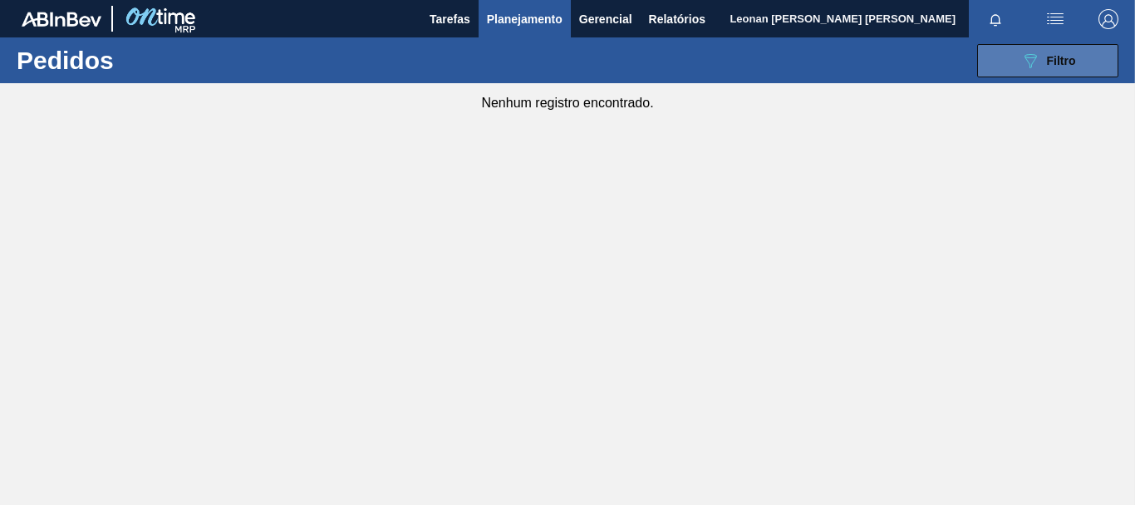
click at [1047, 63] on span "Filtro" at bounding box center [1061, 60] width 29 height 13
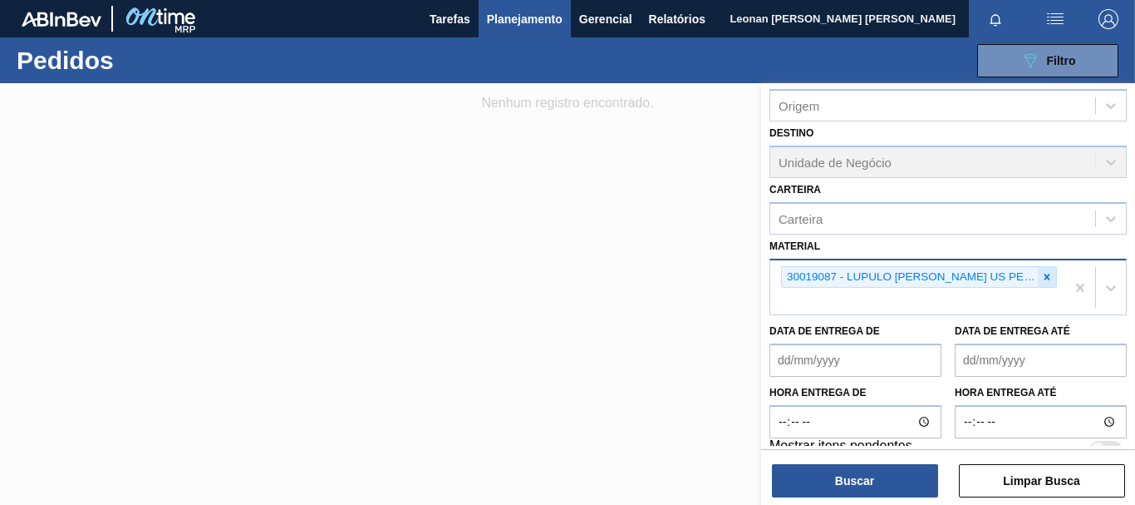
click at [1051, 275] on div at bounding box center [1047, 277] width 18 height 21
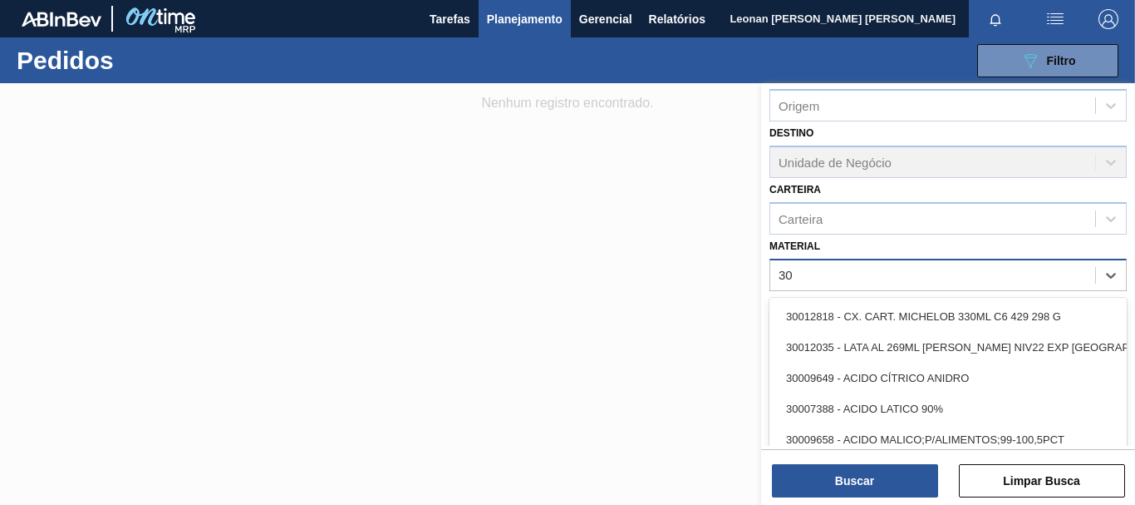
type input "3"
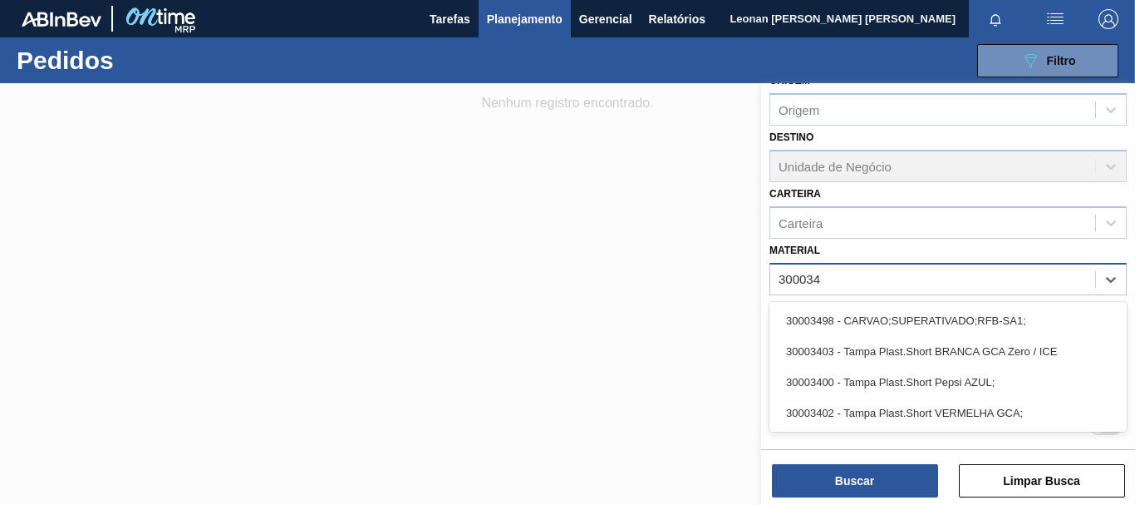
scroll to position [193, 0]
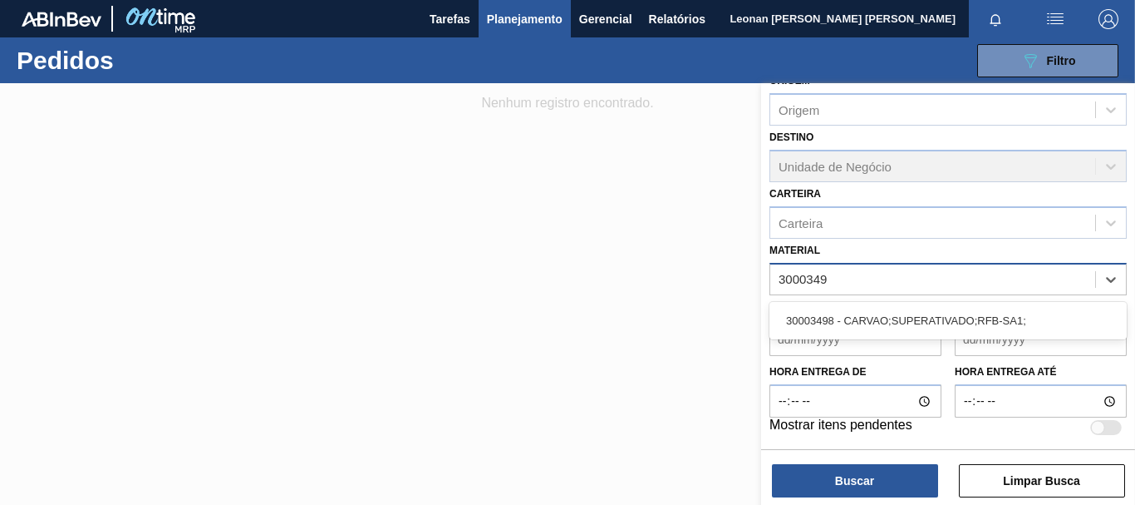
type input "30003498"
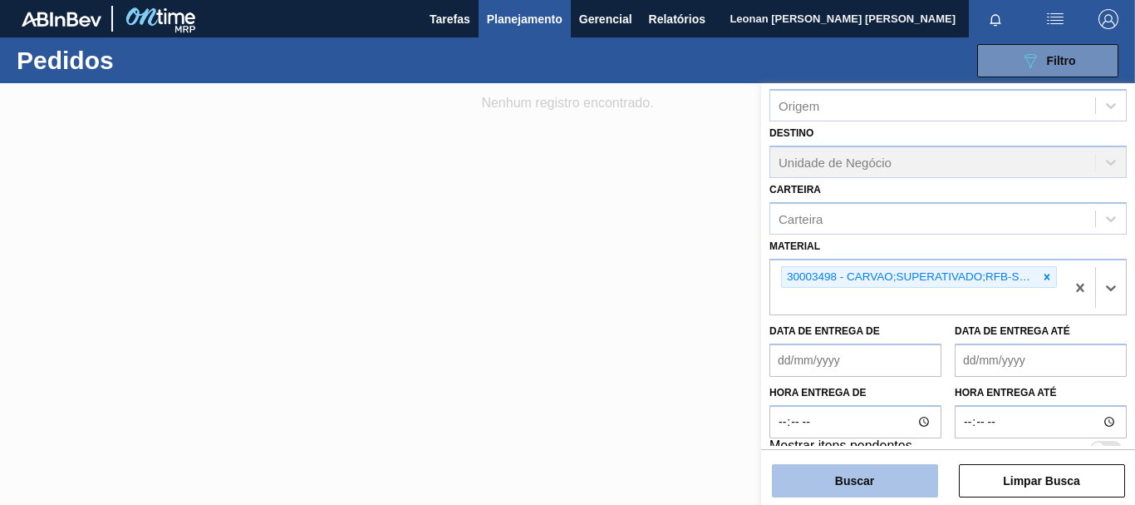
click at [869, 475] on button "Buscar" at bounding box center [855, 480] width 166 height 33
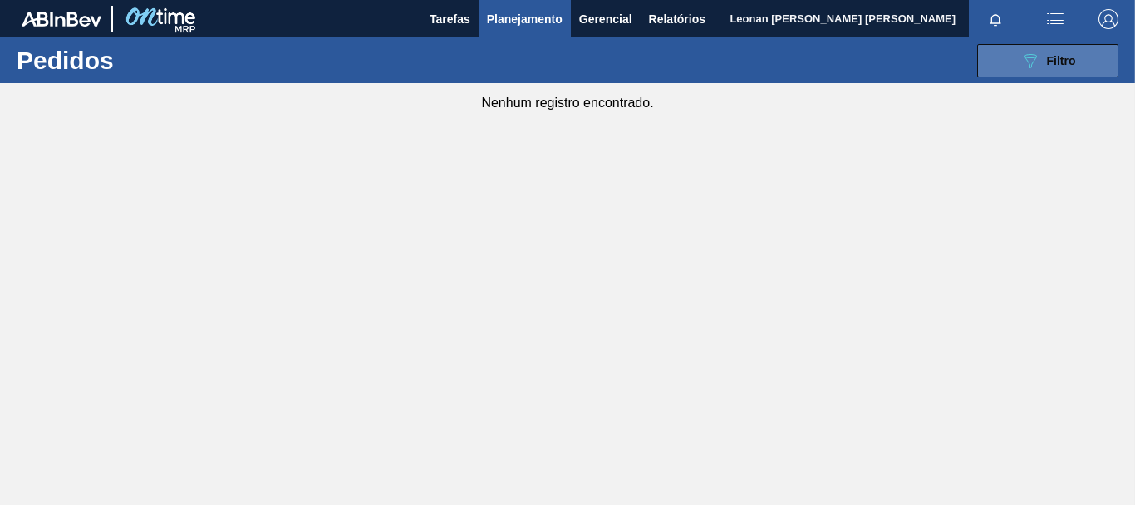
click at [1076, 62] on button "089F7B8B-B2A5-4AFE-B5C0-19BA573D28AC Filtro" at bounding box center [1048, 60] width 141 height 33
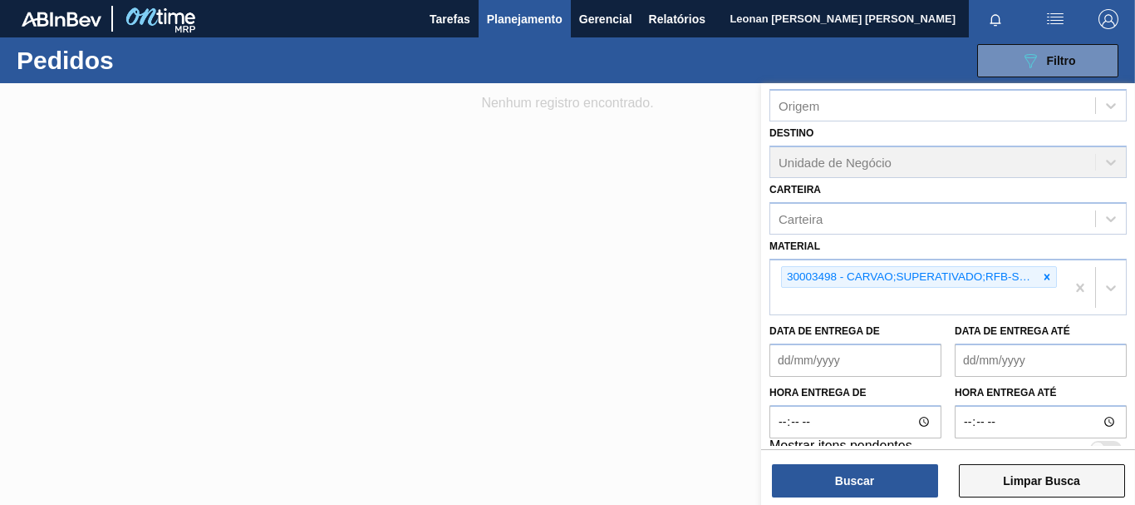
click at [1086, 480] on button "Limpar Busca" at bounding box center [1042, 480] width 166 height 33
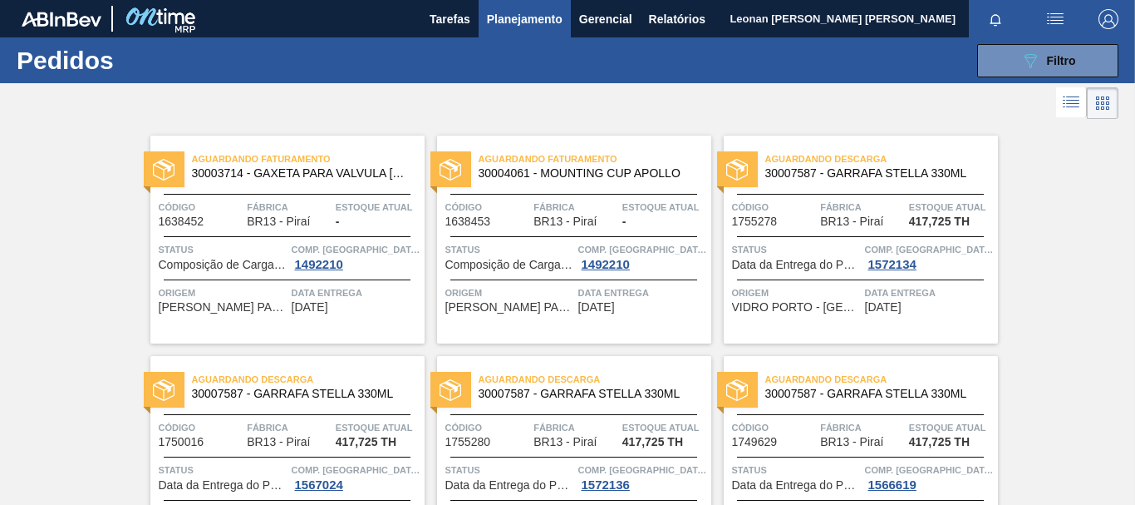
click at [702, 105] on div at bounding box center [567, 103] width 1135 height 40
